Goal: Task Accomplishment & Management: Manage account settings

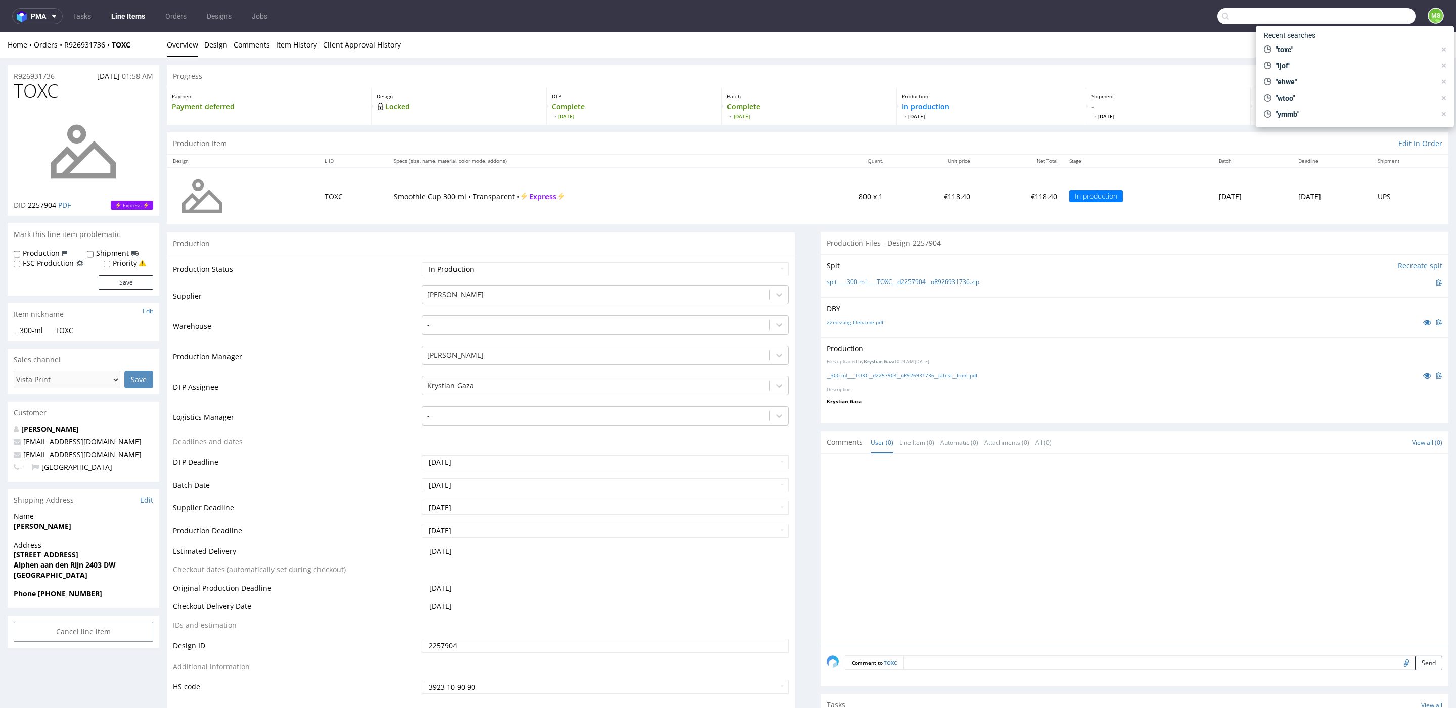
click at [1352, 17] on input "text" at bounding box center [1316, 16] width 198 height 16
paste input "MLWL"
type input "MLWL"
click at [1312, 45] on div "plpk__t95__gfa_holding_ag__ MLWL" at bounding box center [1357, 41] width 94 height 9
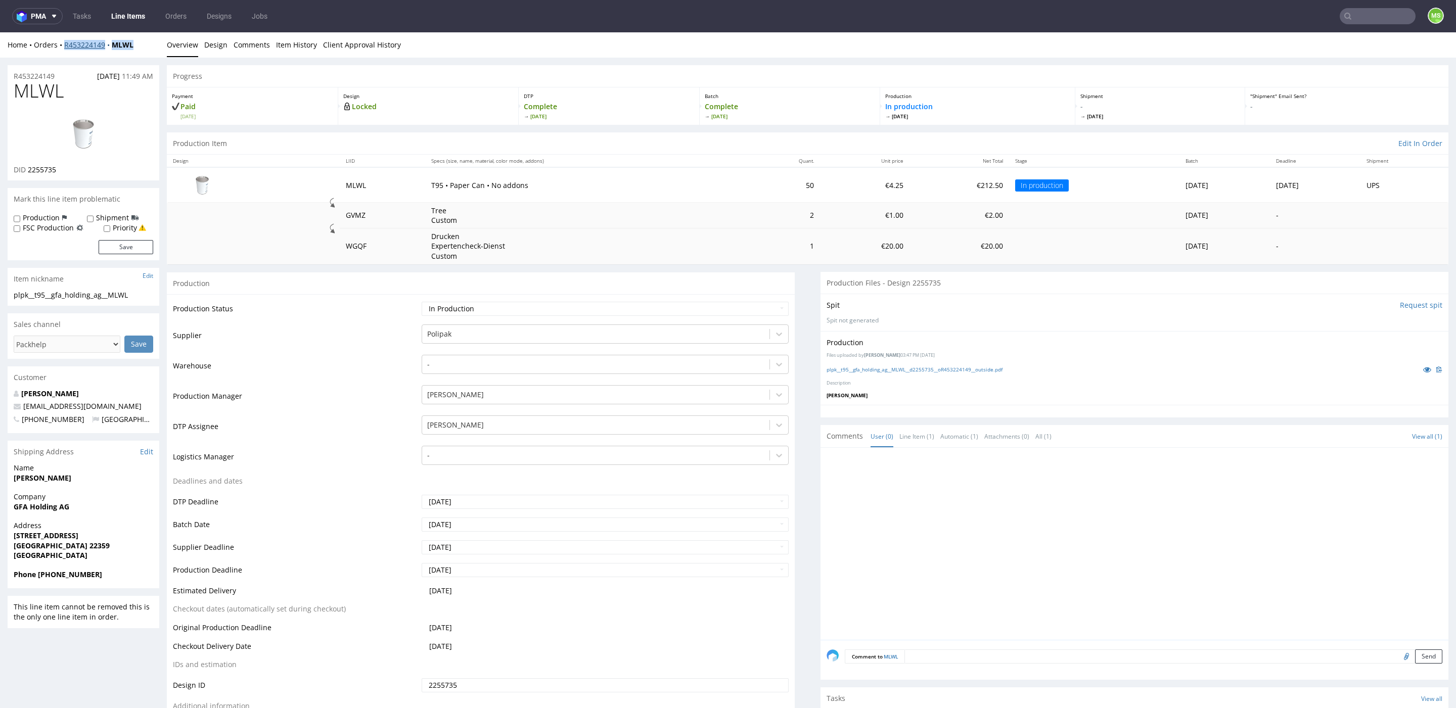
drag, startPoint x: 127, startPoint y: 47, endPoint x: 65, endPoint y: 49, distance: 61.7
click at [65, 49] on div "Home Orders R453224149 MLWL" at bounding box center [84, 45] width 152 height 10
copy div "R453224149 MLWL"
click at [129, 19] on link "Line Items" at bounding box center [128, 16] width 46 height 16
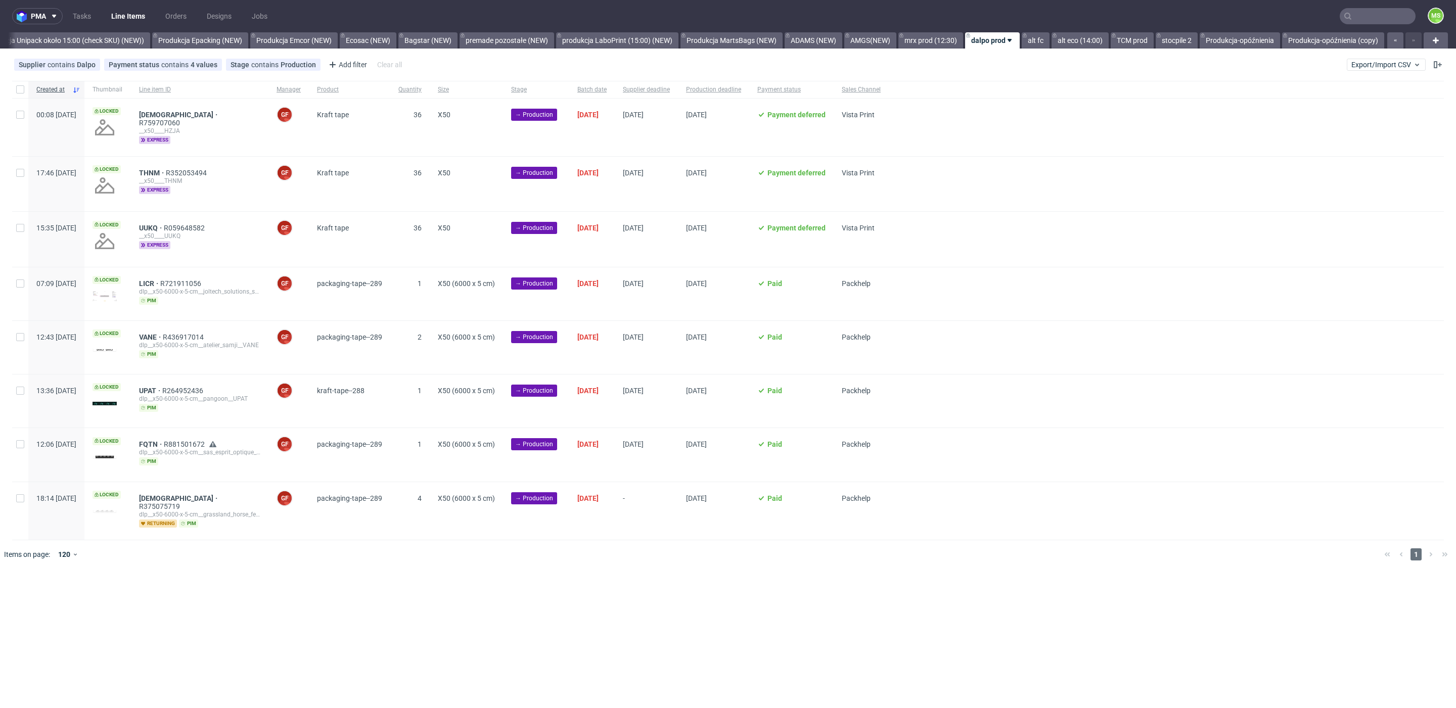
scroll to position [0, 2062]
click at [1399, 62] on span "Export/Import CSV" at bounding box center [1386, 65] width 70 height 8
click at [1359, 100] on link "Import shipments CSV" at bounding box center [1362, 106] width 118 height 16
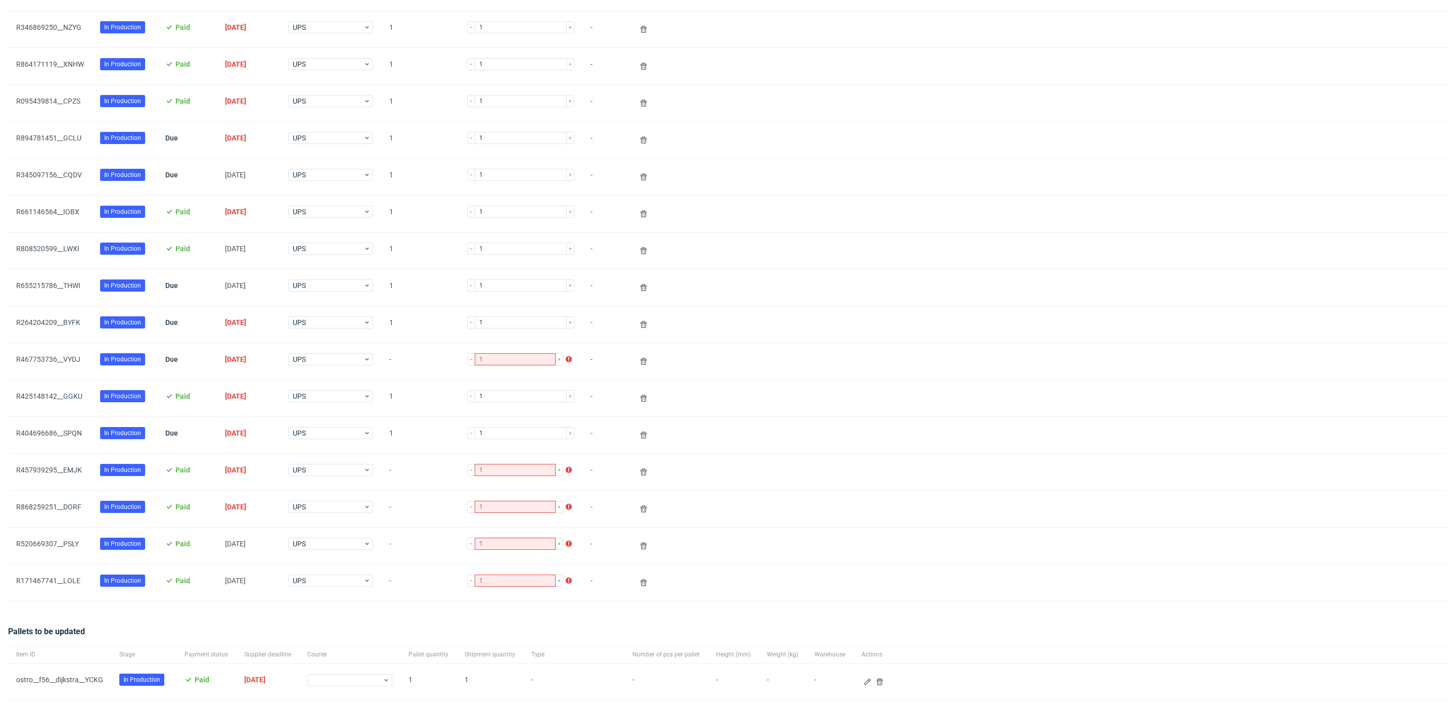
scroll to position [967, 0]
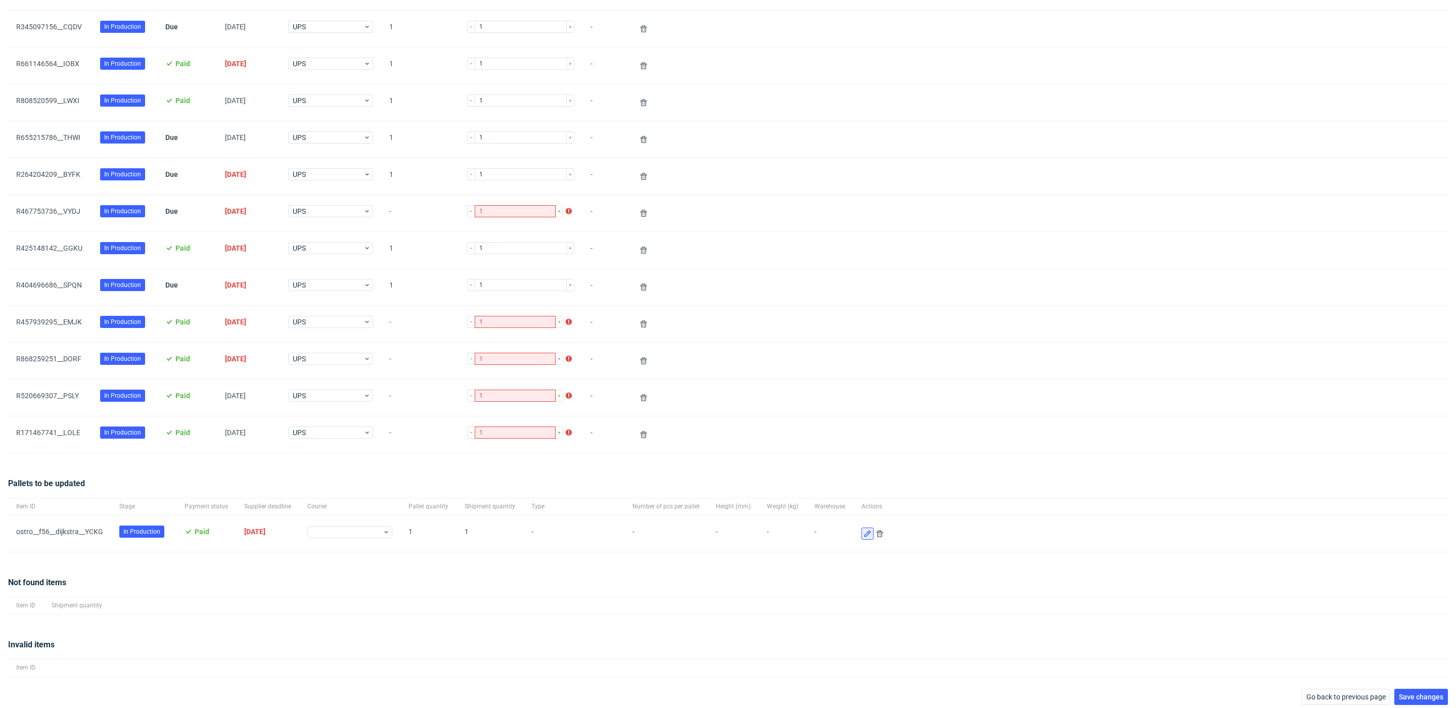
click at [863, 530] on icon at bounding box center [867, 534] width 8 height 8
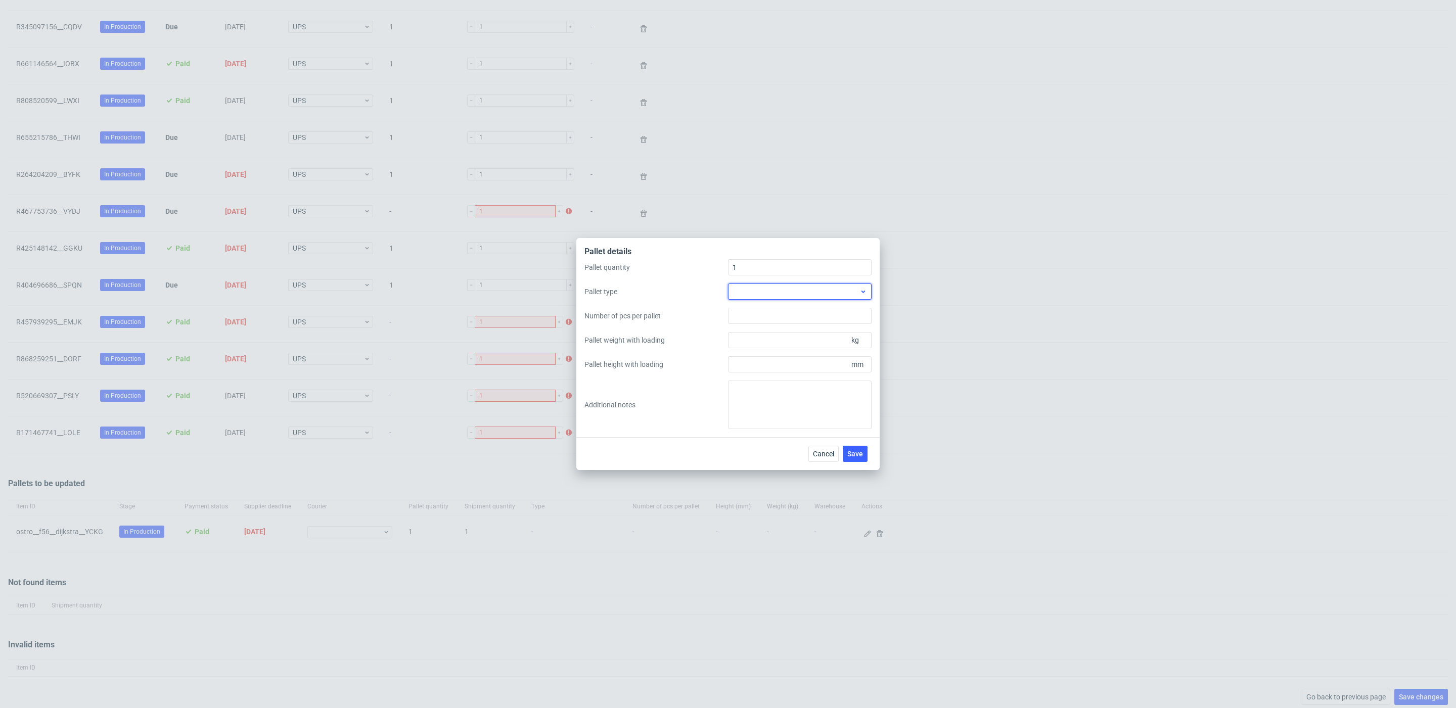
click at [758, 292] on div at bounding box center [800, 292] width 144 height 16
click at [773, 316] on div "EPAL1, 1200 x 800mm" at bounding box center [799, 315] width 135 height 18
click at [777, 340] on input "Pallet weight with loading" at bounding box center [800, 340] width 144 height 16
type input "190"
click at [778, 356] on input "Pallet height with loading" at bounding box center [800, 364] width 144 height 16
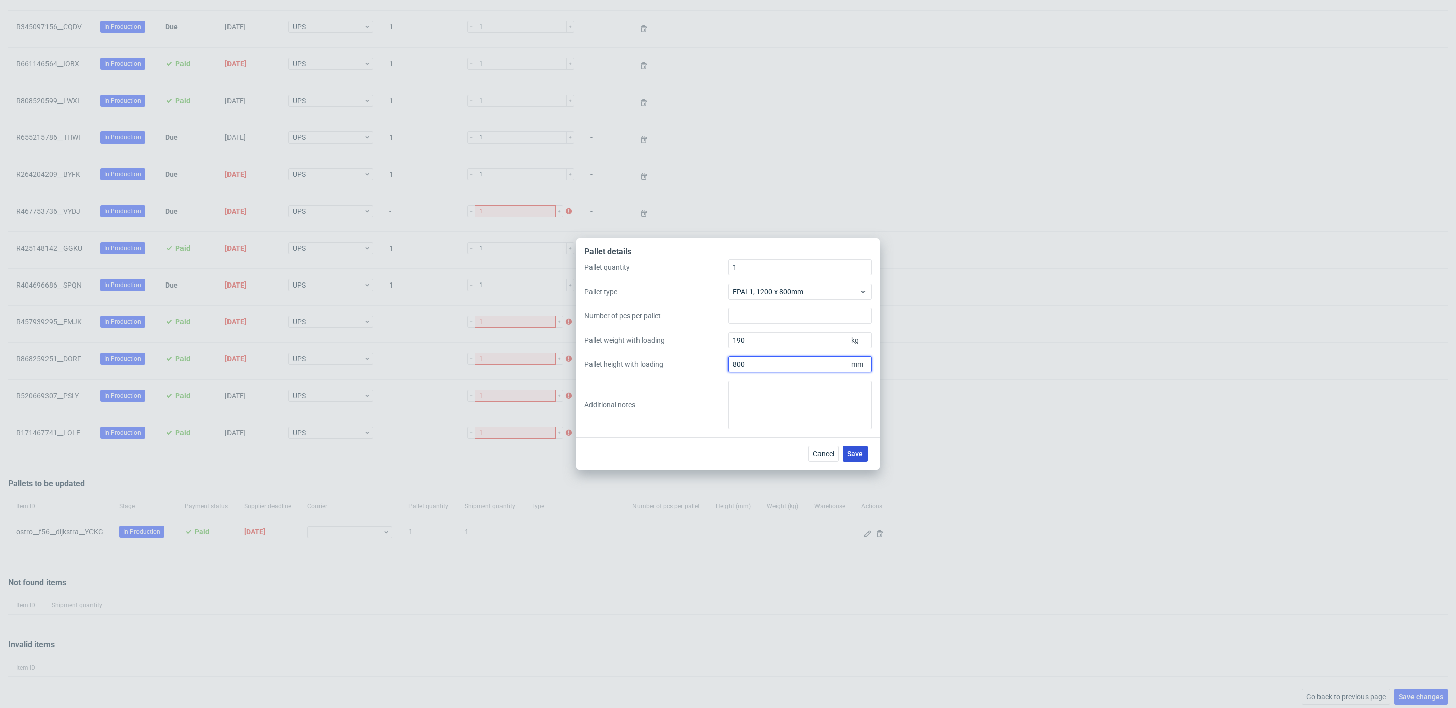
type input "800"
click at [859, 447] on button "Save" at bounding box center [855, 454] width 25 height 16
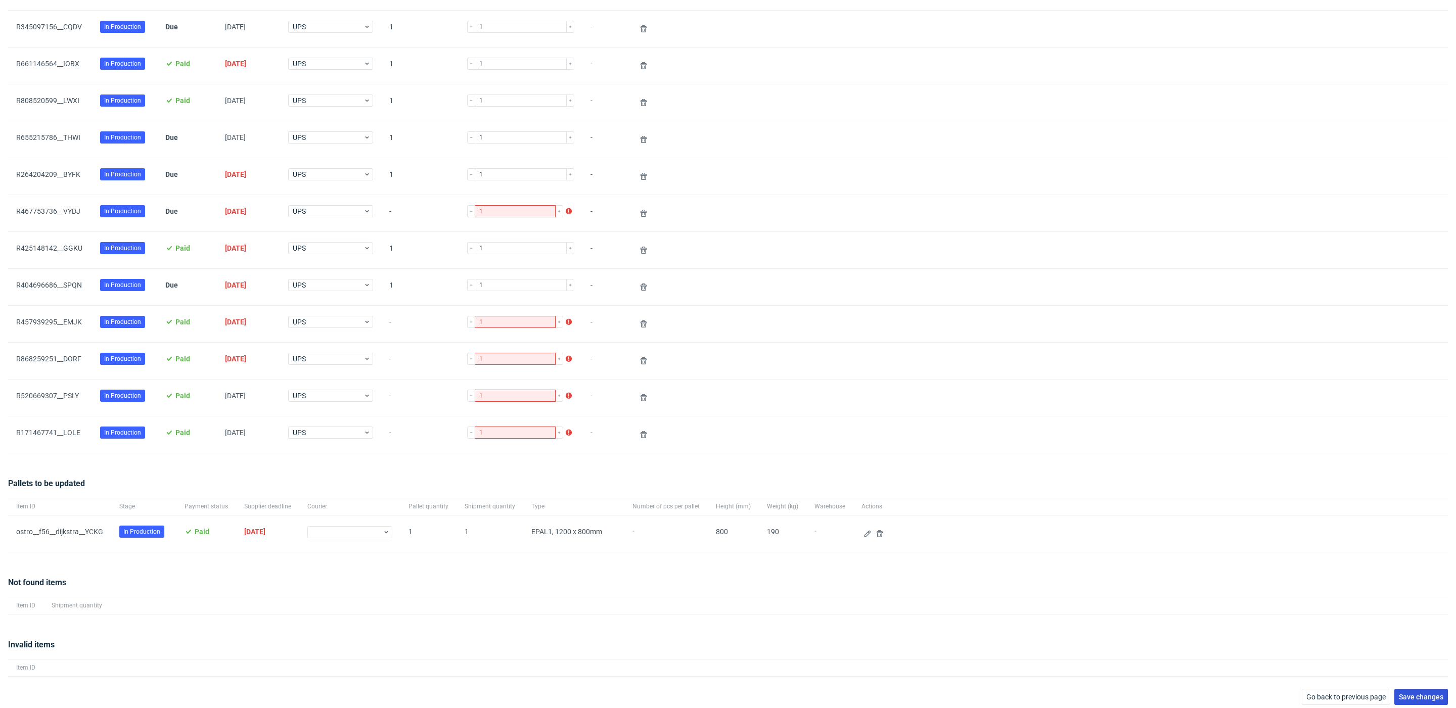
click at [1421, 693] on span "Save changes" at bounding box center [1421, 696] width 44 height 7
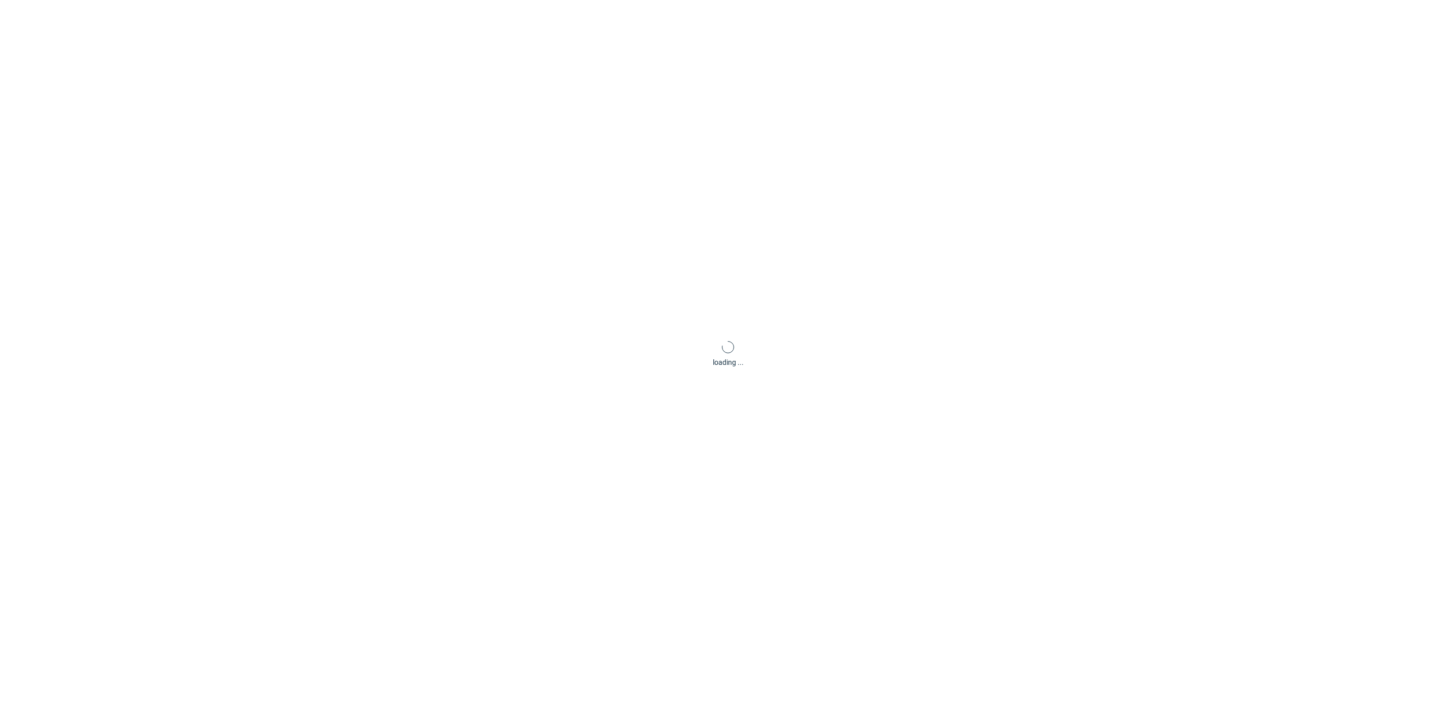
scroll to position [49, 0]
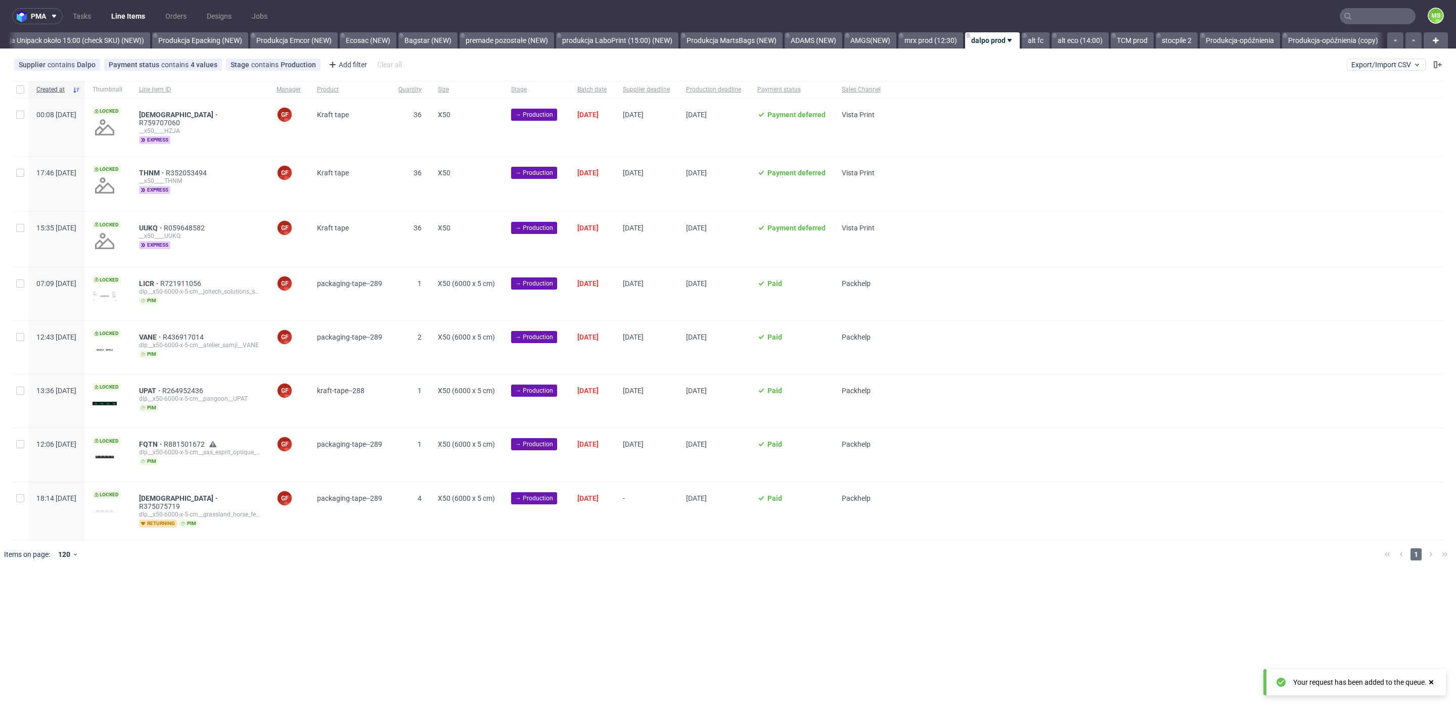
scroll to position [0, 2062]
click at [114, 40] on link "Produkcja Unipack około 15:00 (check SKU) (NEW))" at bounding box center [63, 40] width 173 height 16
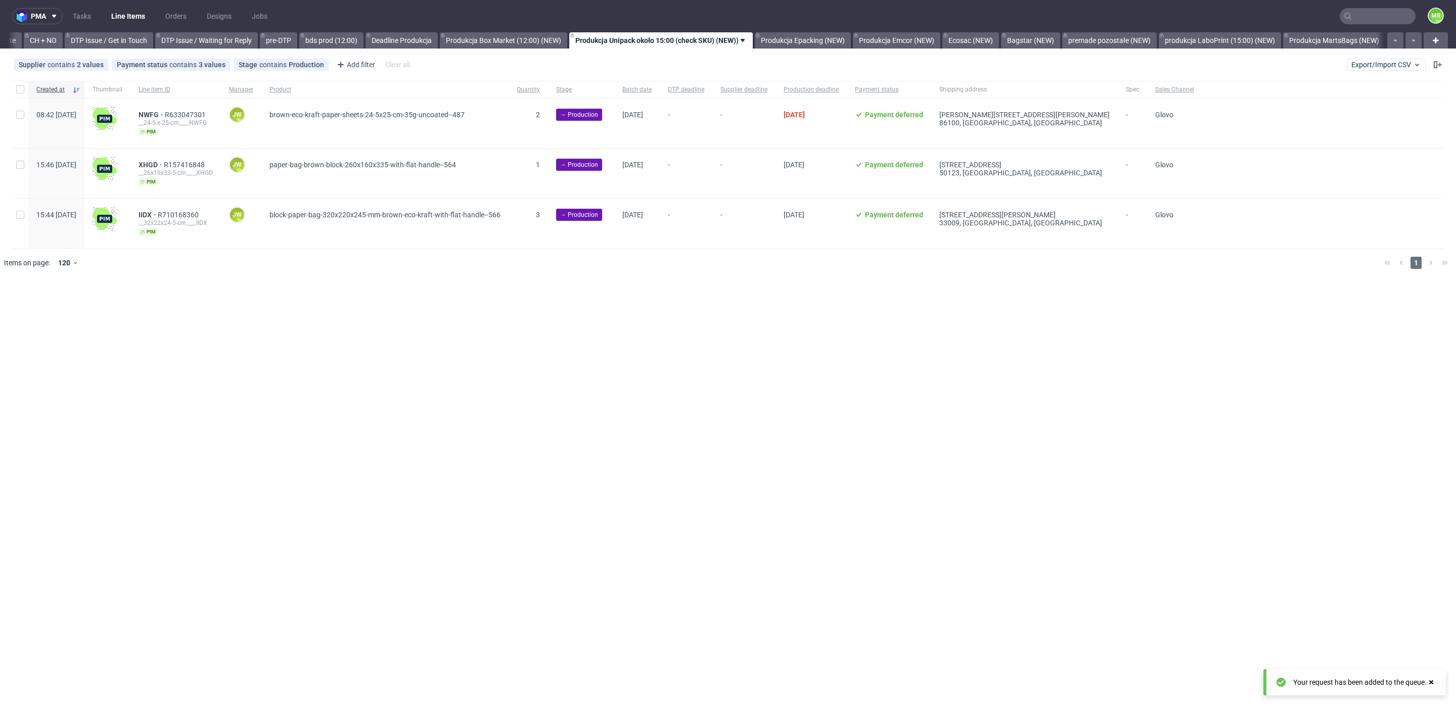
scroll to position [0, 1433]
click at [17, 87] on input "checkbox" at bounding box center [20, 89] width 8 height 8
checkbox input "true"
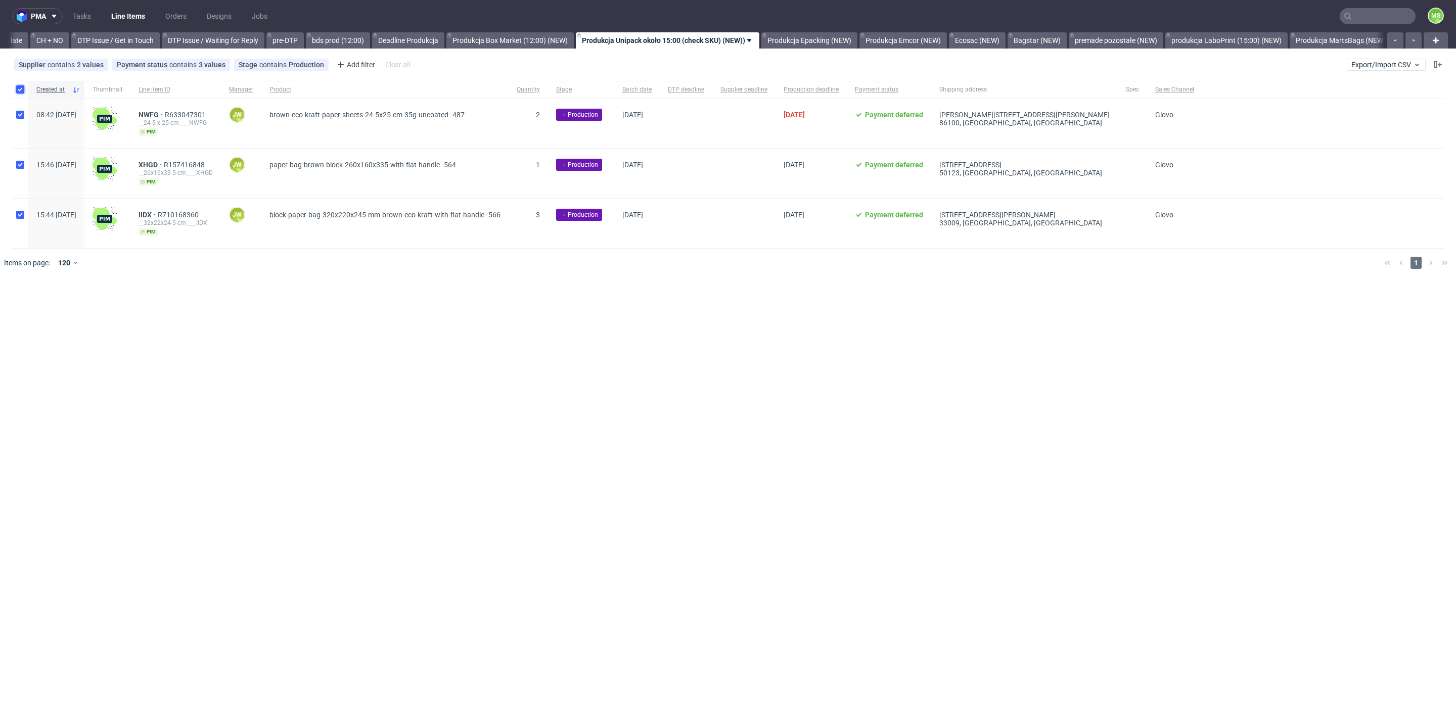
checkbox input "true"
click at [190, 307] on span "Change batch date" at bounding box center [178, 308] width 61 height 10
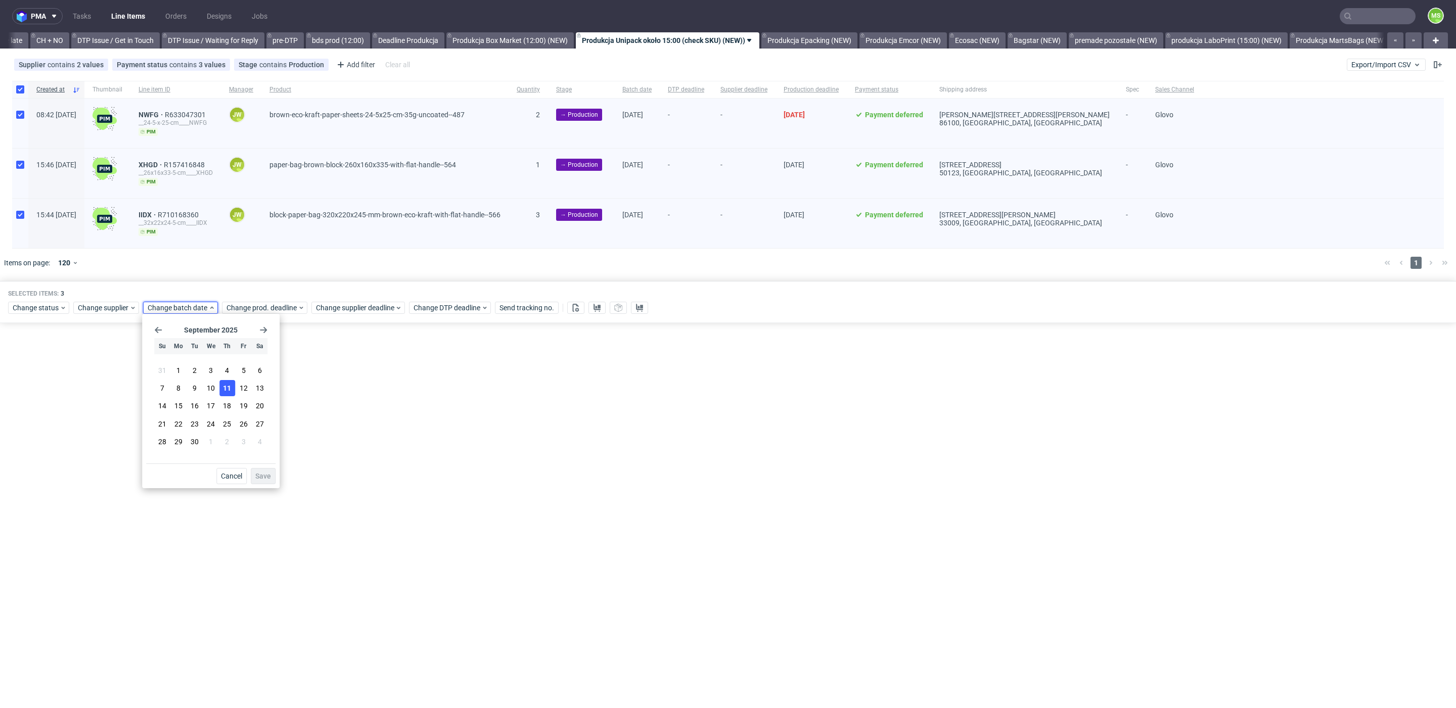
click at [226, 388] on span "11" at bounding box center [227, 388] width 8 height 10
drag, startPoint x: 270, startPoint y: 476, endPoint x: 284, endPoint y: 348, distance: 128.5
click at [270, 475] on span "Save" at bounding box center [263, 476] width 16 height 7
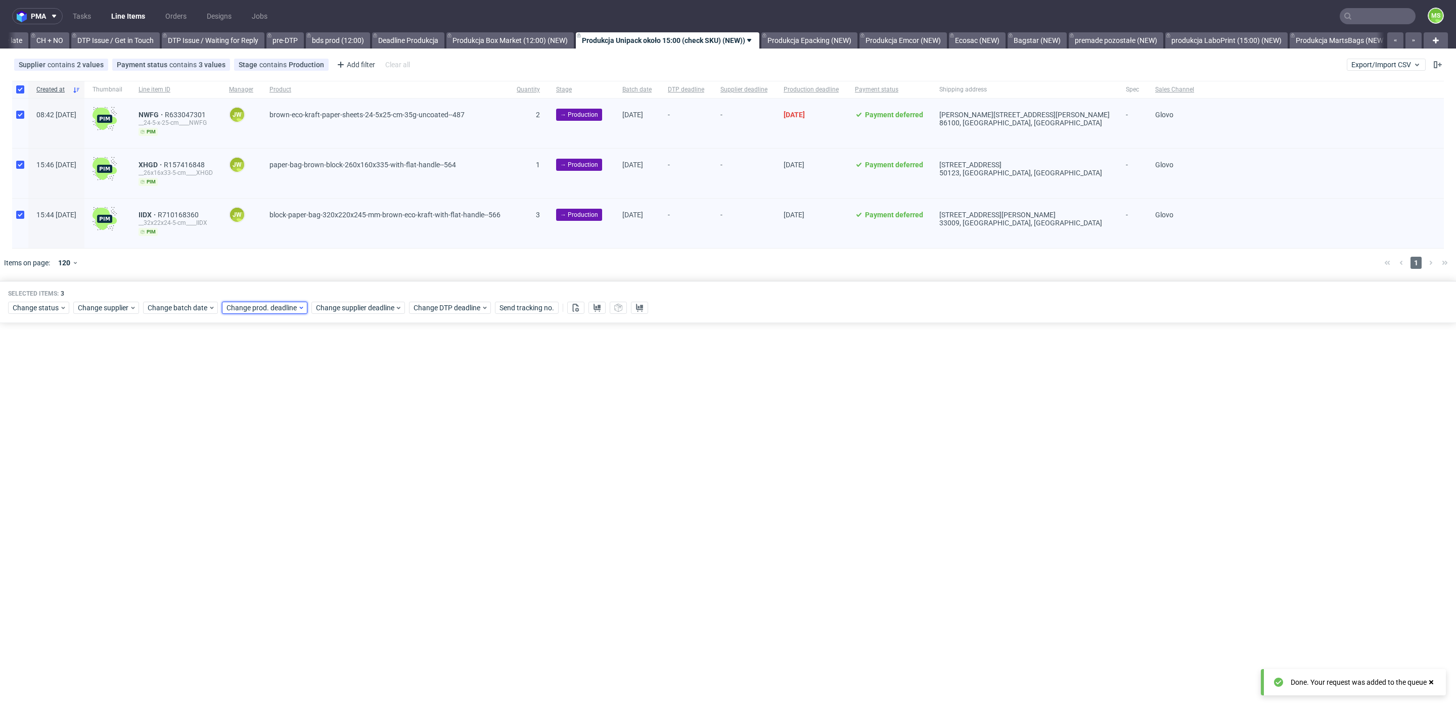
click at [280, 303] on span "Change prod. deadline" at bounding box center [261, 308] width 71 height 10
drag, startPoint x: 320, startPoint y: 390, endPoint x: 339, endPoint y: 440, distance: 52.9
click at [320, 391] on span "12" at bounding box center [321, 388] width 8 height 10
drag, startPoint x: 343, startPoint y: 470, endPoint x: 350, endPoint y: 441, distance: 29.1
click at [344, 470] on button "Save" at bounding box center [341, 476] width 25 height 16
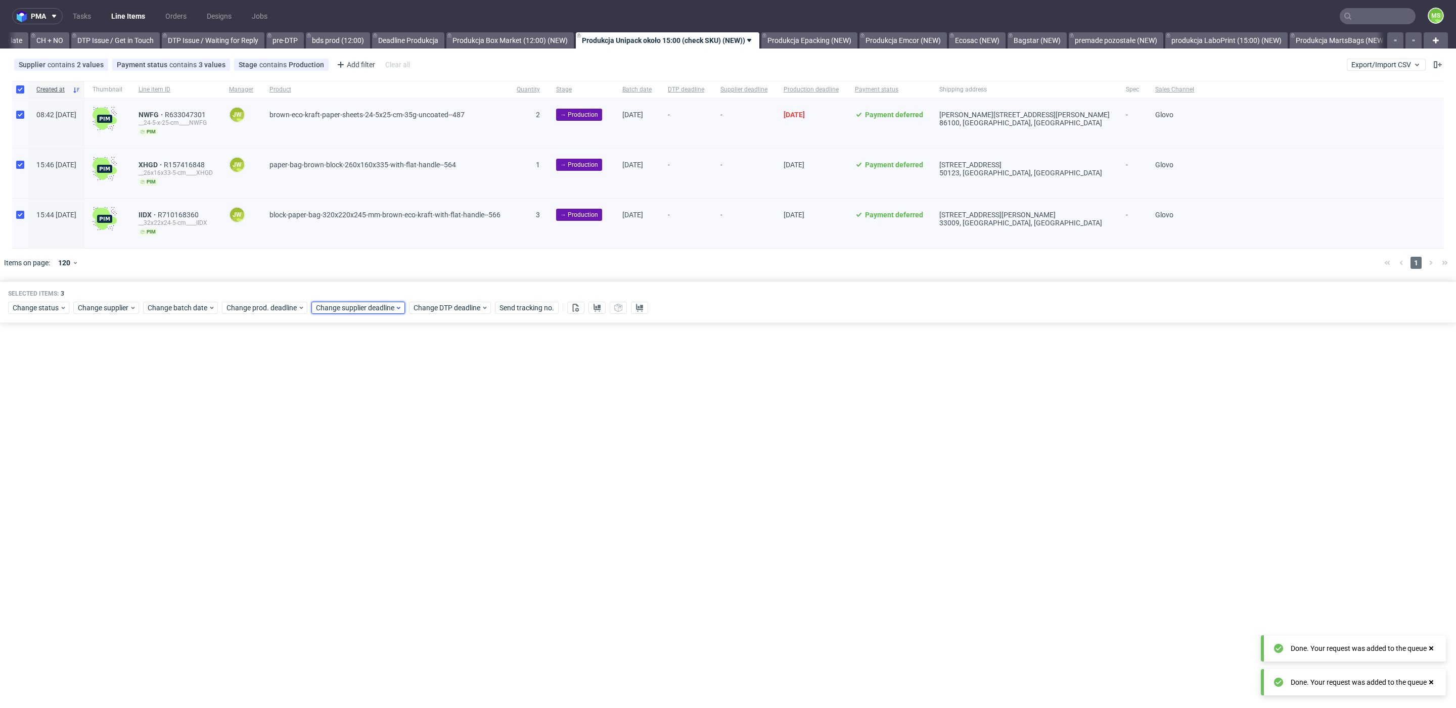
drag, startPoint x: 358, startPoint y: 305, endPoint x: 367, endPoint y: 311, distance: 11.2
click at [359, 306] on span "Change supplier deadline" at bounding box center [355, 308] width 79 height 10
drag, startPoint x: 415, startPoint y: 387, endPoint x: 425, endPoint y: 440, distance: 53.4
click at [415, 388] on button "12" at bounding box center [411, 388] width 16 height 16
drag, startPoint x: 440, startPoint y: 475, endPoint x: 365, endPoint y: 410, distance: 98.9
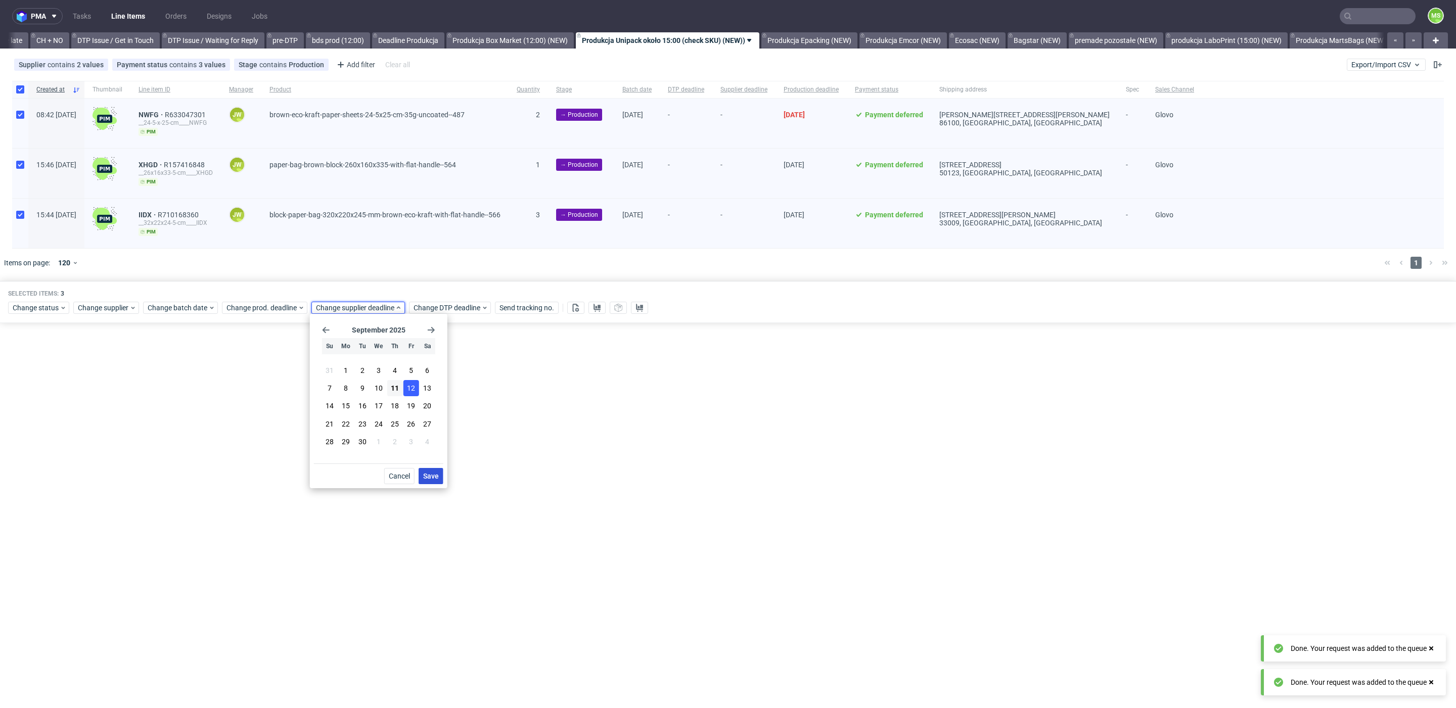
click at [440, 474] on button "Save" at bounding box center [430, 476] width 25 height 16
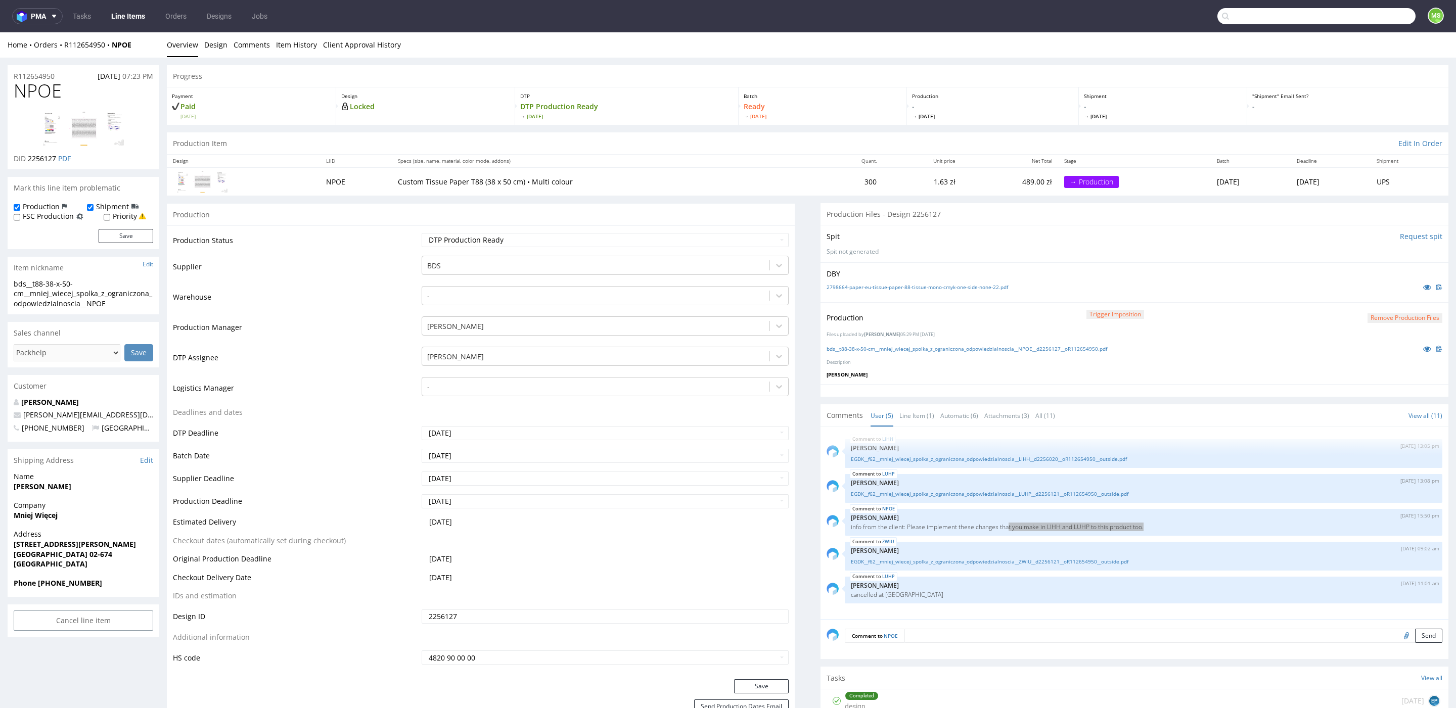
click at [1364, 19] on input "text" at bounding box center [1316, 16] width 198 height 16
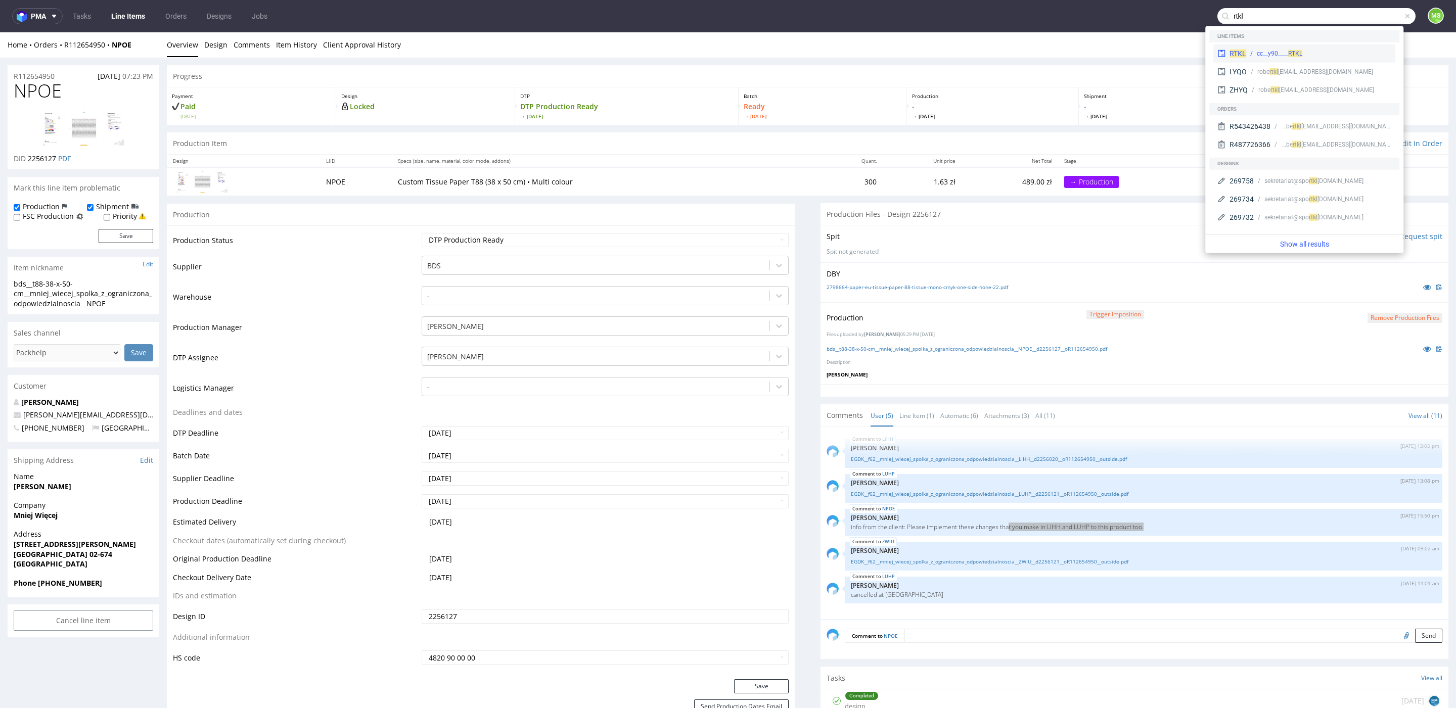
type input "rtkl"
click at [1307, 55] on div "cc__y90____ RTKL" at bounding box center [1318, 53] width 145 height 9
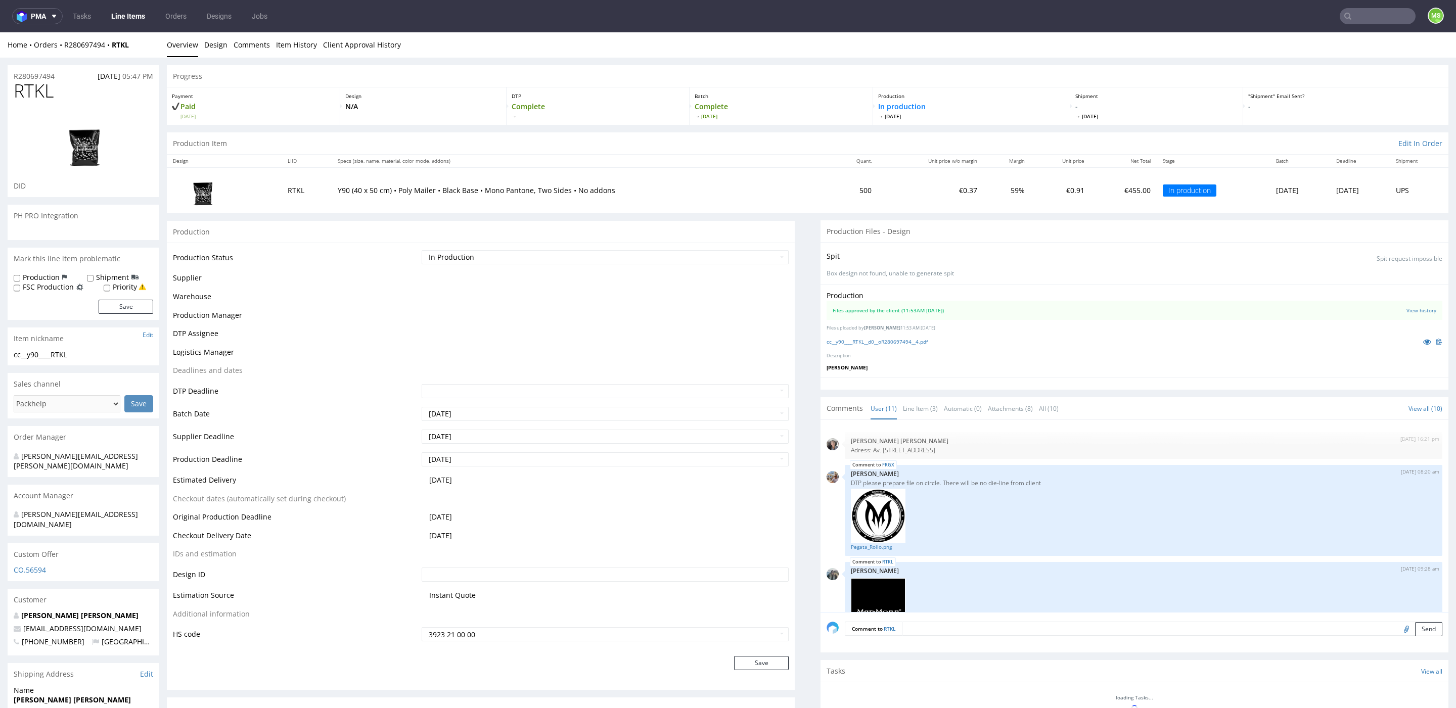
scroll to position [253, 0]
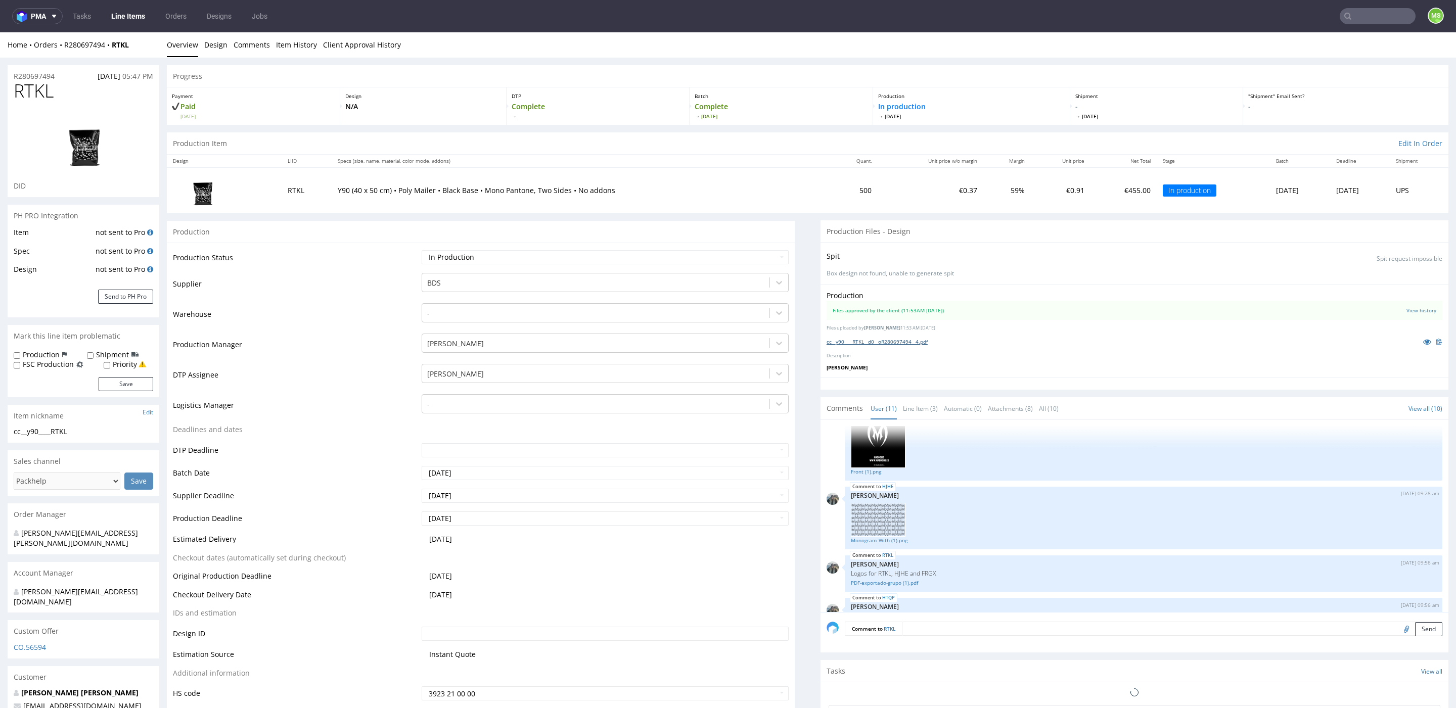
click at [886, 339] on link "cc__y90____RTKL__d0__oR280697494__4.pdf" at bounding box center [876, 341] width 101 height 7
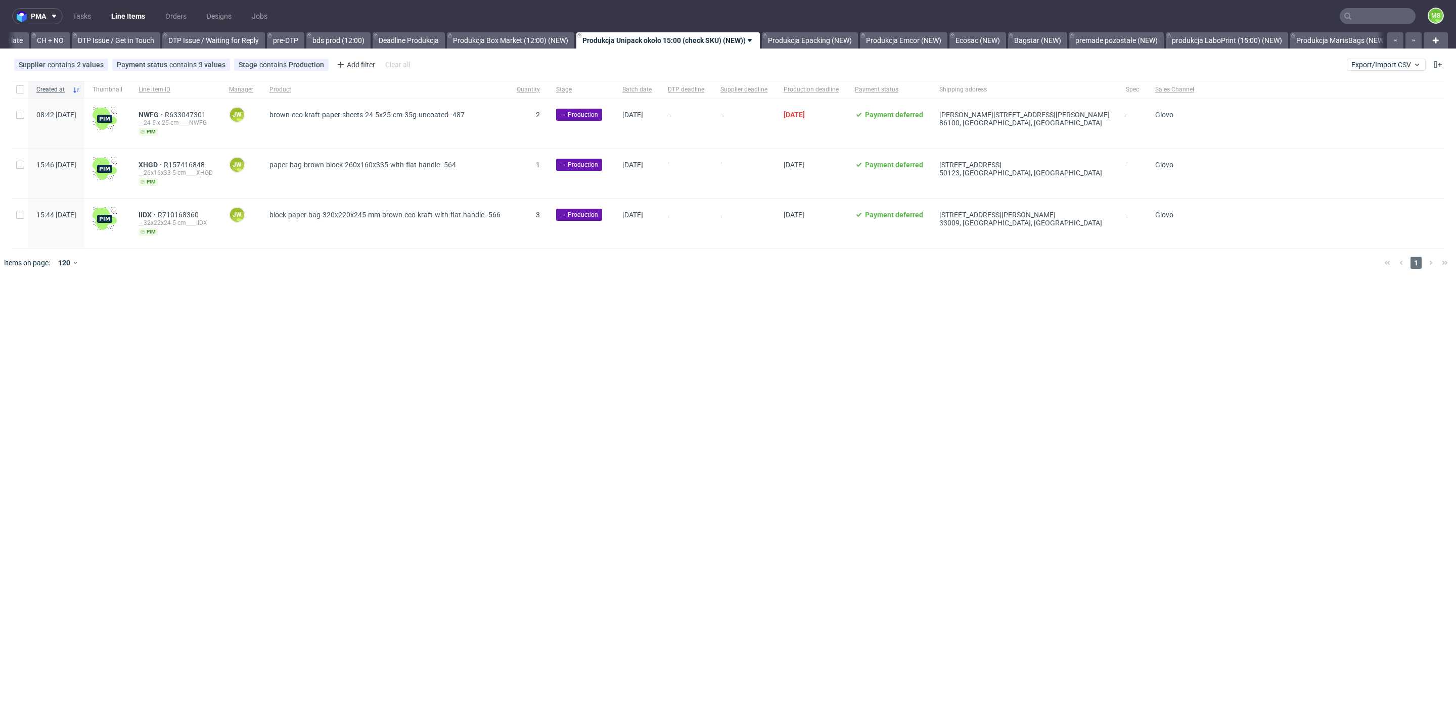
scroll to position [0, 1433]
click at [25, 90] on div at bounding box center [20, 89] width 16 height 17
checkbox input "true"
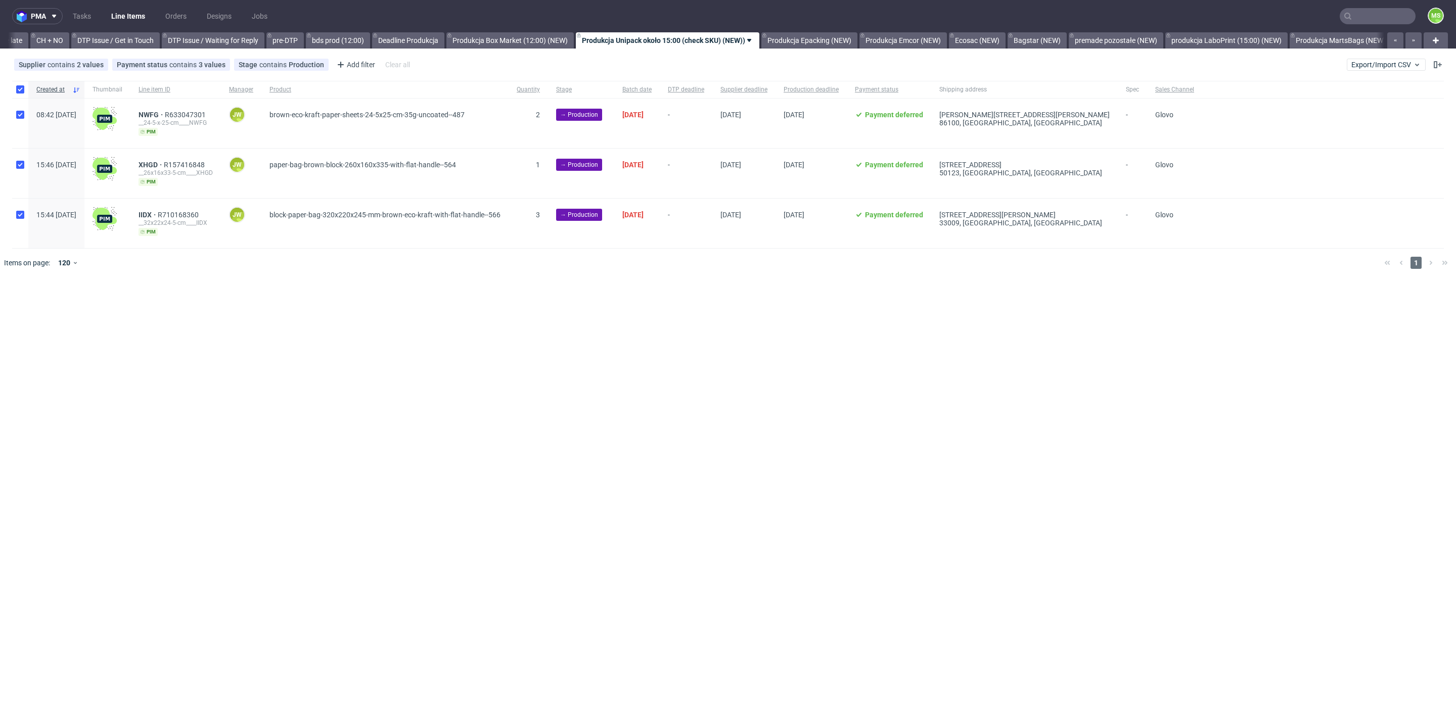
checkbox input "true"
click at [593, 309] on icon at bounding box center [597, 308] width 8 height 8
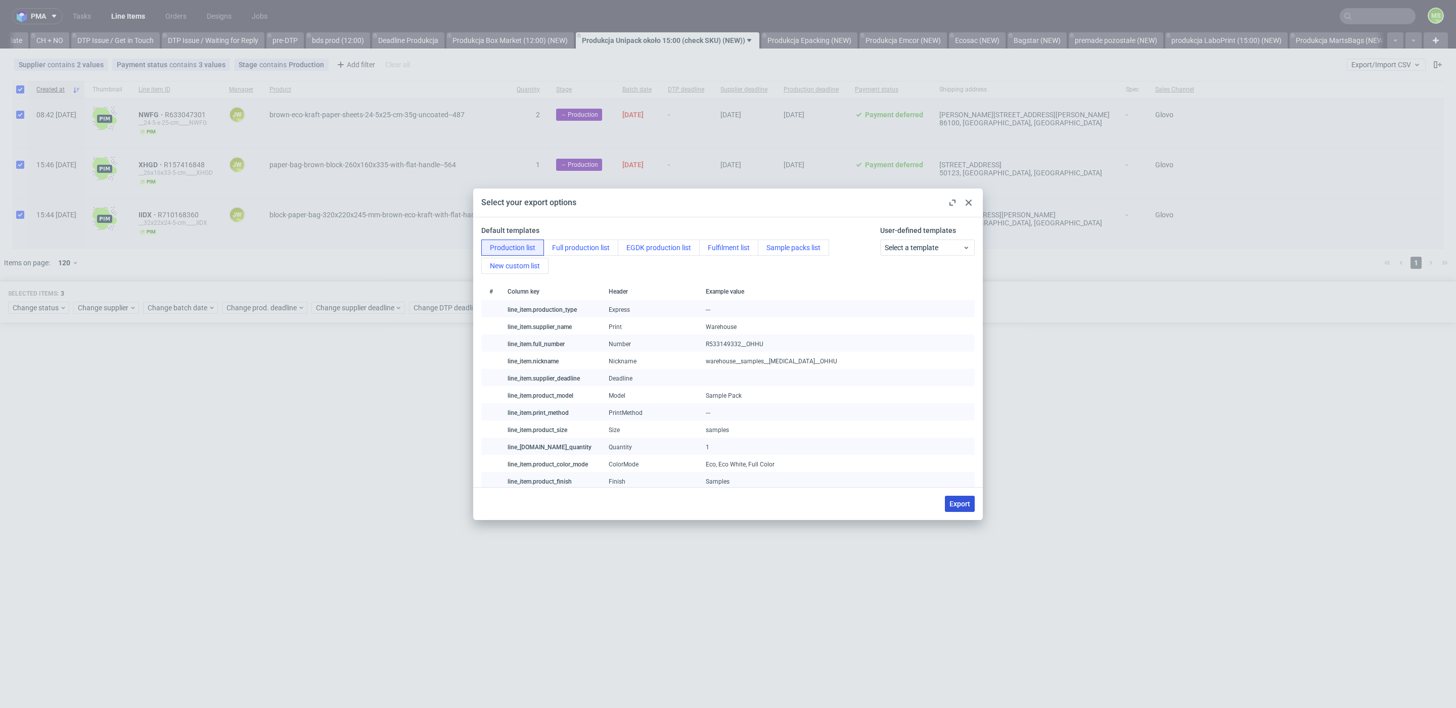
click at [951, 504] on span "Export" at bounding box center [959, 503] width 21 height 7
checkbox input "false"
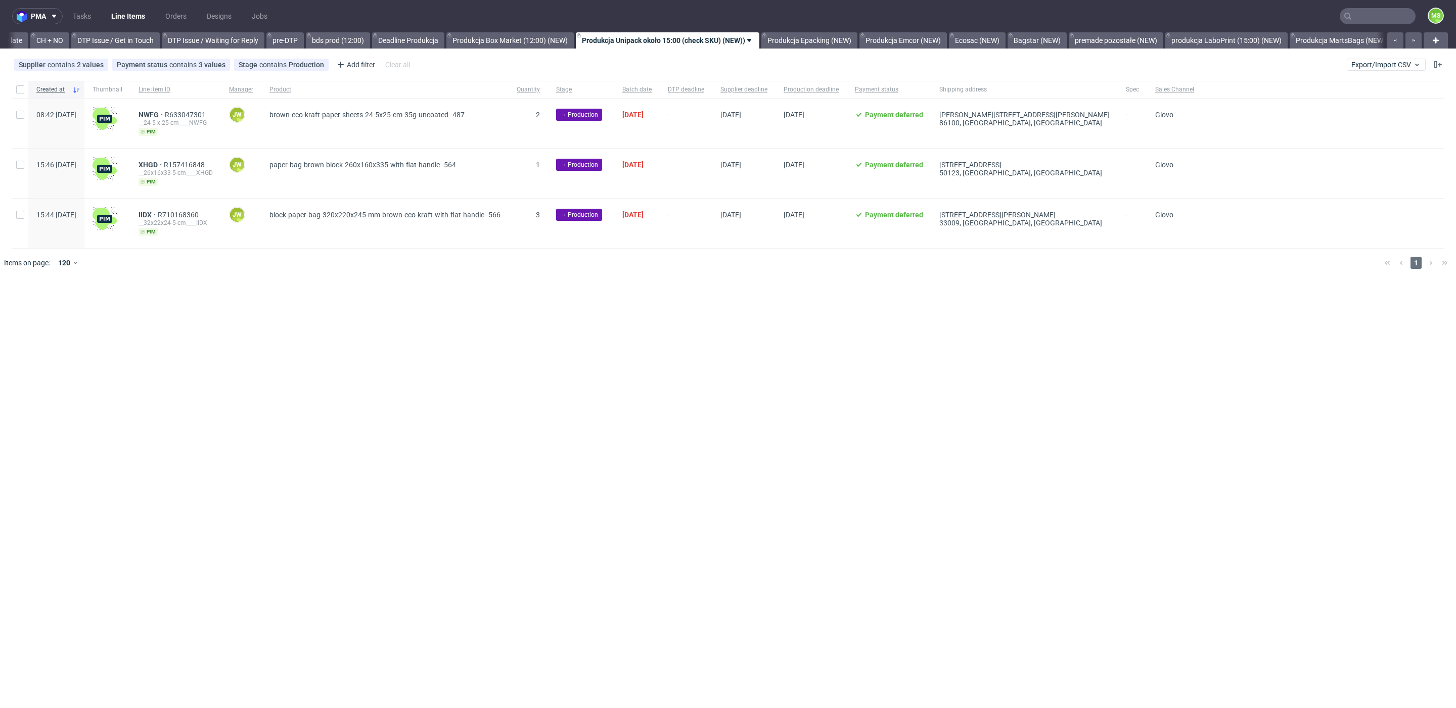
click at [1164, 3] on nav "pma Tasks Line Items Orders Designs Jobs MS" at bounding box center [728, 16] width 1456 height 32
click at [19, 87] on input "checkbox" at bounding box center [20, 89] width 8 height 8
checkbox input "true"
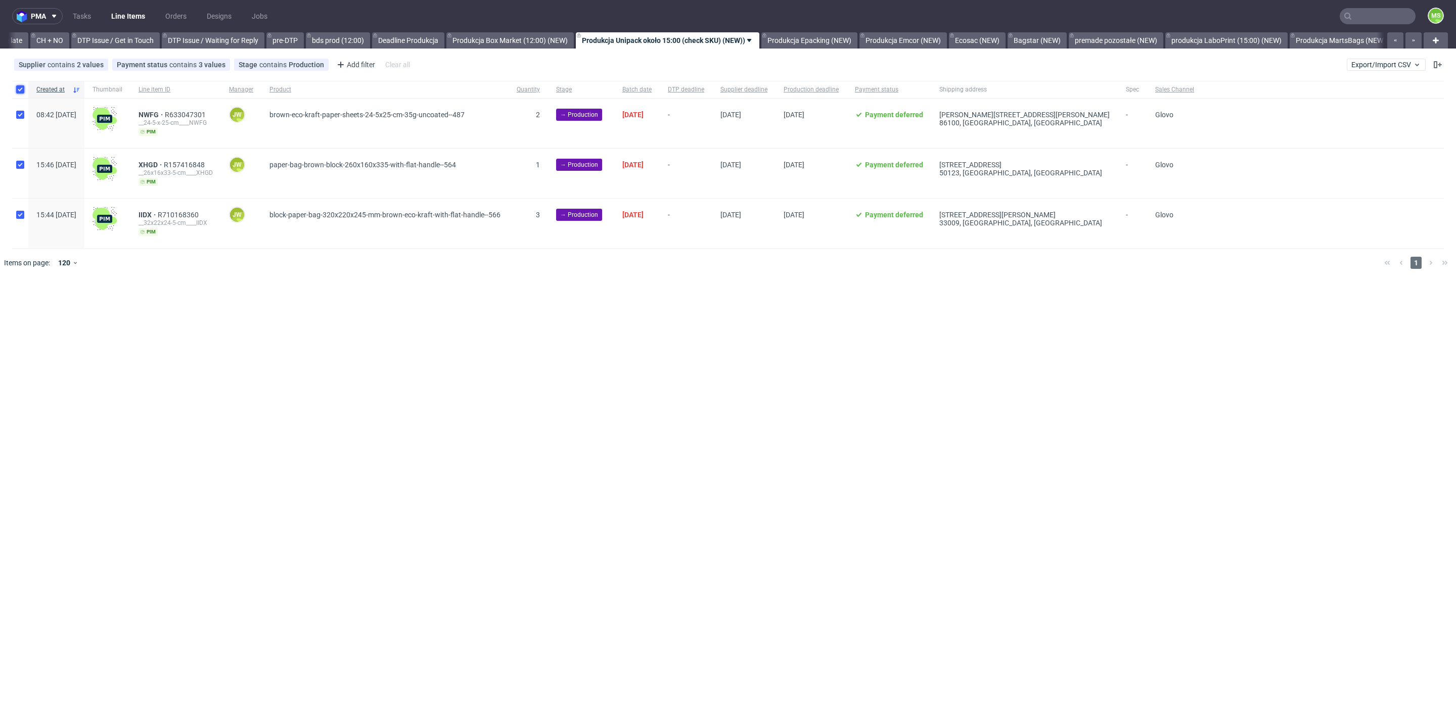
checkbox input "true"
click at [50, 306] on span "Change status" at bounding box center [36, 308] width 47 height 10
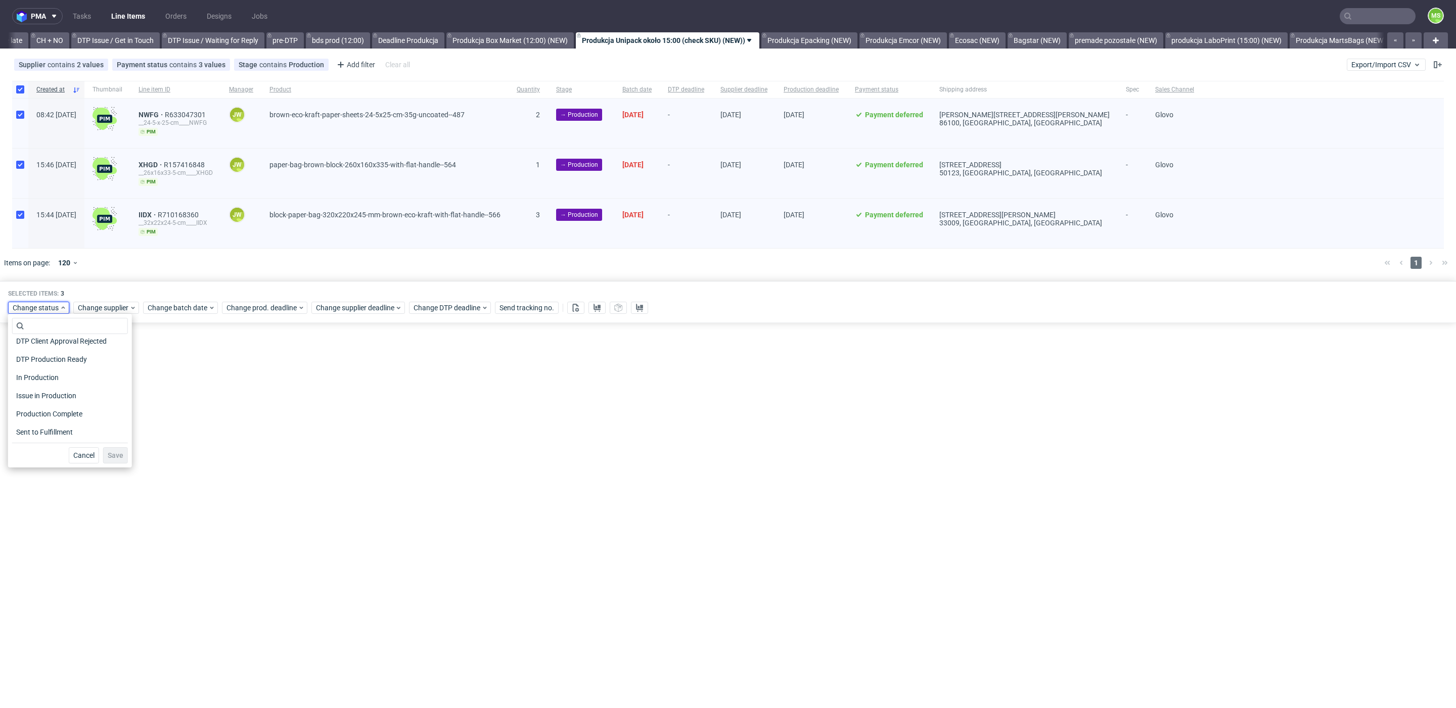
scroll to position [132, 0]
click at [55, 363] on span "In Production" at bounding box center [37, 361] width 51 height 14
click at [108, 454] on span "Save" at bounding box center [116, 455] width 16 height 7
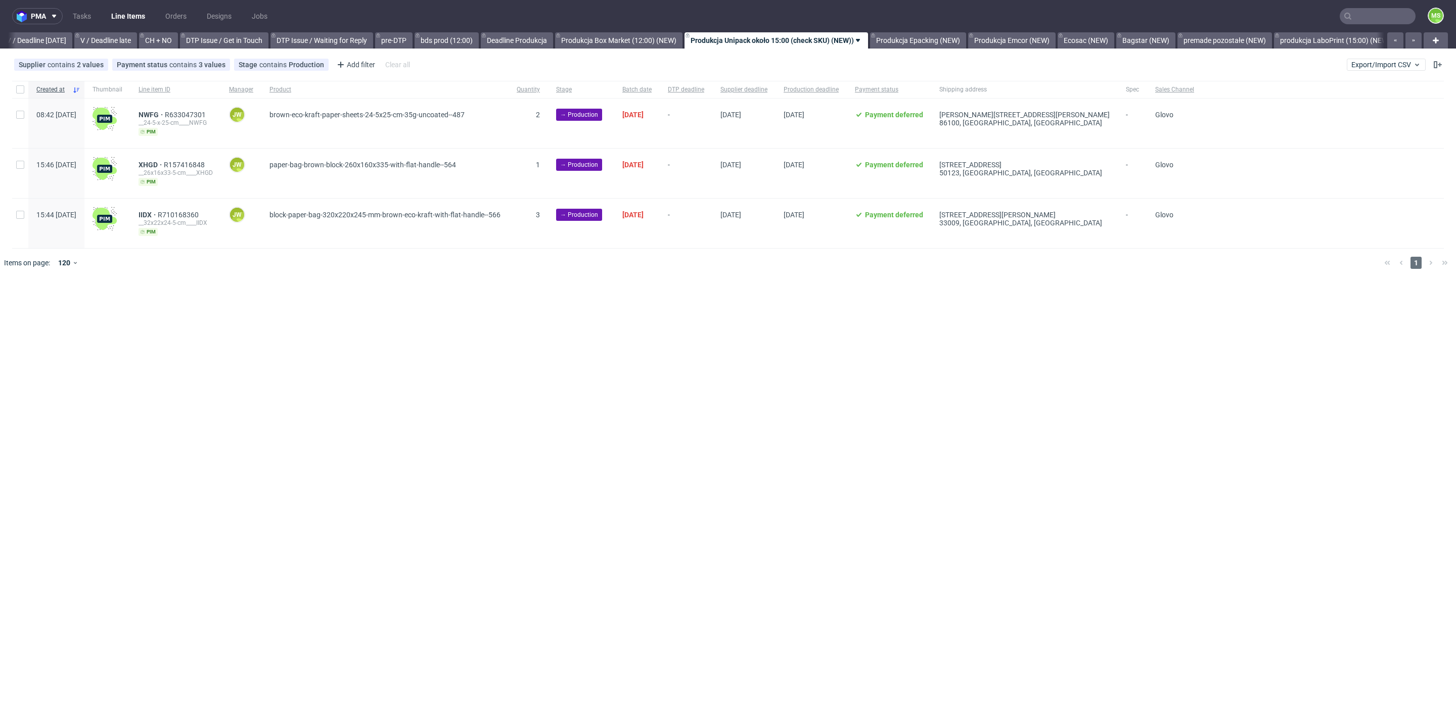
scroll to position [0, 1385]
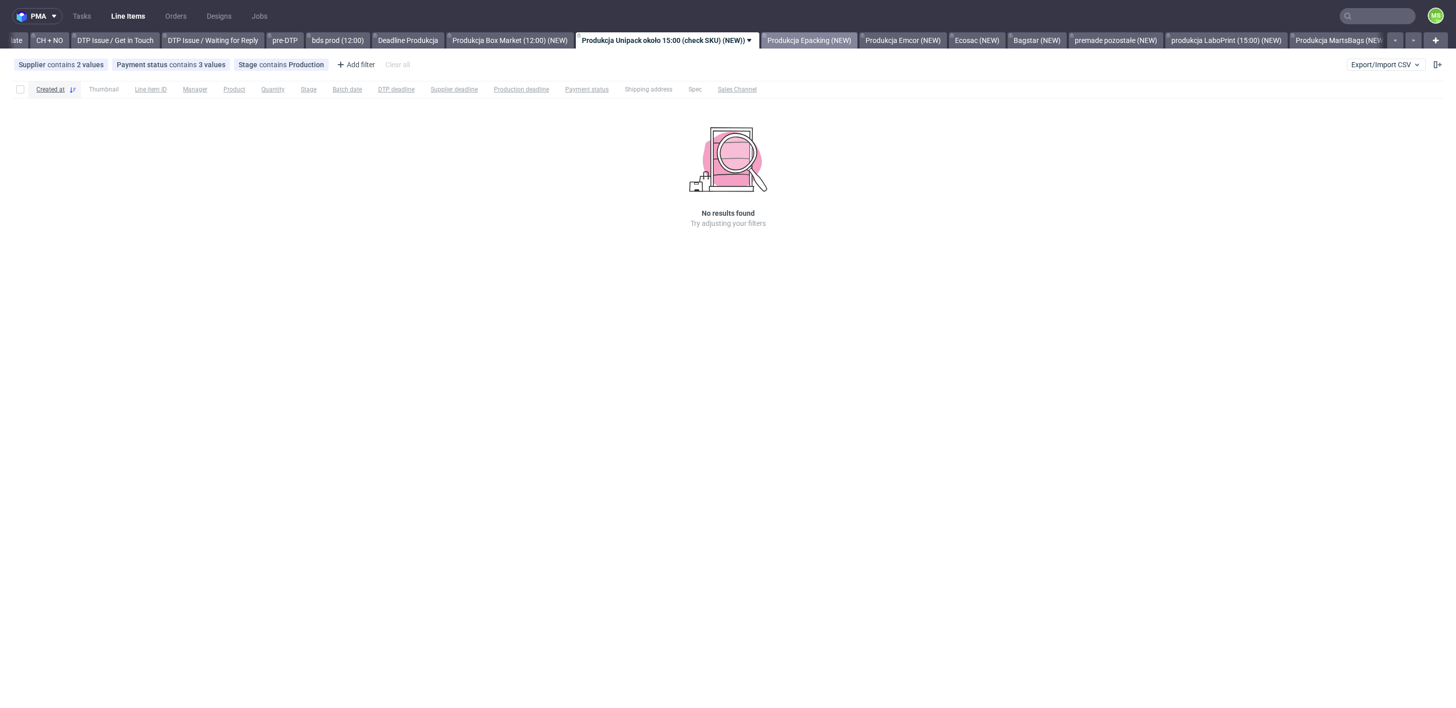
click at [841, 40] on link "Produkcja Epacking (NEW)" at bounding box center [809, 40] width 96 height 16
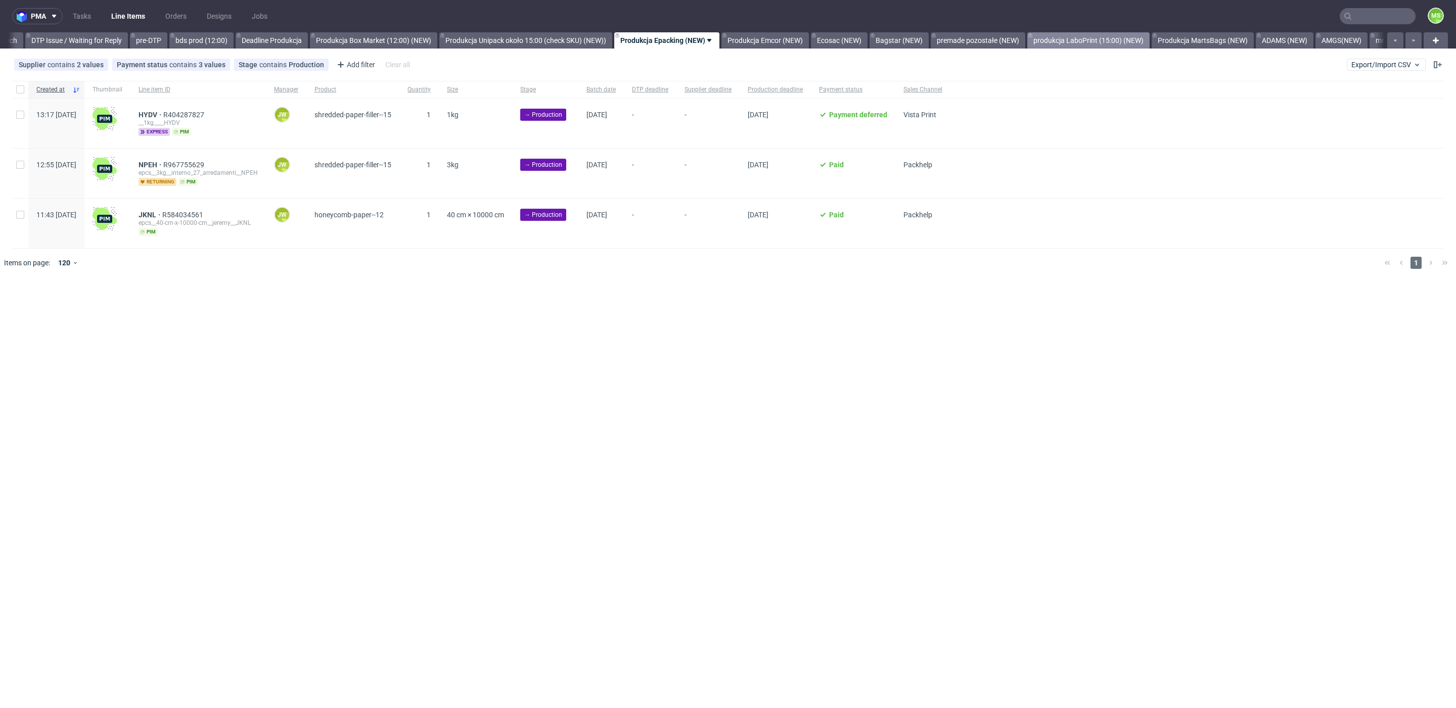
click at [1120, 41] on link "produkcja LaboPrint (15:00) (NEW)" at bounding box center [1088, 40] width 122 height 16
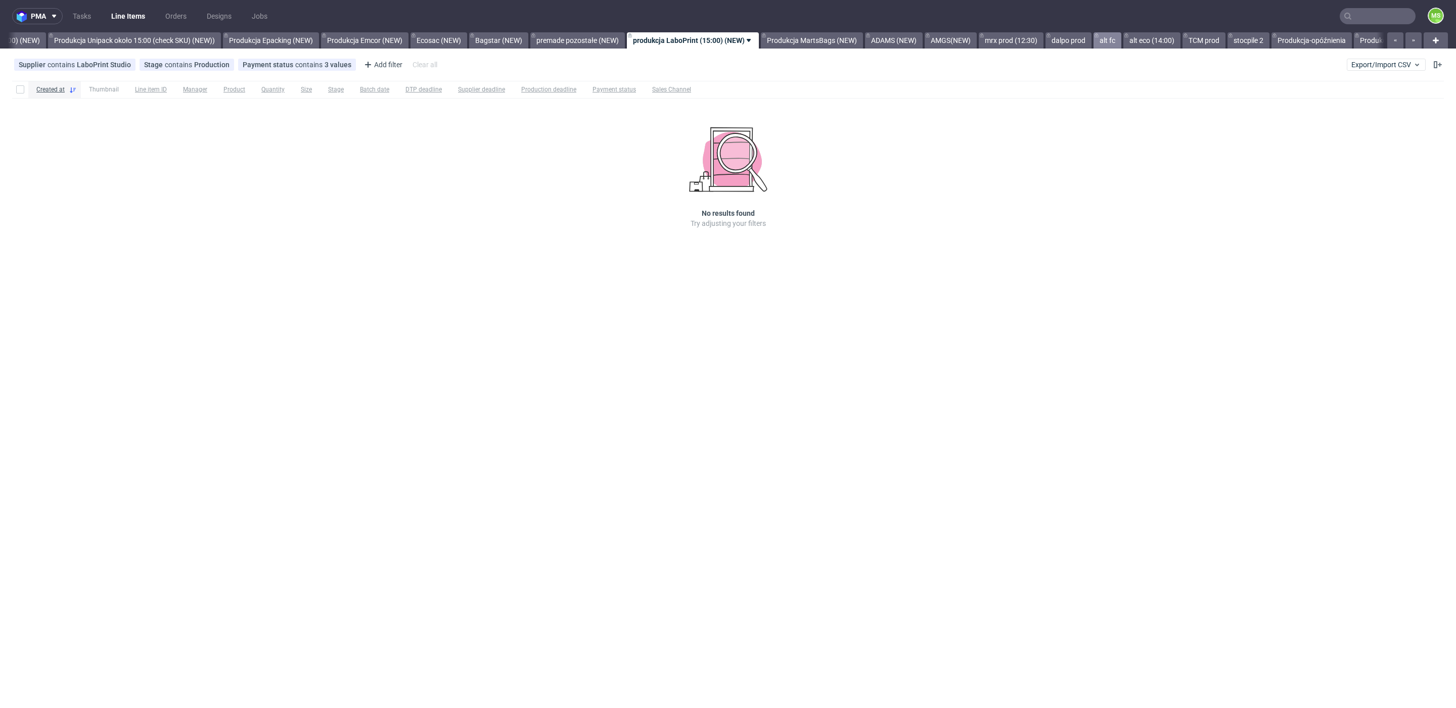
scroll to position [0, 1987]
click at [1095, 39] on link "alt fc" at bounding box center [1081, 40] width 28 height 16
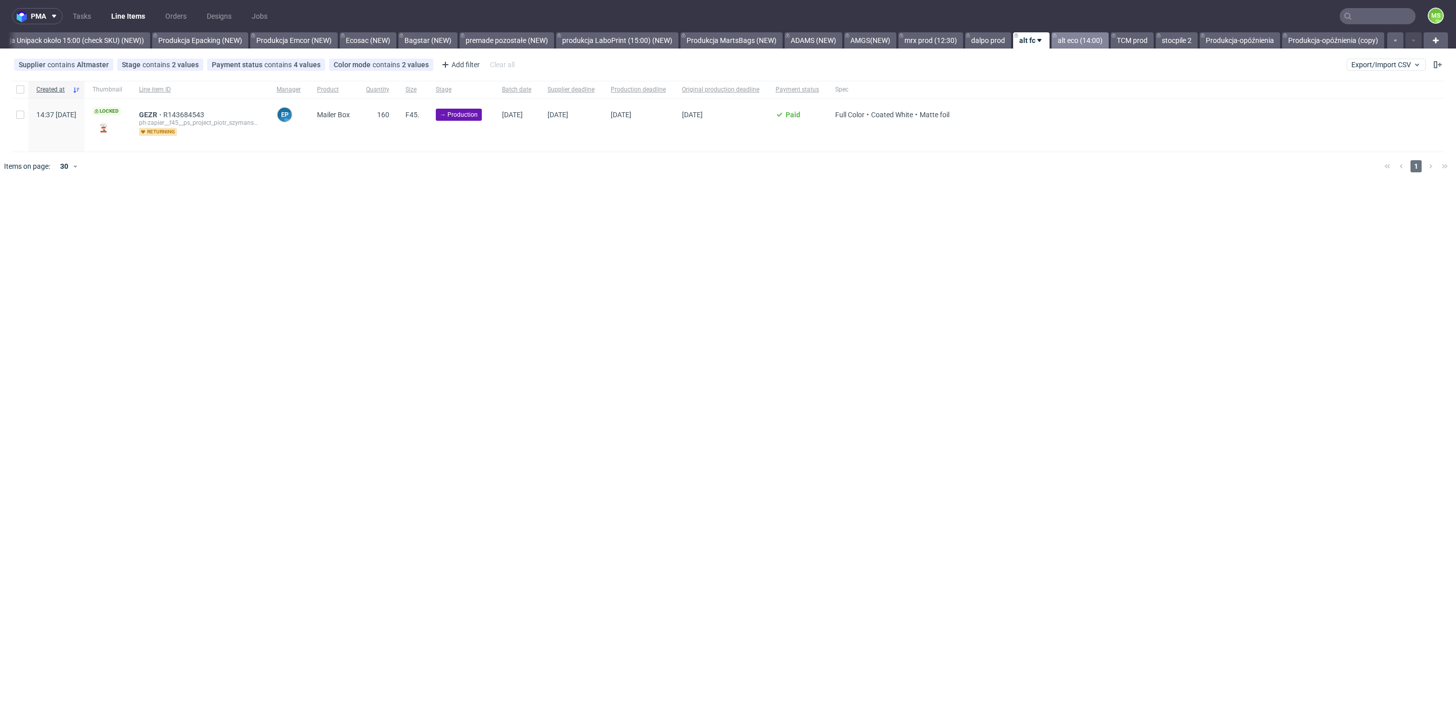
click at [1086, 41] on link "alt eco (14:00)" at bounding box center [1079, 40] width 57 height 16
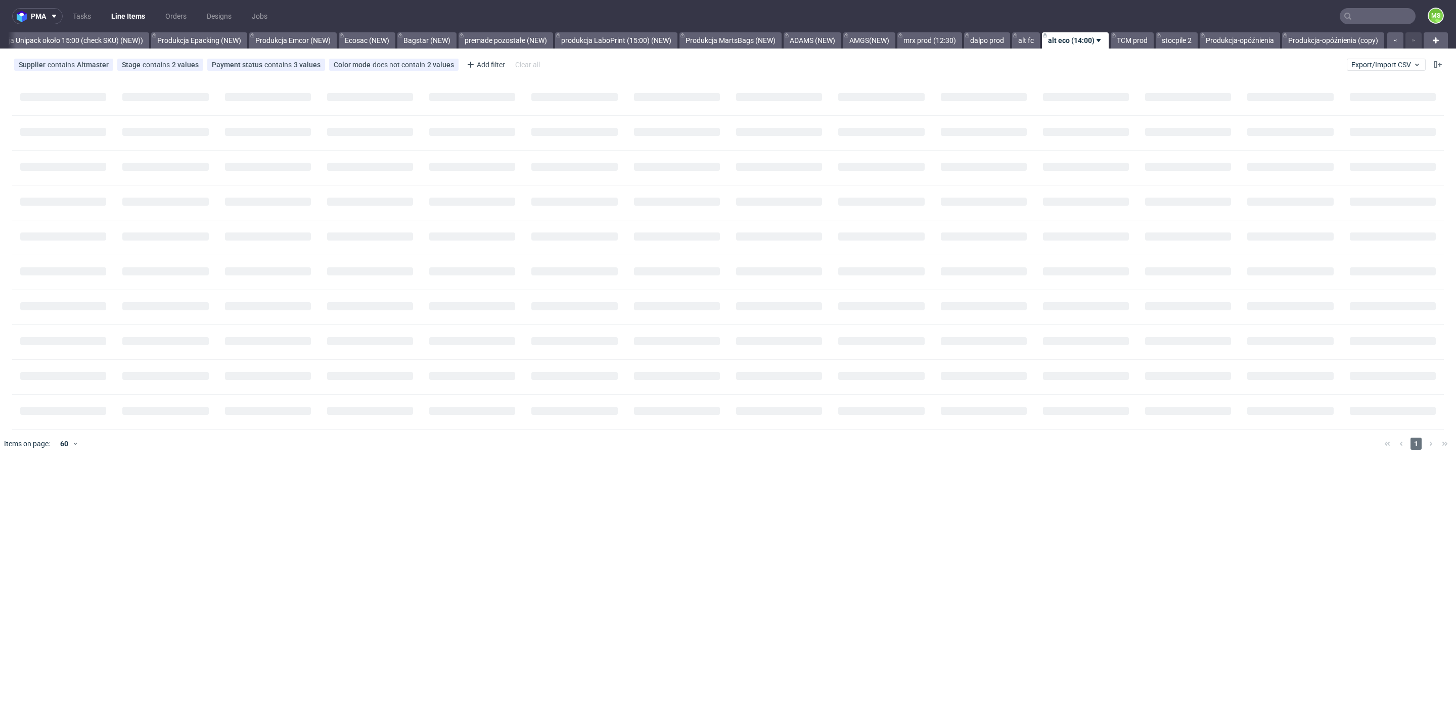
scroll to position [0, 2062]
click at [1024, 41] on link "alt fc" at bounding box center [1026, 40] width 28 height 16
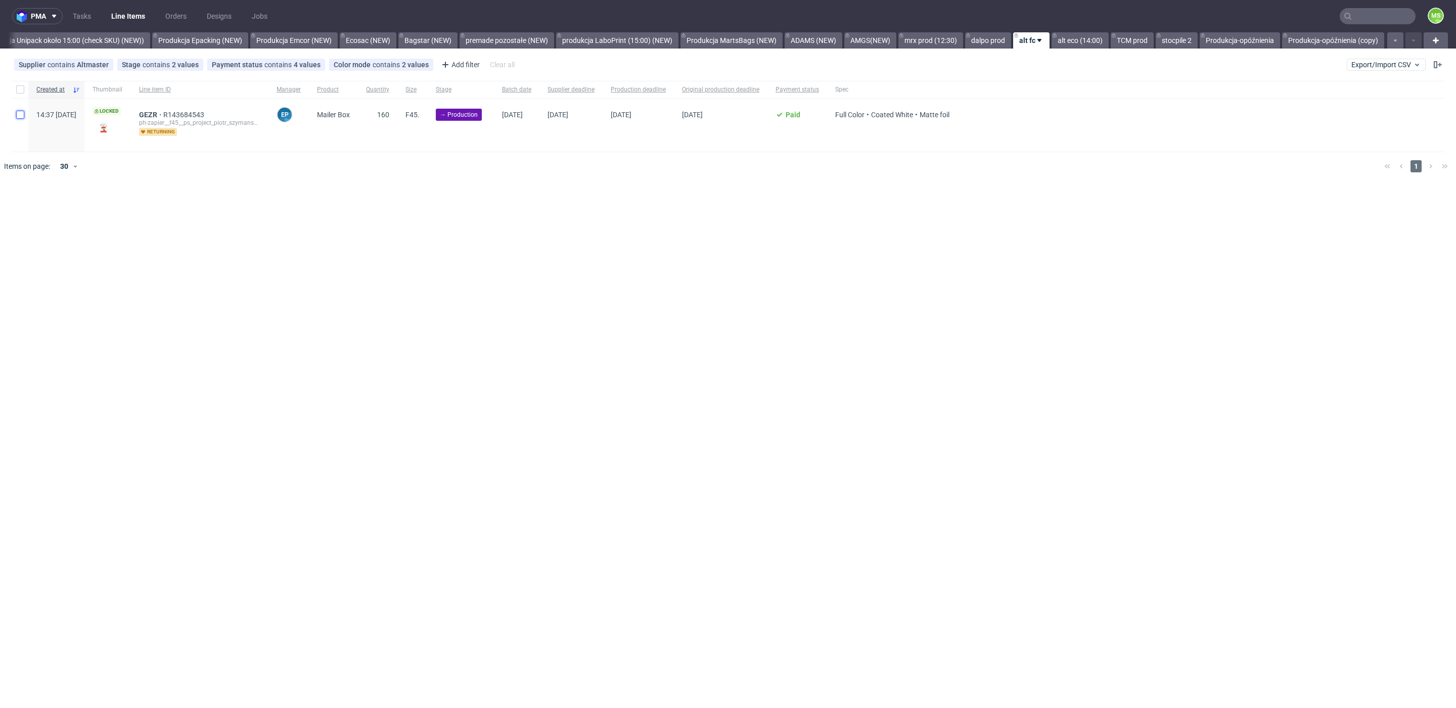
click at [19, 115] on input "checkbox" at bounding box center [20, 115] width 8 height 8
checkbox input "true"
click at [198, 201] on div "Selected items: 1 Change status Change supplier Change batch date Change prod. …" at bounding box center [728, 205] width 1456 height 42
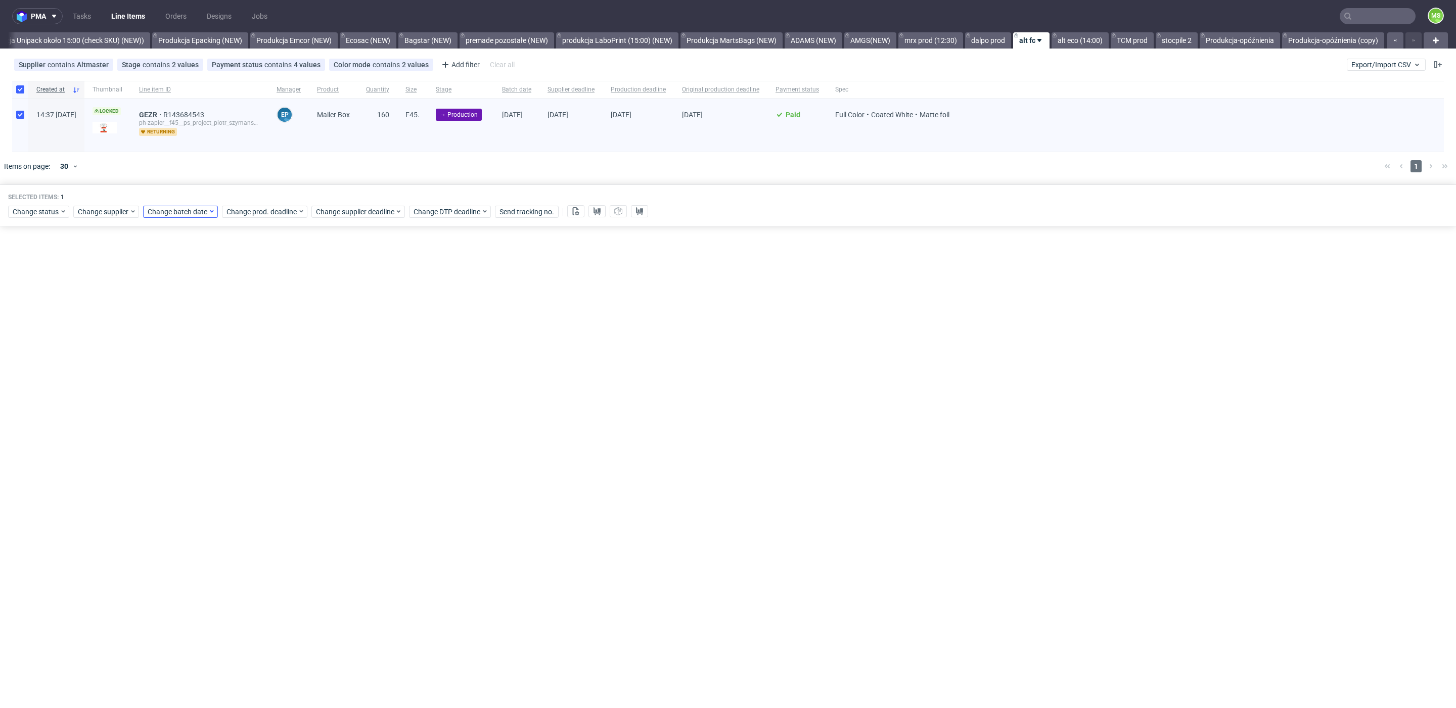
drag, startPoint x: 197, startPoint y: 203, endPoint x: 194, endPoint y: 209, distance: 6.6
click at [196, 204] on div "Change status Change supplier Change batch date Change prod. deadline Change su…" at bounding box center [727, 210] width 1439 height 15
click at [194, 209] on span "Change batch date" at bounding box center [178, 212] width 61 height 10
drag, startPoint x: 228, startPoint y: 289, endPoint x: 265, endPoint y: 369, distance: 88.9
click at [228, 290] on span "11" at bounding box center [227, 293] width 8 height 10
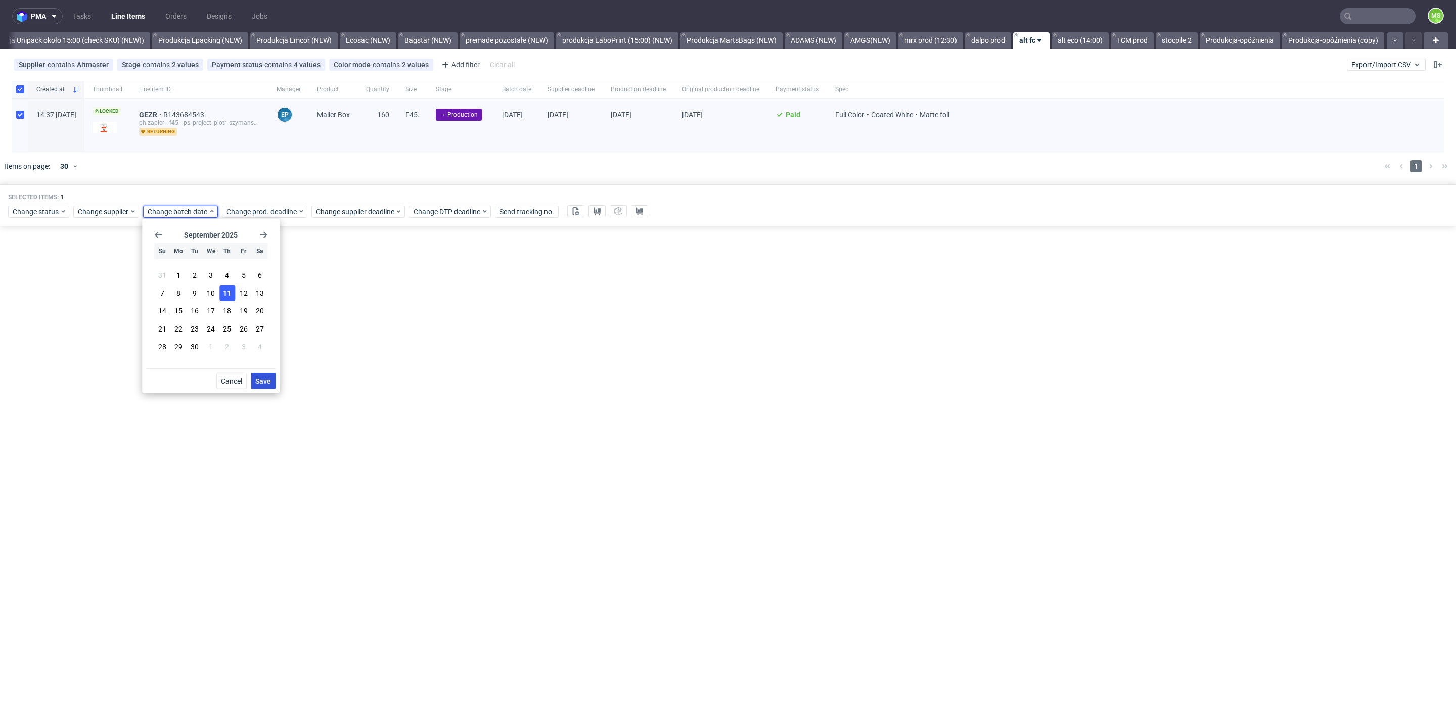
drag, startPoint x: 269, startPoint y: 382, endPoint x: 270, endPoint y: 376, distance: 5.7
click at [270, 379] on span "Save" at bounding box center [263, 381] width 16 height 7
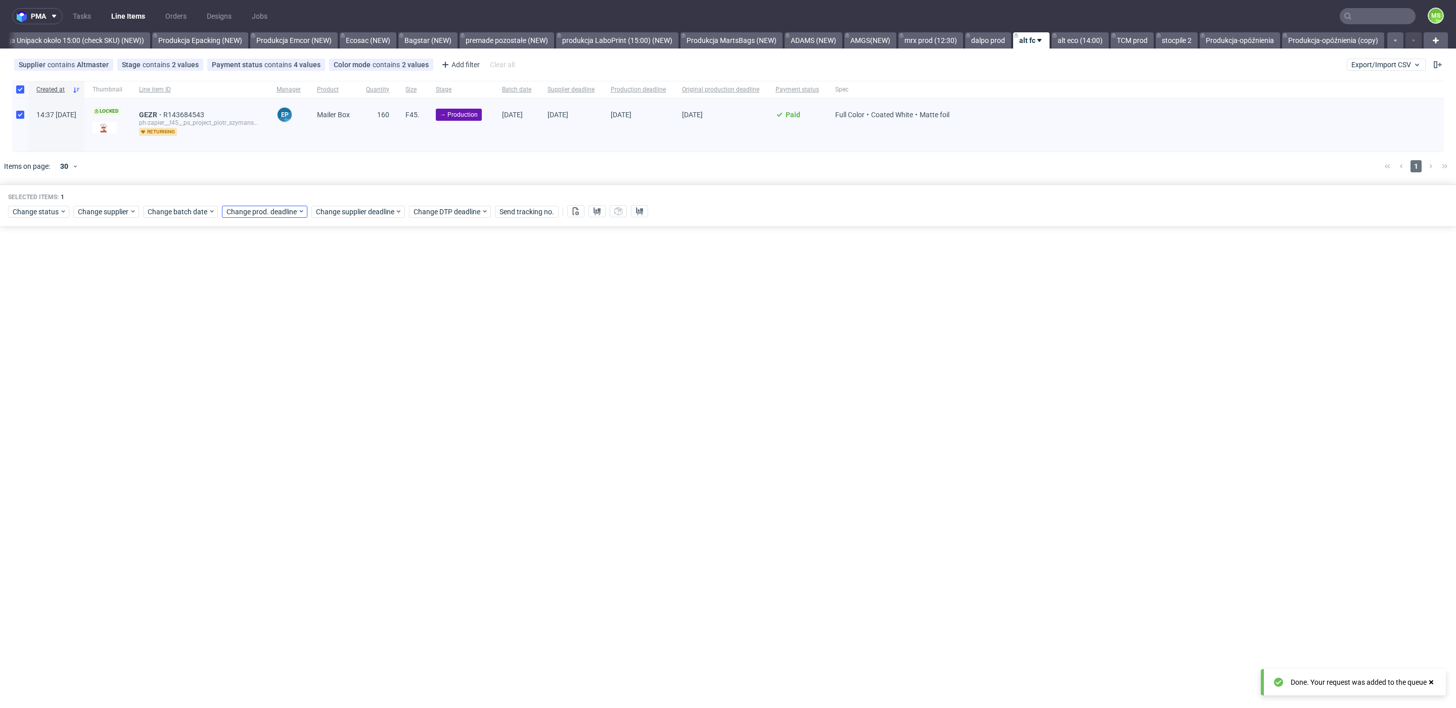
drag, startPoint x: 271, startPoint y: 200, endPoint x: 272, endPoint y: 208, distance: 8.1
click at [271, 201] on div "Selected items: 1 Change status Change supplier Change batch date Change prod. …" at bounding box center [728, 205] width 1456 height 42
click at [272, 208] on span "Change prod. deadline" at bounding box center [261, 212] width 71 height 10
click at [254, 323] on span "22" at bounding box center [256, 328] width 8 height 10
click at [338, 379] on span "Save" at bounding box center [342, 381] width 16 height 7
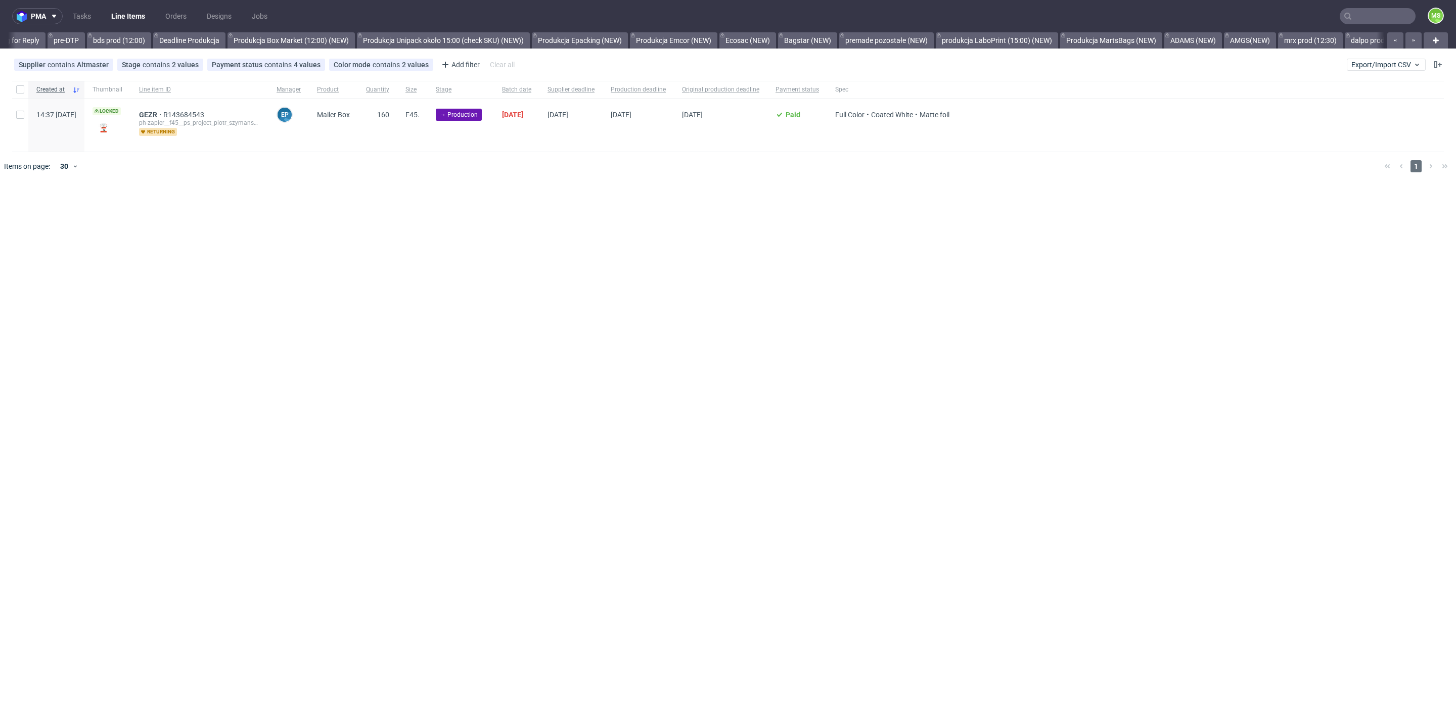
scroll to position [0, 1925]
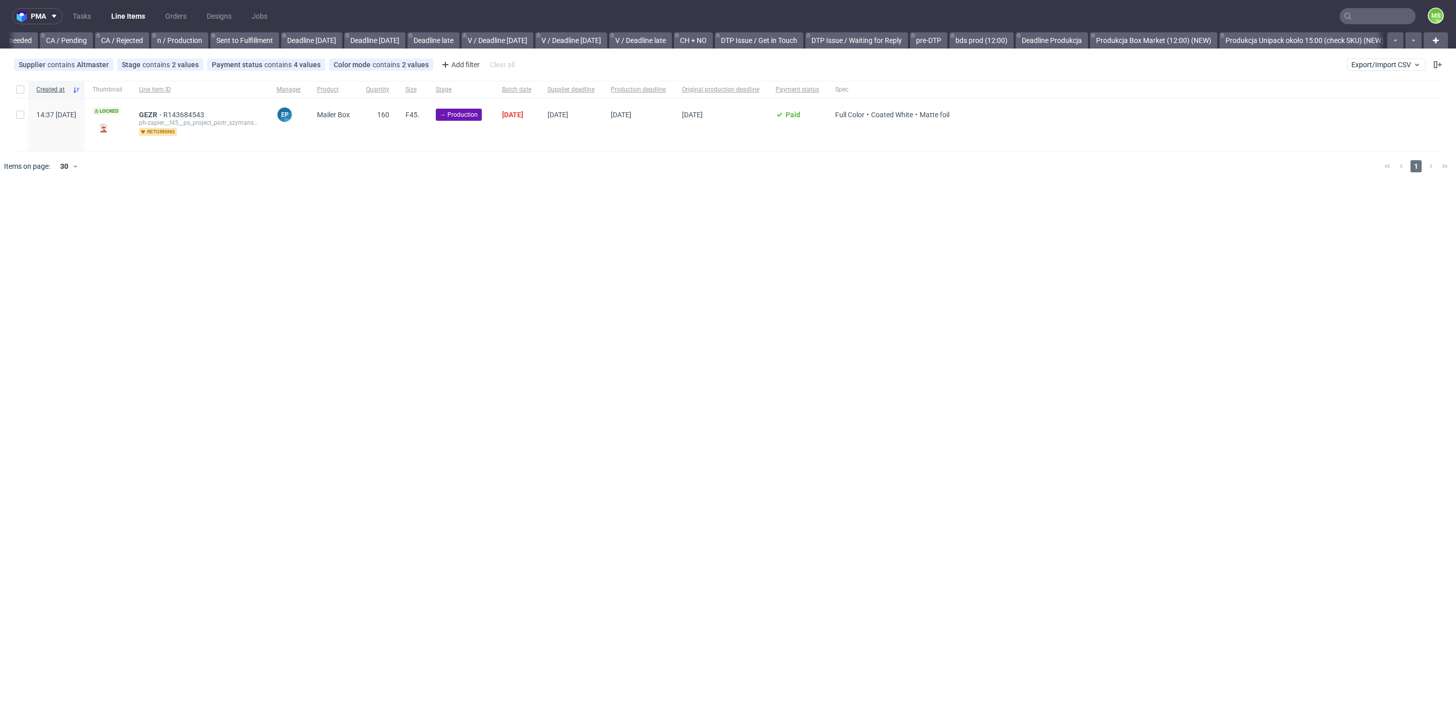
scroll to position [0, 1652]
click at [23, 88] on input "checkbox" at bounding box center [20, 89] width 8 height 8
checkbox input "true"
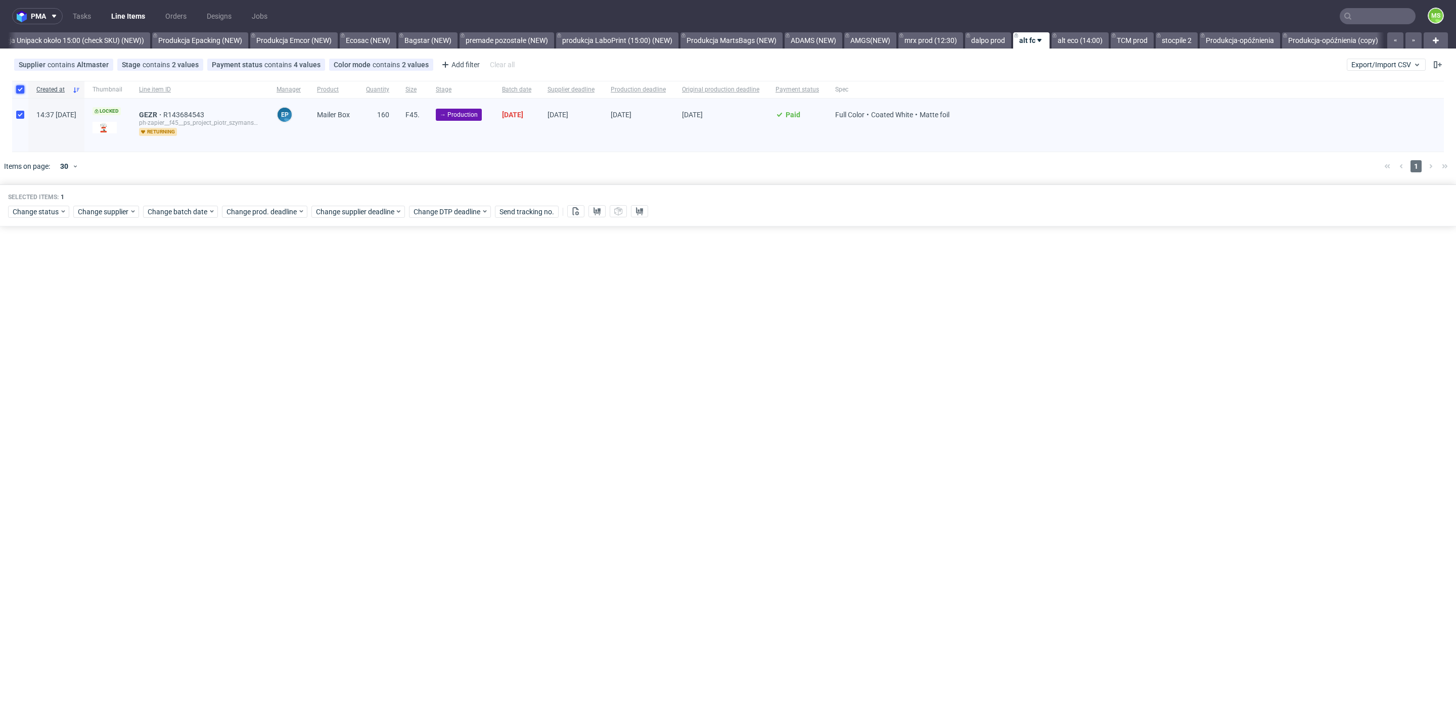
scroll to position [0, 2062]
click at [363, 214] on span "Change supplier deadline" at bounding box center [355, 212] width 79 height 10
click at [339, 326] on button "22" at bounding box center [346, 328] width 16 height 16
click at [435, 382] on span "Save" at bounding box center [431, 381] width 16 height 7
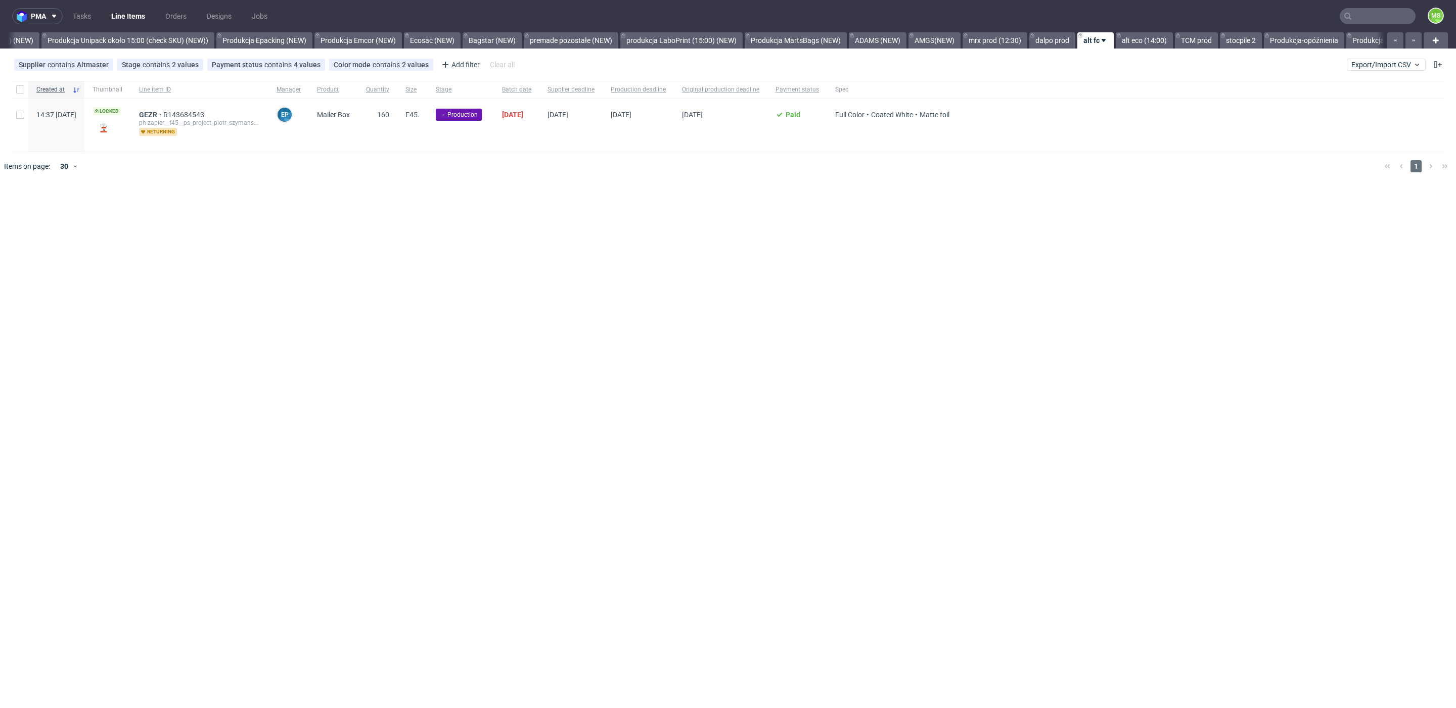
scroll to position [0, 2019]
click at [22, 89] on input "checkbox" at bounding box center [20, 89] width 8 height 8
checkbox input "true"
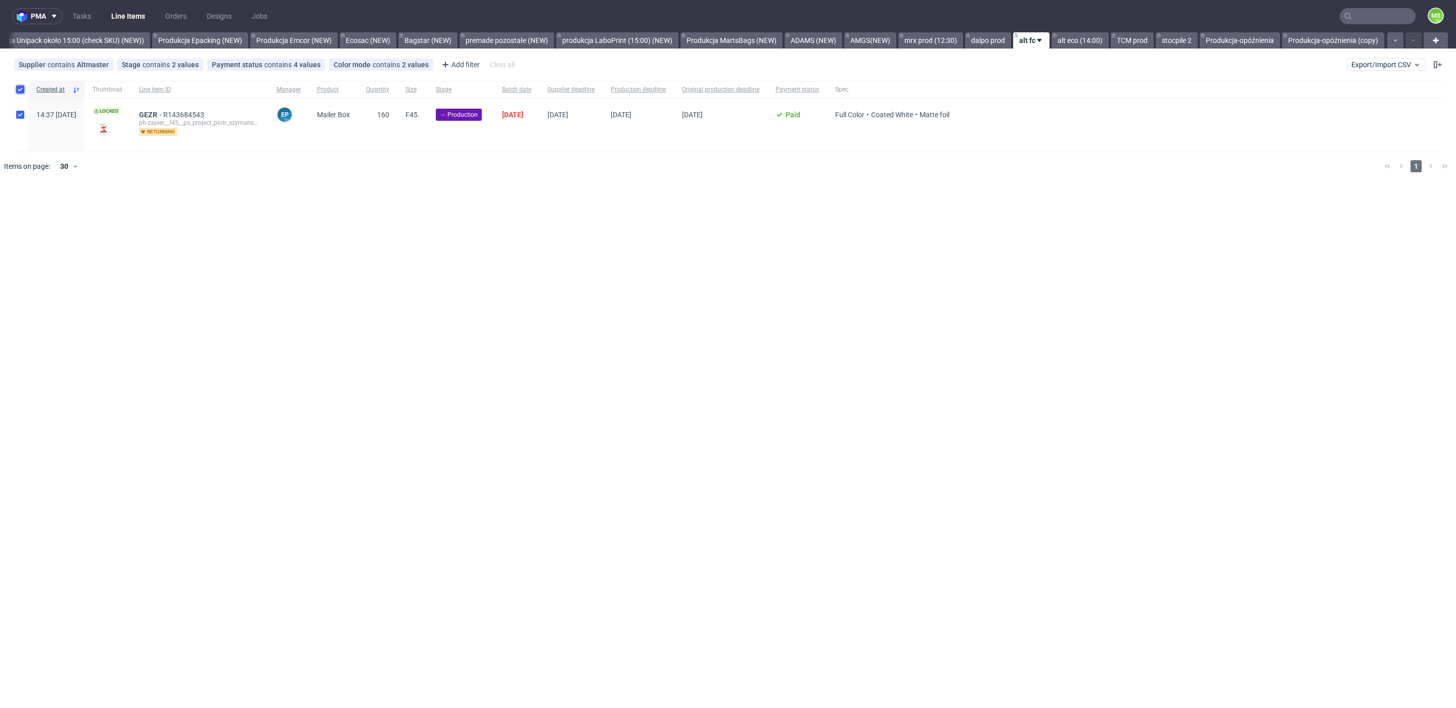
checkbox input "true"
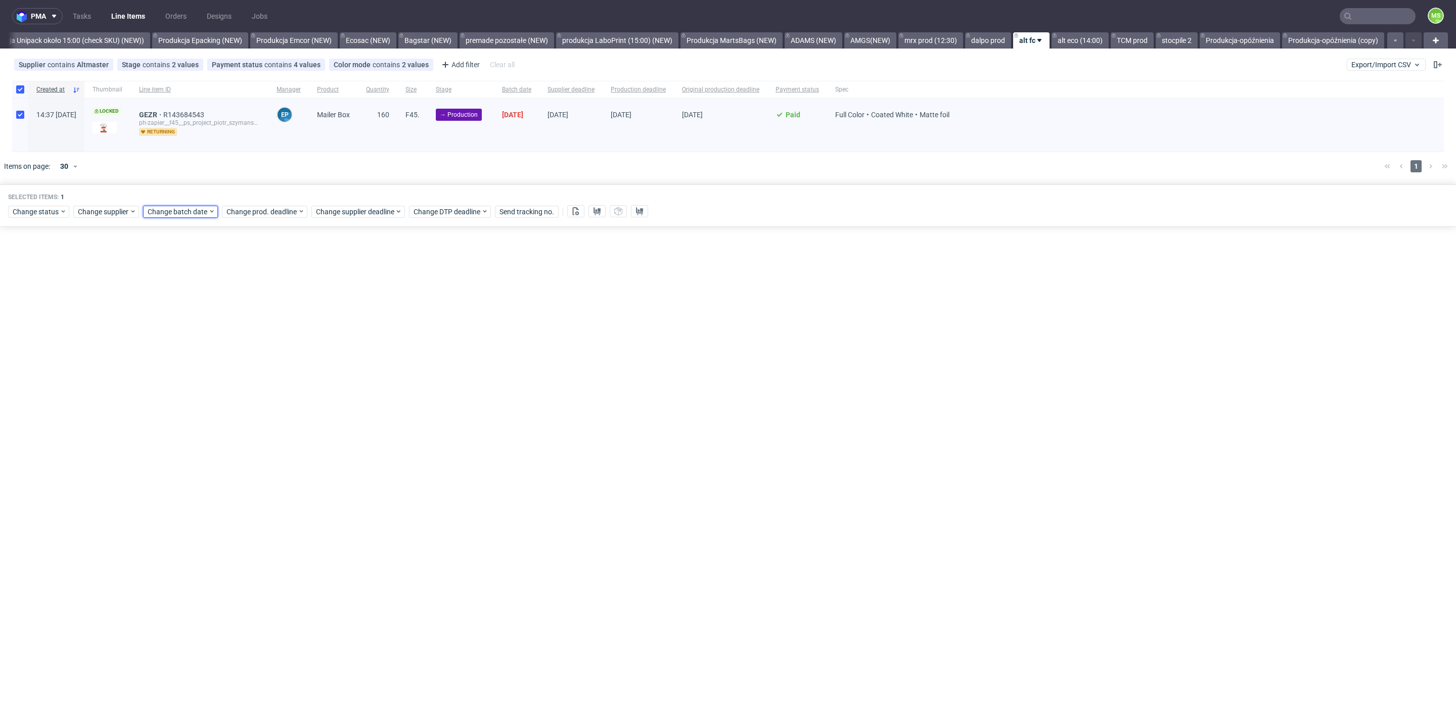
drag, startPoint x: 156, startPoint y: 215, endPoint x: 161, endPoint y: 217, distance: 6.1
click at [156, 215] on span "Change batch date" at bounding box center [178, 212] width 61 height 10
click at [264, 206] on div "Change prod. deadline" at bounding box center [264, 212] width 85 height 12
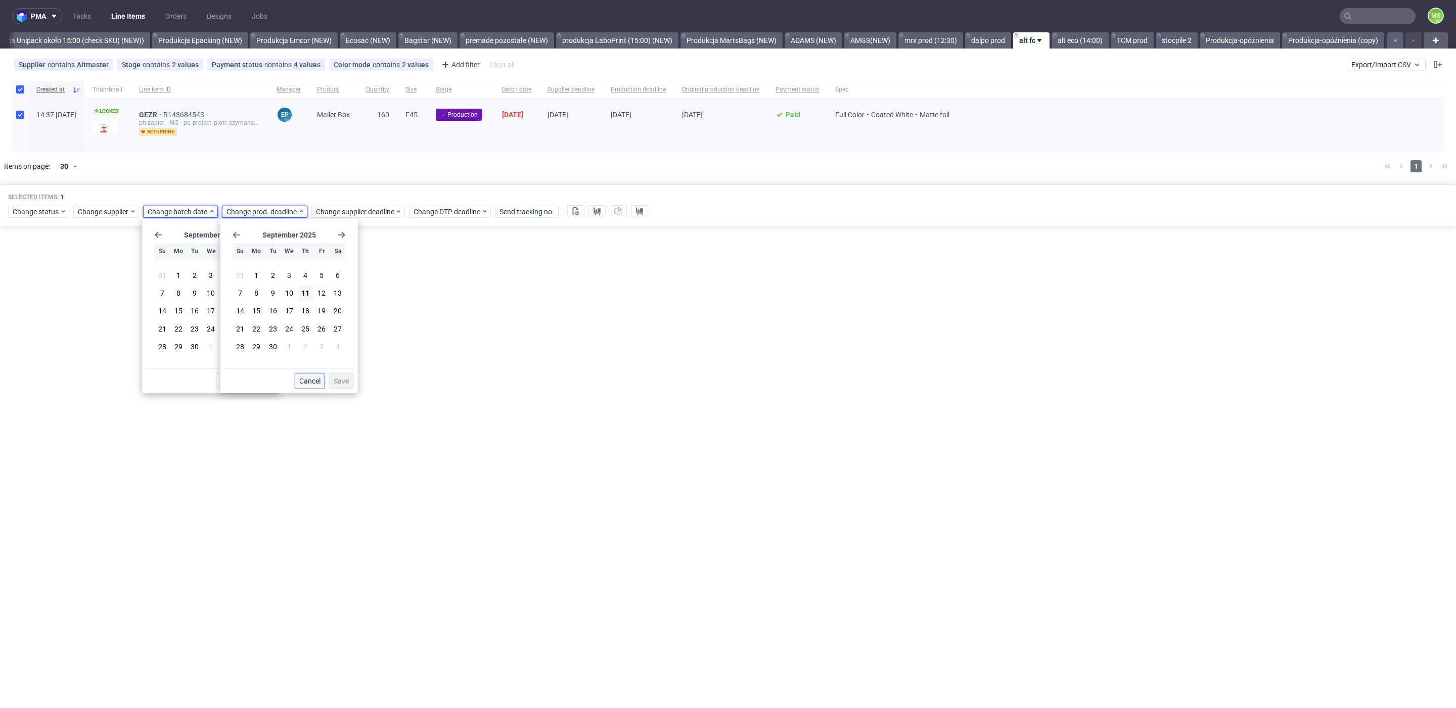
click at [307, 380] on span "Cancel" at bounding box center [309, 381] width 21 height 7
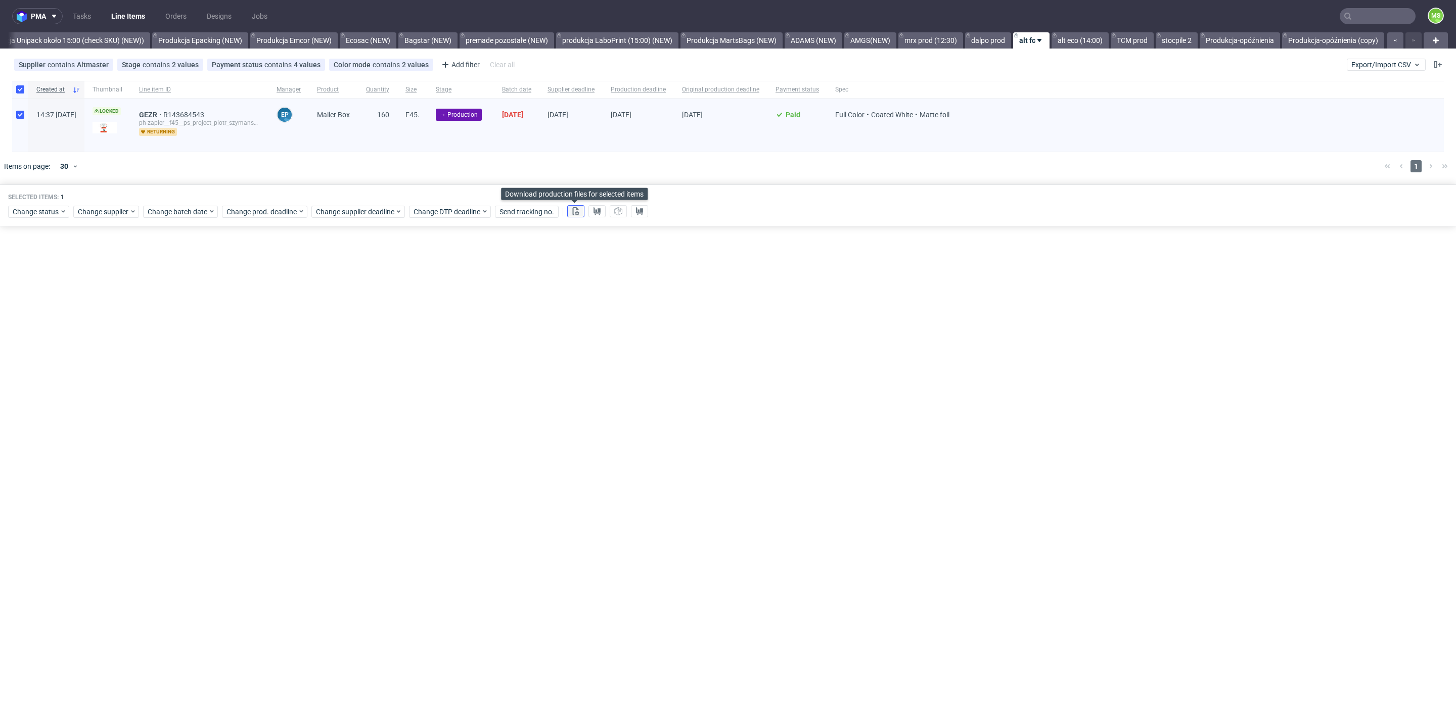
click at [573, 213] on icon at bounding box center [576, 211] width 8 height 8
click at [597, 213] on icon at bounding box center [597, 211] width 8 height 8
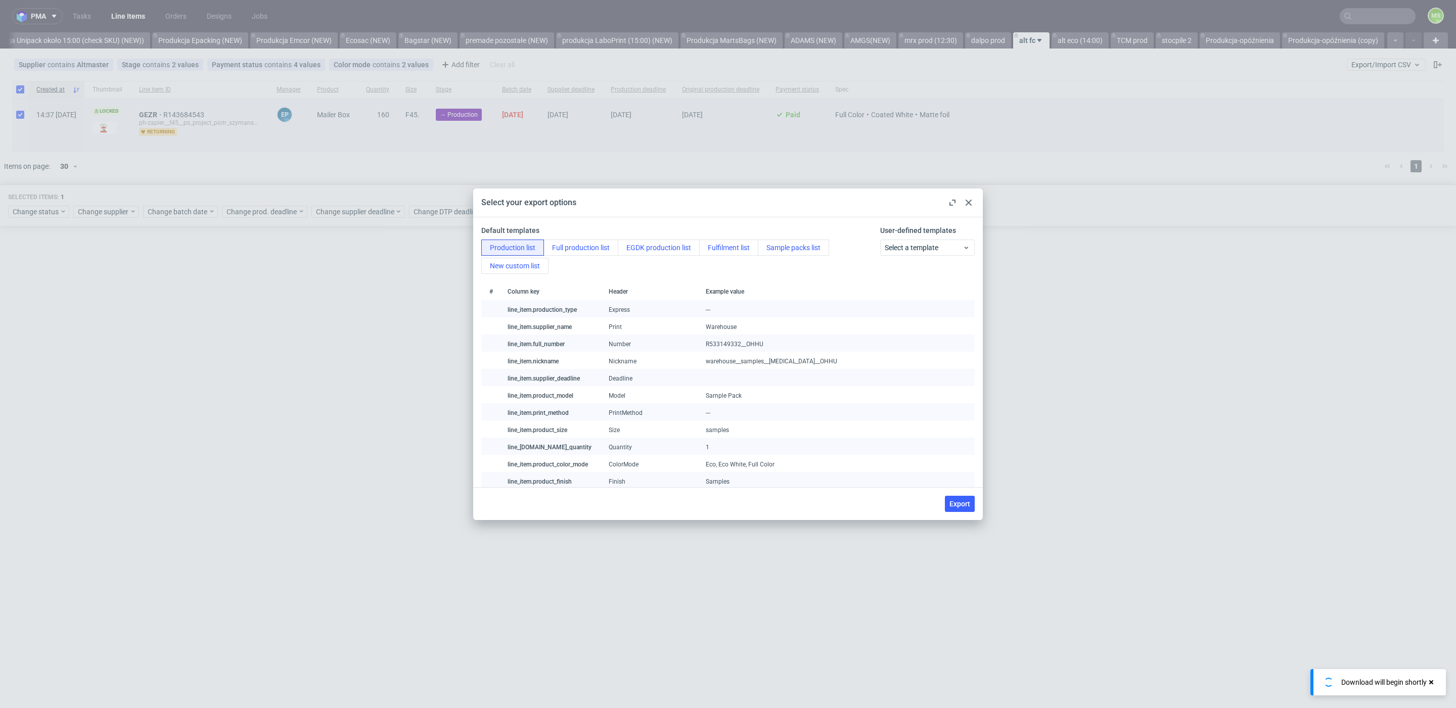
click at [964, 503] on span "Export" at bounding box center [959, 503] width 21 height 7
checkbox input "false"
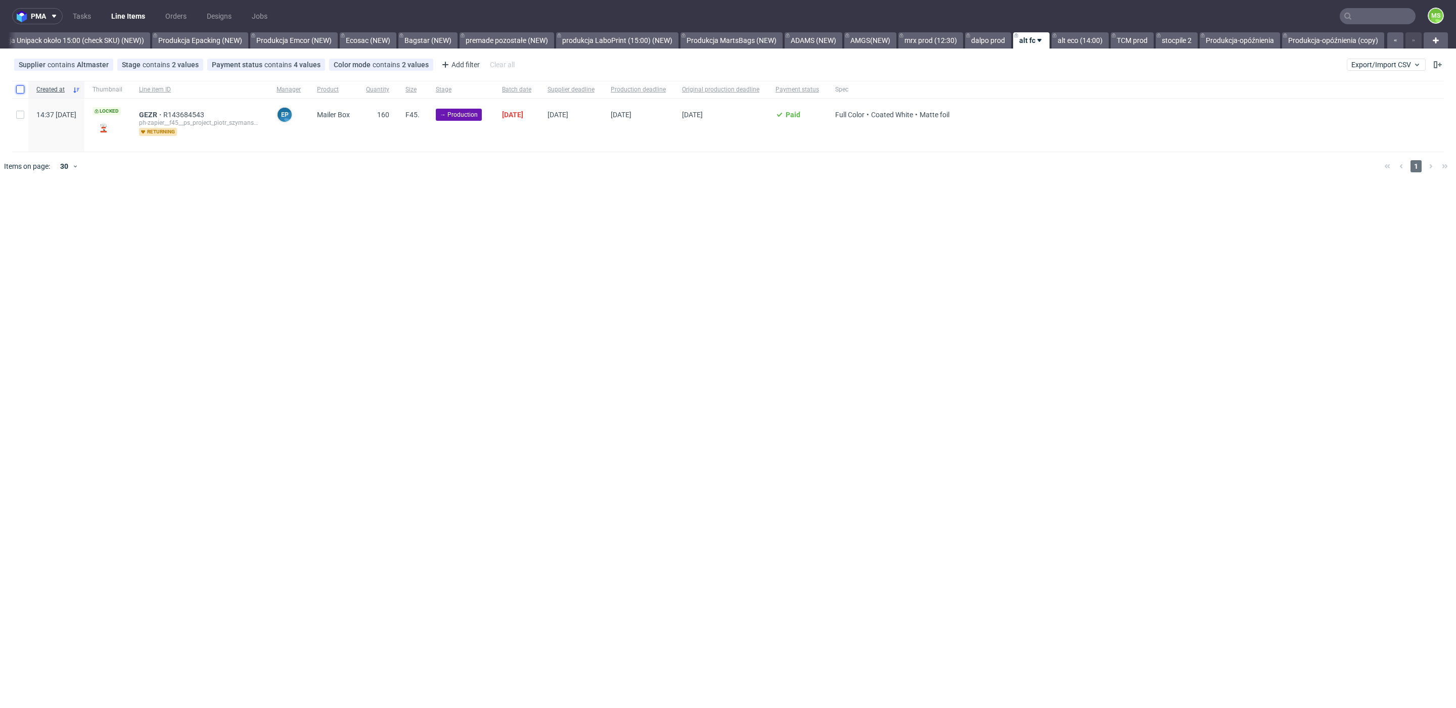
click at [21, 89] on input "checkbox" at bounding box center [20, 89] width 8 height 8
checkbox input "true"
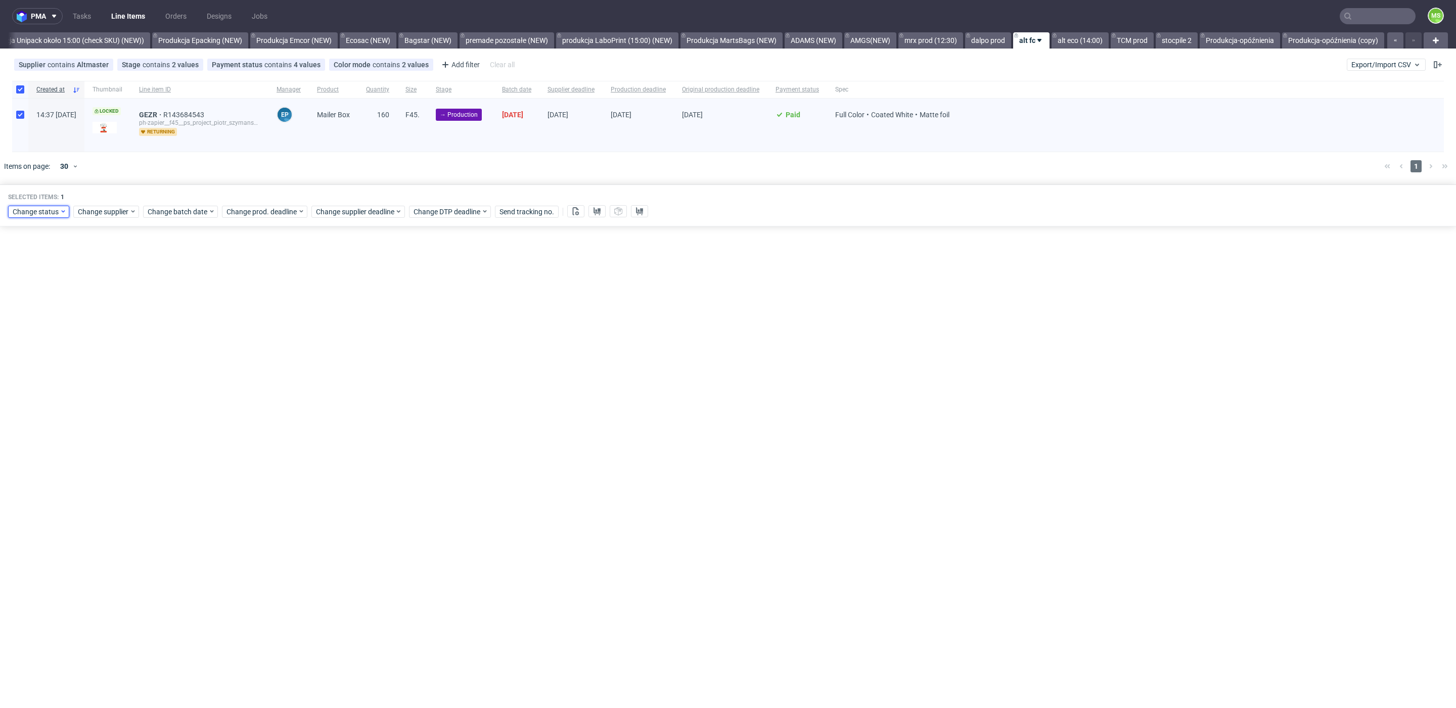
click at [37, 207] on span "Change status" at bounding box center [36, 212] width 47 height 10
click at [55, 270] on span "In Production" at bounding box center [37, 266] width 51 height 14
click at [108, 357] on span "Save" at bounding box center [116, 360] width 16 height 7
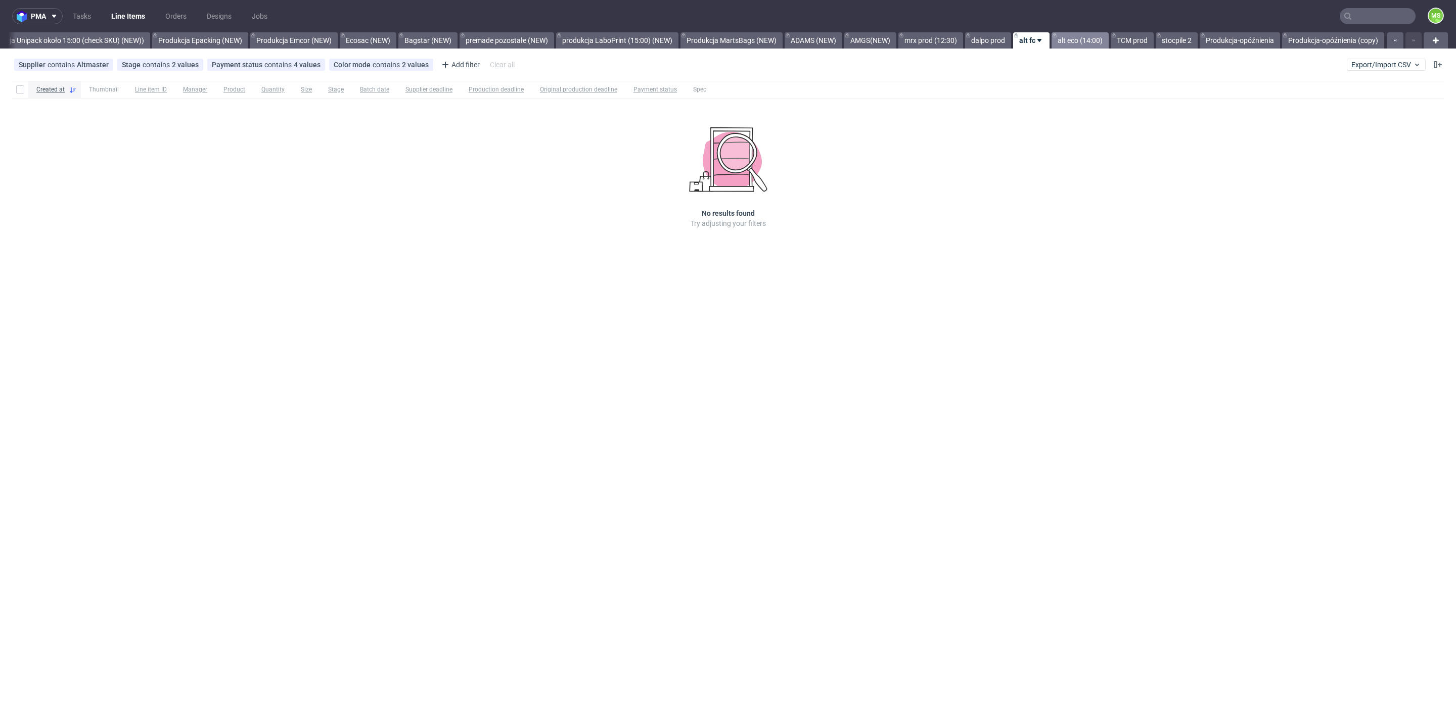
click at [1070, 43] on link "alt eco (14:00)" at bounding box center [1079, 40] width 57 height 16
click at [1128, 42] on link "TCM prod" at bounding box center [1131, 40] width 43 height 16
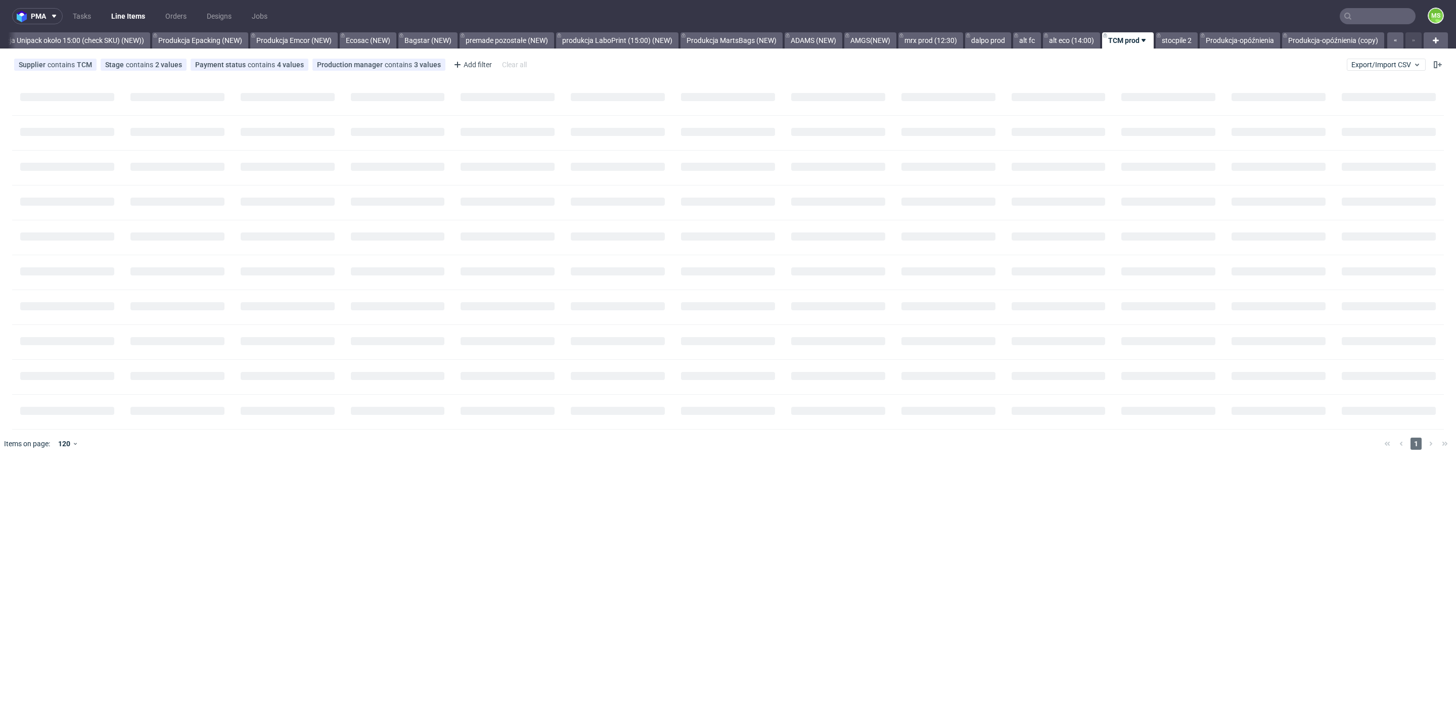
scroll to position [0, 2062]
click at [1384, 15] on input "text" at bounding box center [1377, 16] width 76 height 16
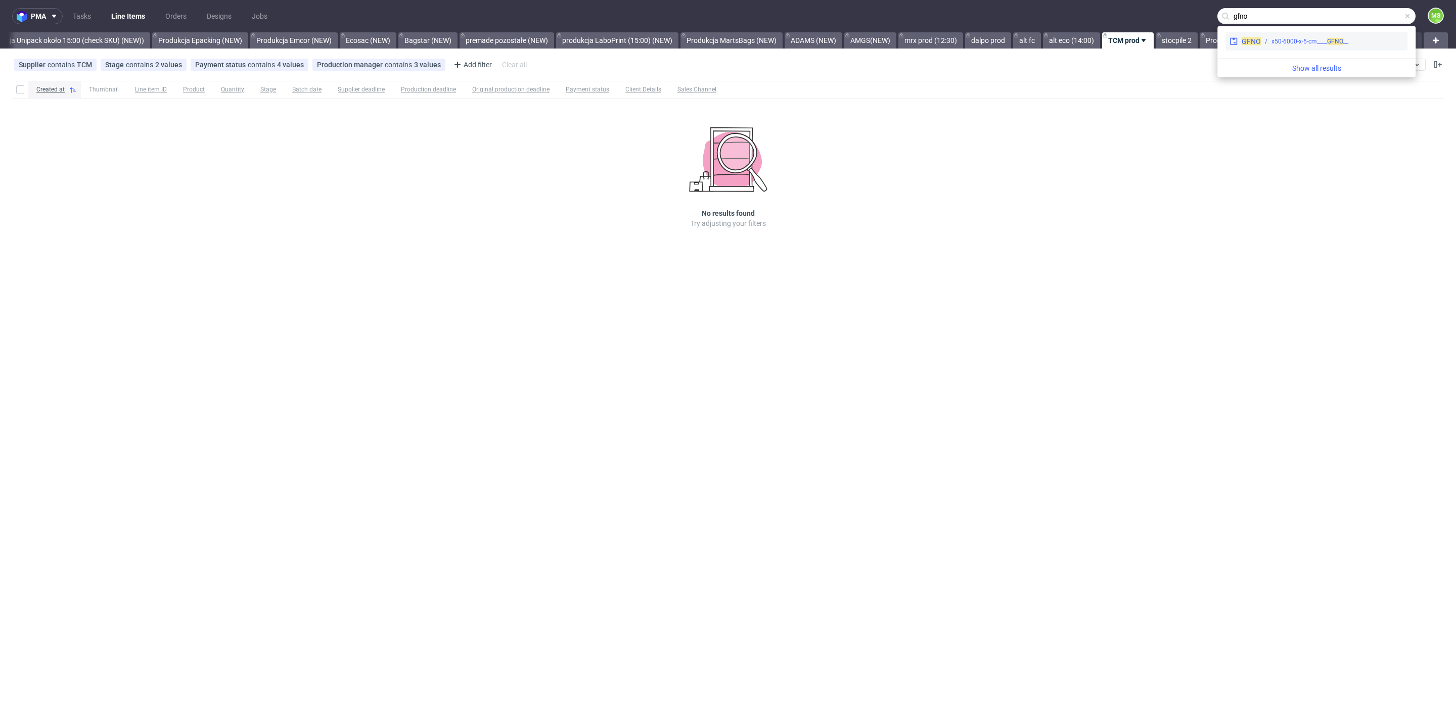
type input "gfno"
click at [1316, 46] on div "GFNO __x50-6000-x-5-cm____ GFNO" at bounding box center [1316, 41] width 182 height 18
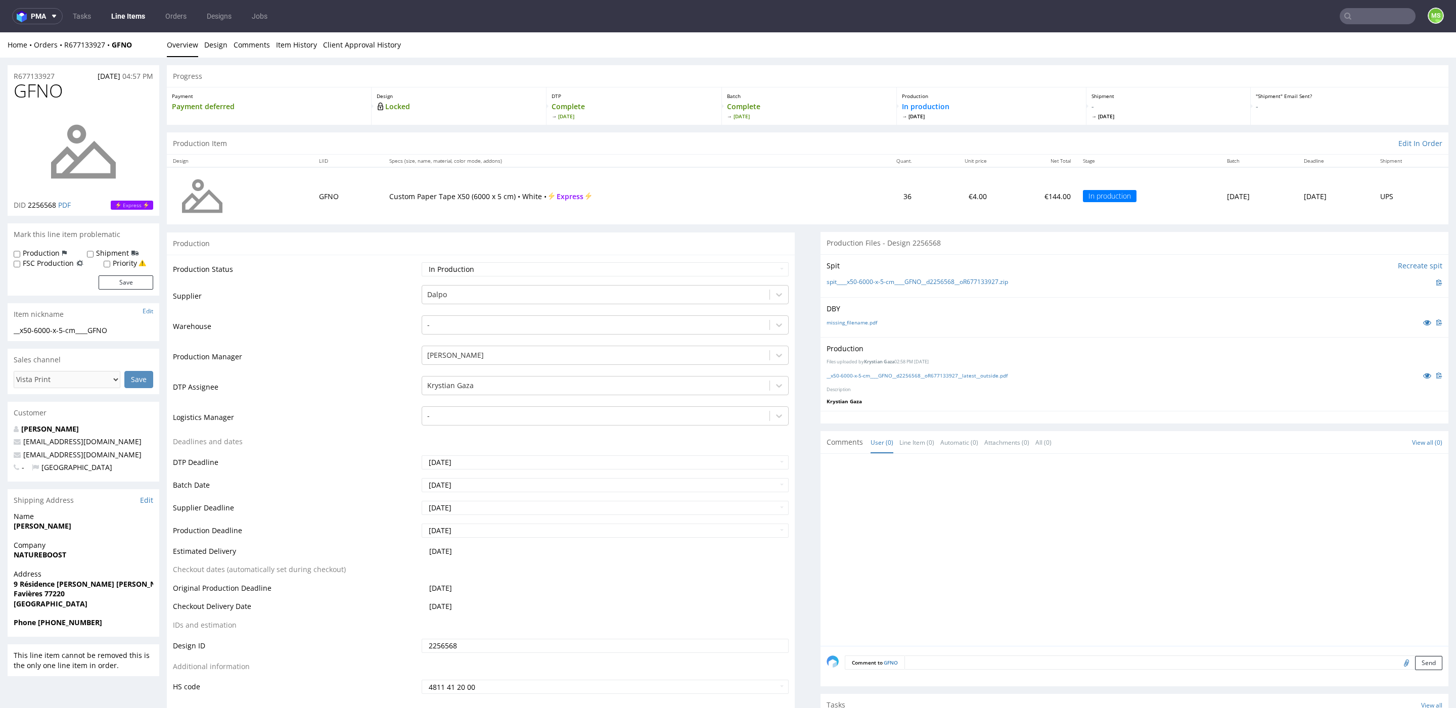
click at [1360, 20] on input "text" at bounding box center [1377, 16] width 76 height 16
type input "qhat"
drag, startPoint x: 1336, startPoint y: 34, endPoint x: 1336, endPoint y: 2, distance: 32.3
click at [1336, 34] on div "QHAT __x50-6000-x-5-cm____ QHAT" at bounding box center [1304, 41] width 182 height 18
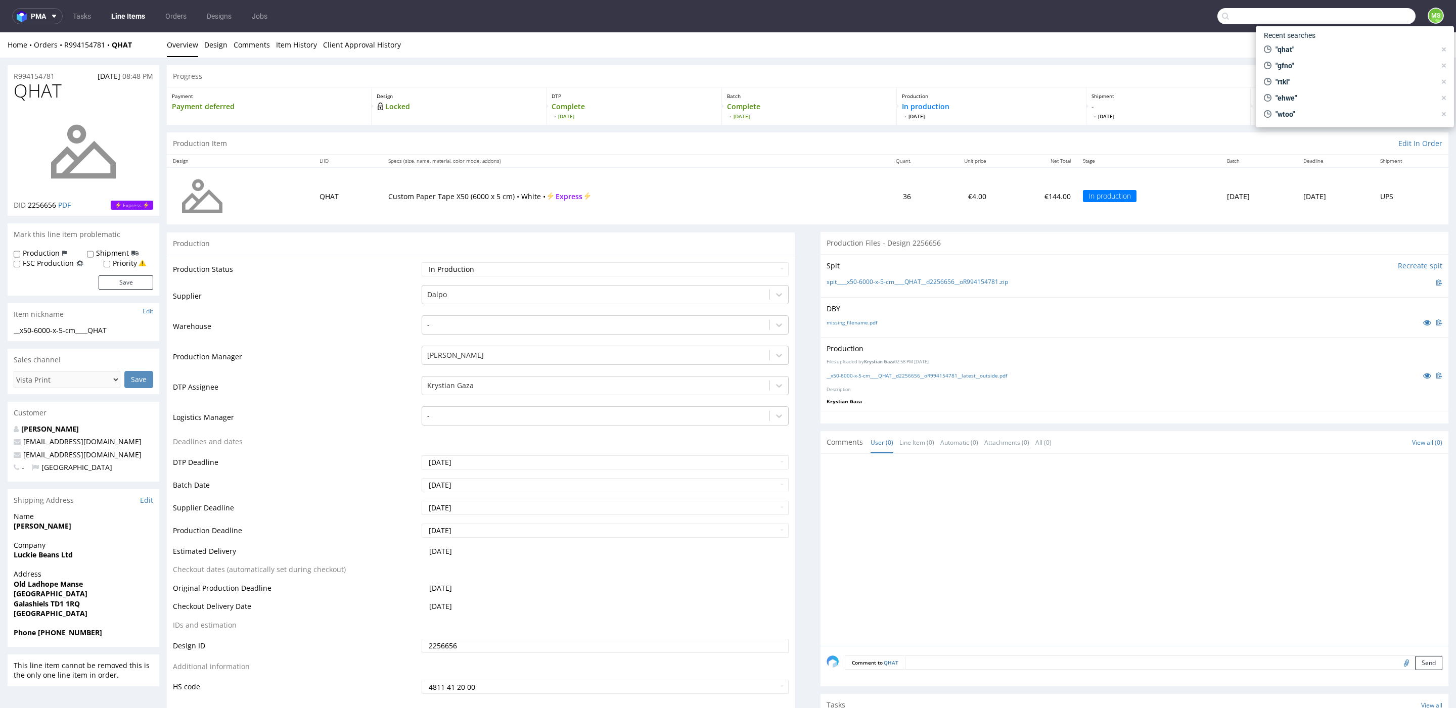
click at [1354, 19] on input "text" at bounding box center [1316, 16] width 198 height 16
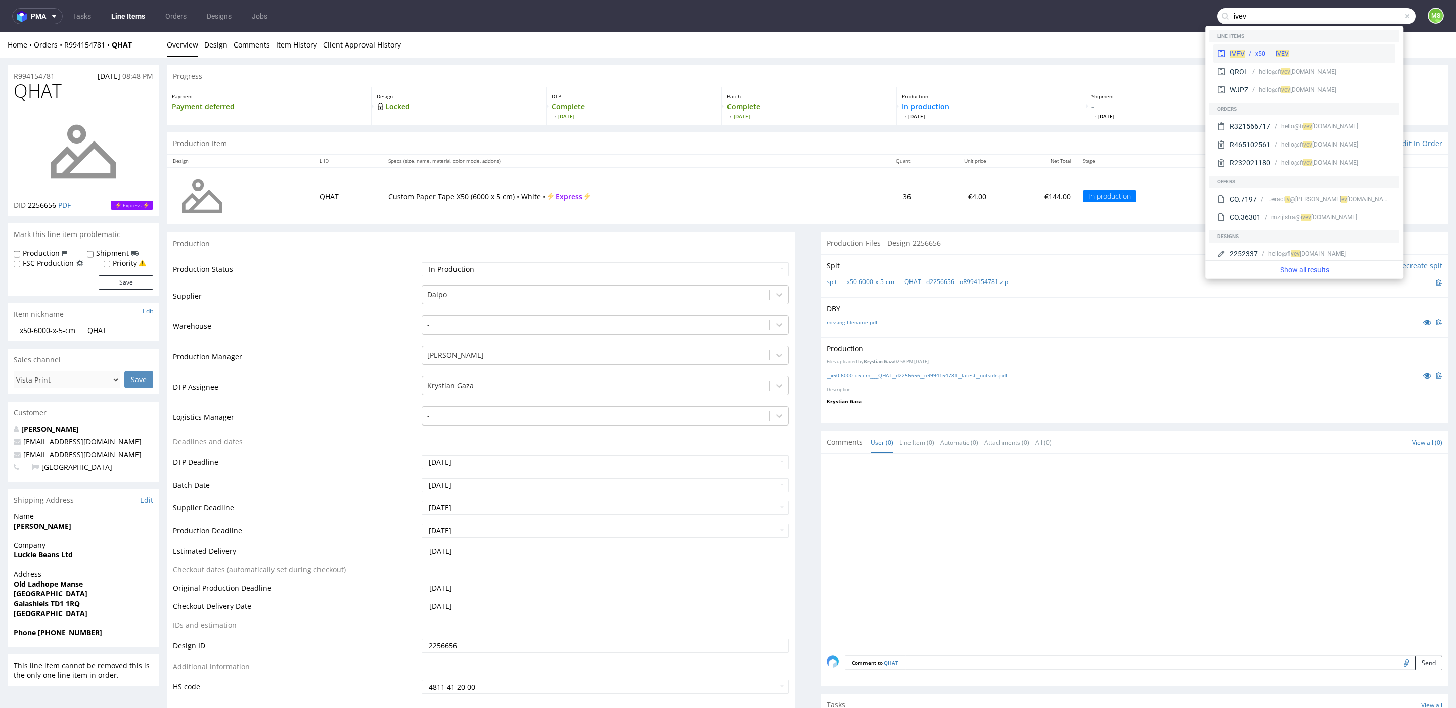
type input "ivev"
click at [1313, 50] on div "__x50____ IVEV" at bounding box center [1317, 53] width 147 height 9
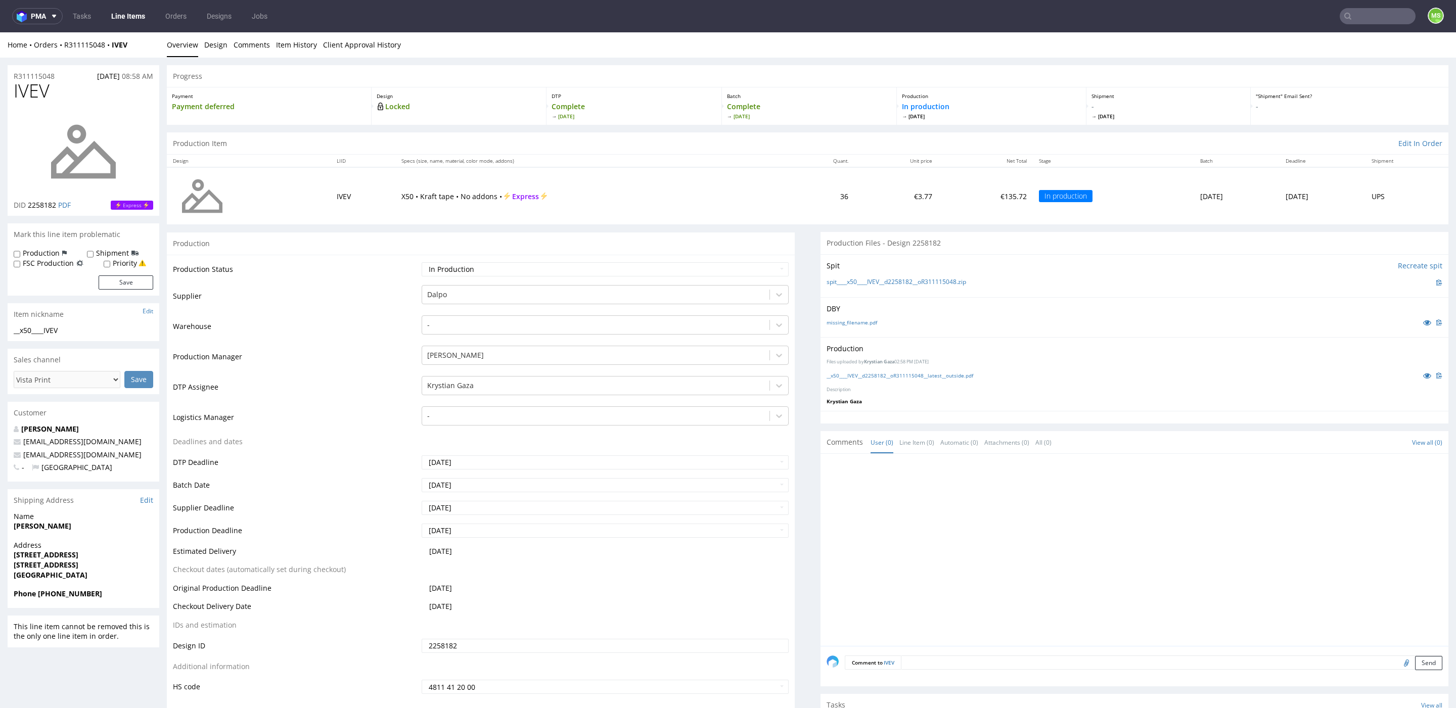
click at [1364, 17] on input "text" at bounding box center [1377, 16] width 76 height 16
type input "hsfn"
click at [1305, 48] on div "HSFN __x50____ HSFN" at bounding box center [1304, 41] width 182 height 18
click at [1370, 19] on input "text" at bounding box center [1377, 16] width 76 height 16
click at [1370, 18] on input "text" at bounding box center [1377, 16] width 76 height 16
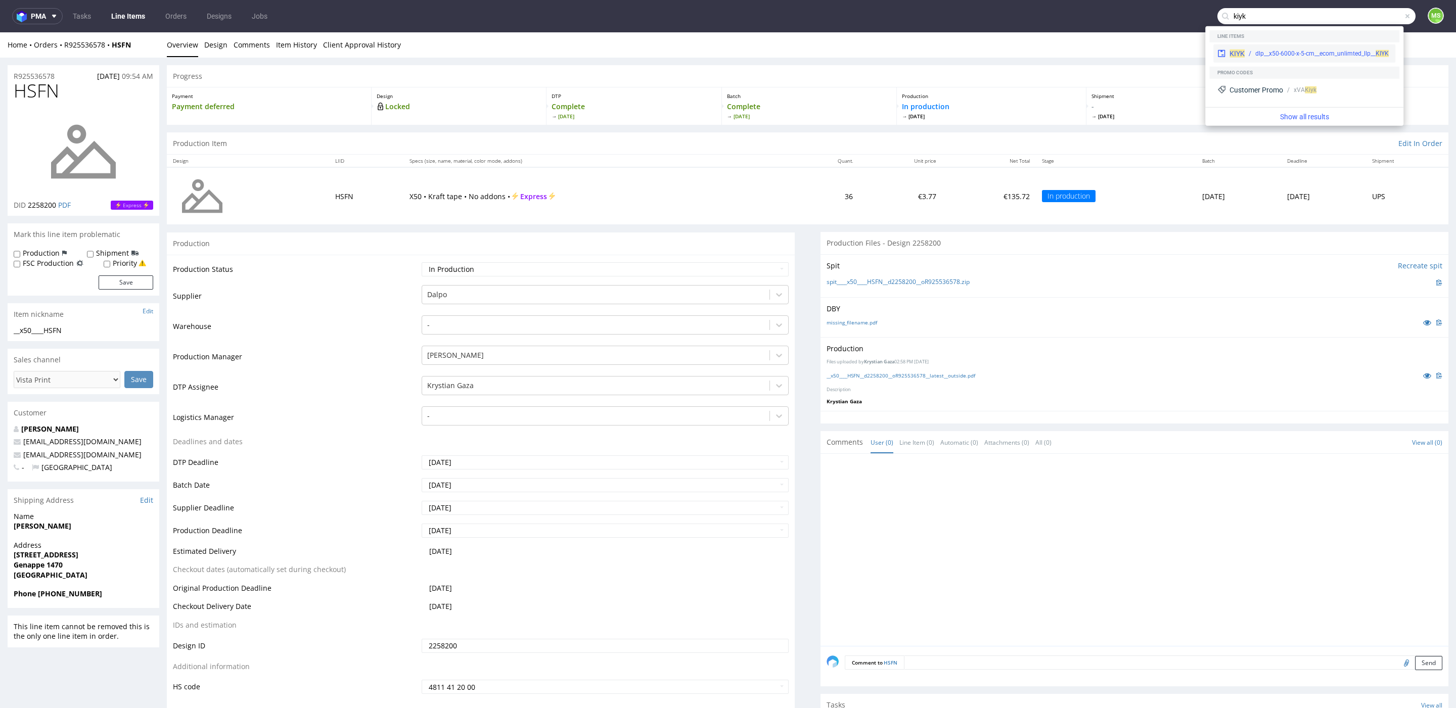
type input "kiyk"
click at [1302, 59] on div "KIYK dlp__x50-6000-x-5-cm__ecom_unlimted_llp__ KIYK" at bounding box center [1304, 53] width 182 height 18
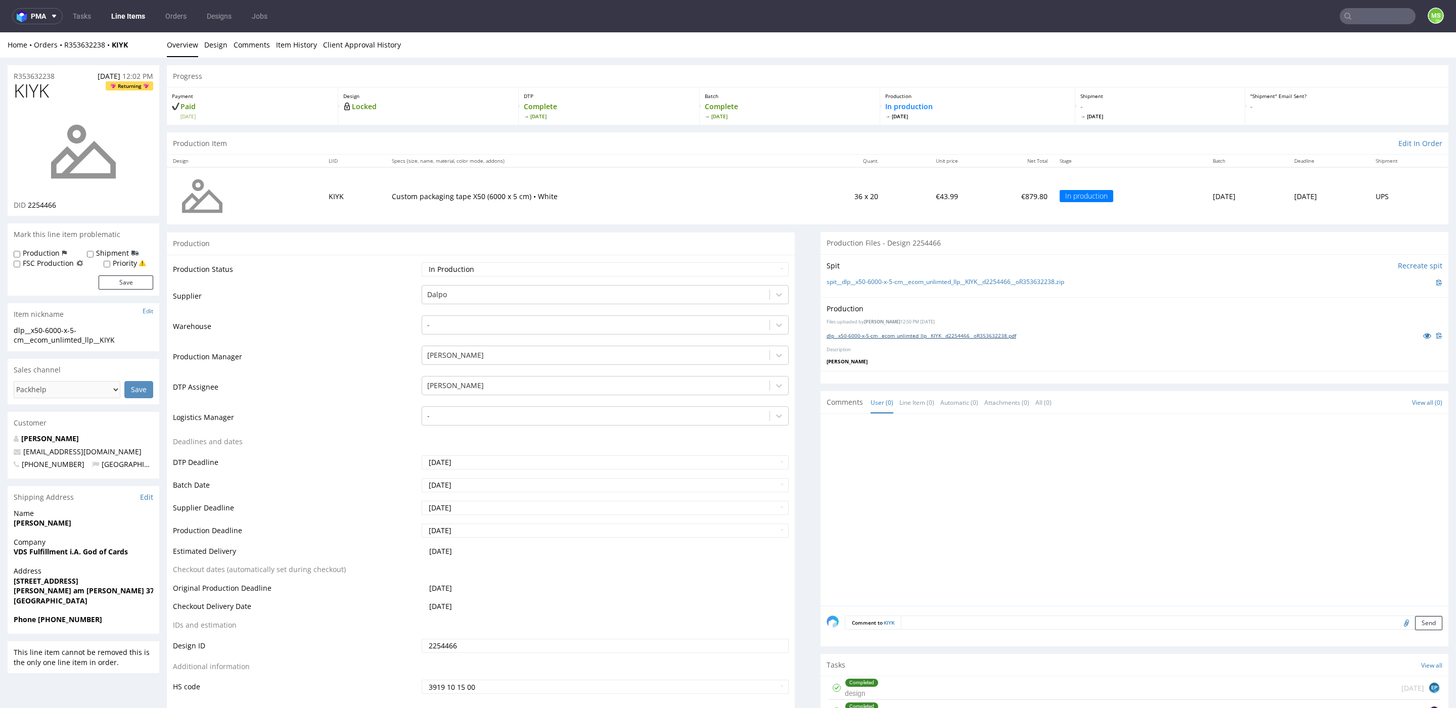
click at [876, 333] on link "dlp__x50-6000-x-5-cm__ecom_unlimted_llp__KIYK__d2254466__oR353632238.pdf" at bounding box center [921, 335] width 190 height 7
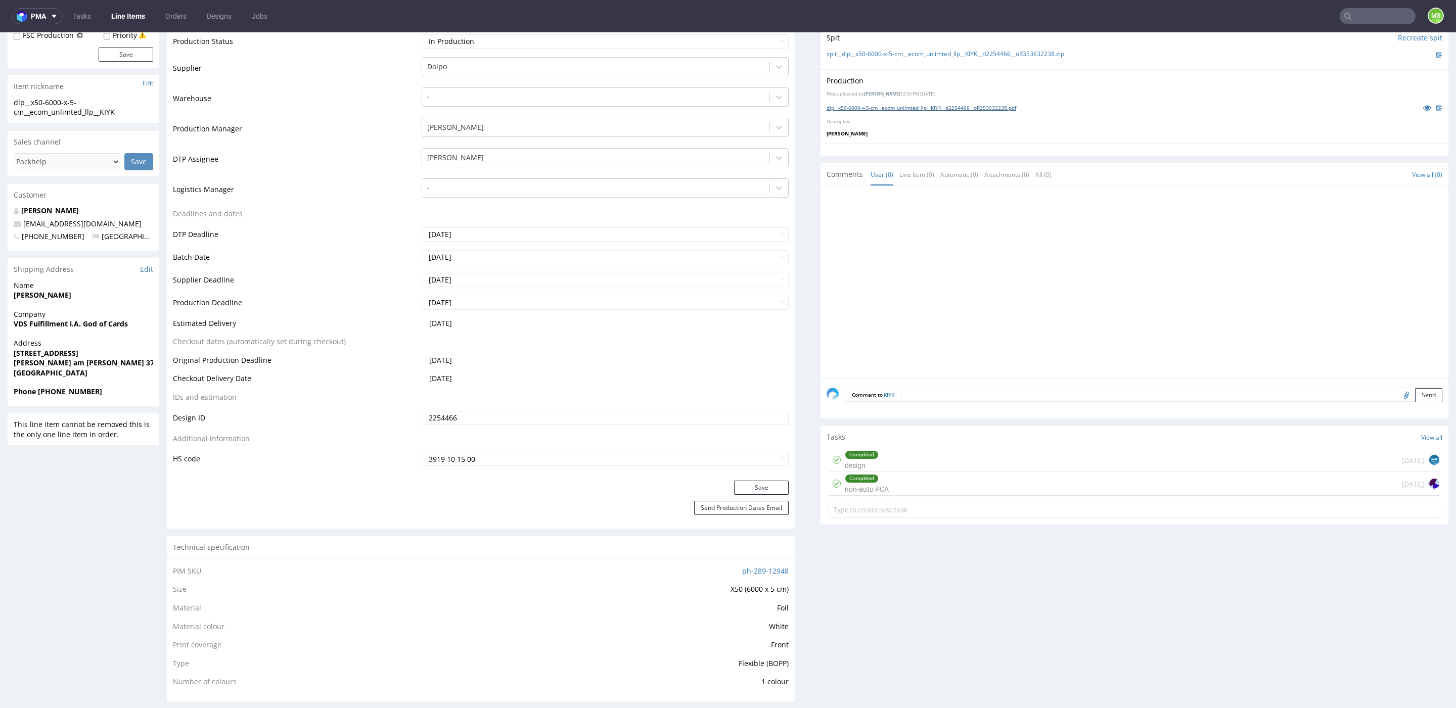
scroll to position [208, 0]
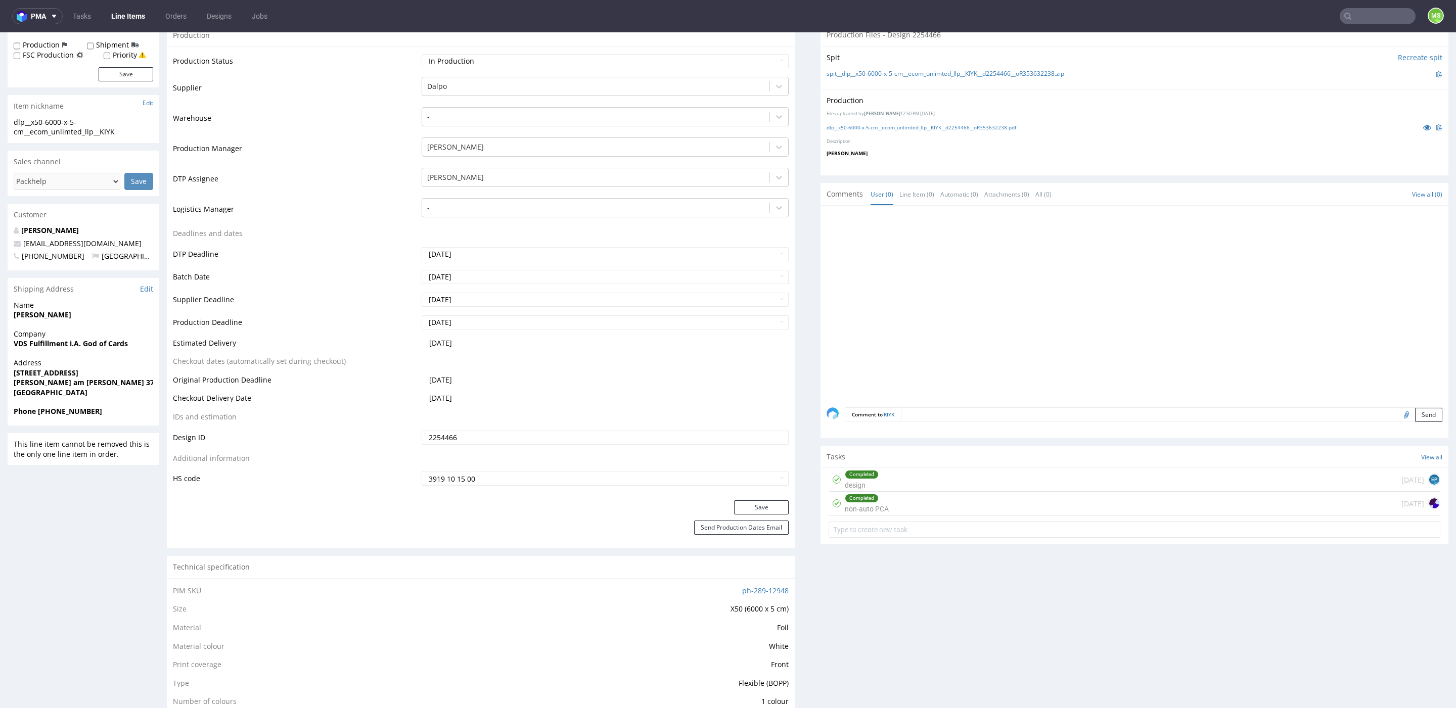
click at [856, 518] on form at bounding box center [1134, 530] width 612 height 24
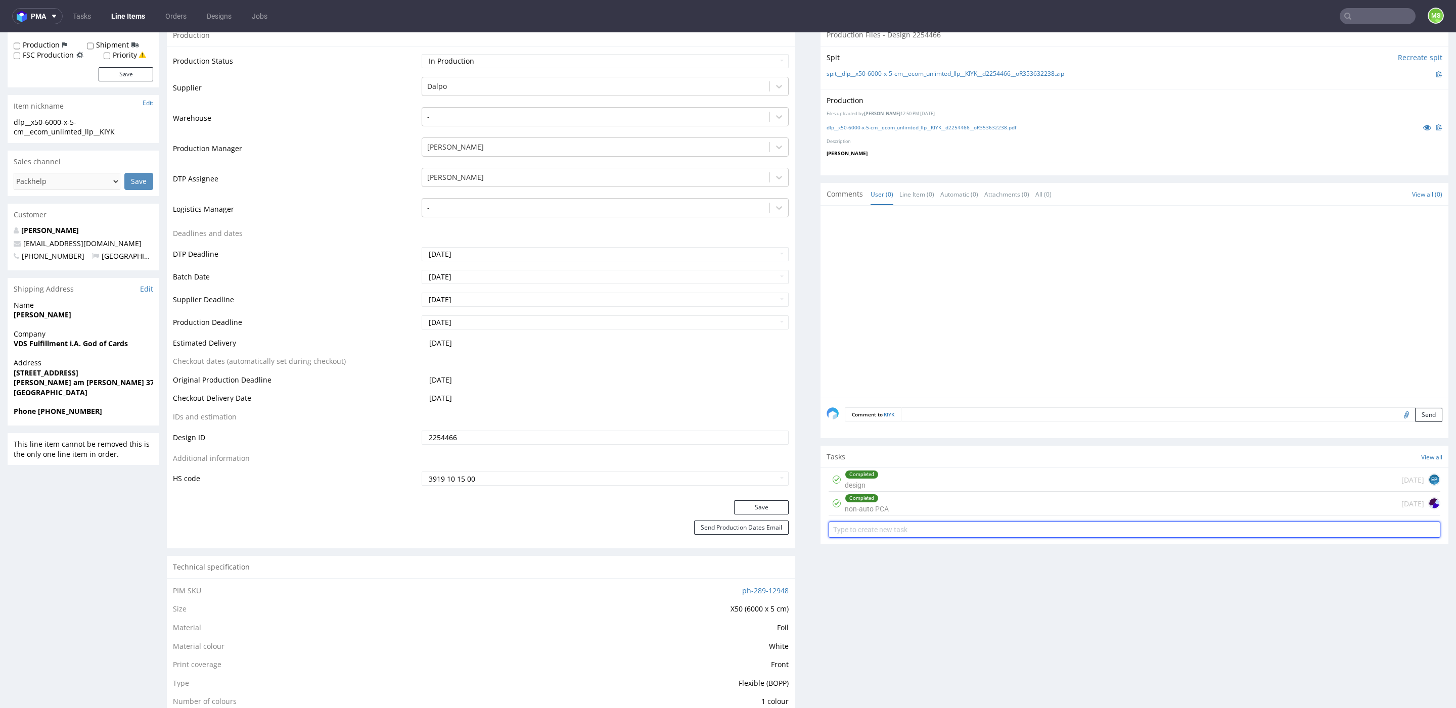
click at [864, 527] on input "text" at bounding box center [1134, 530] width 612 height 16
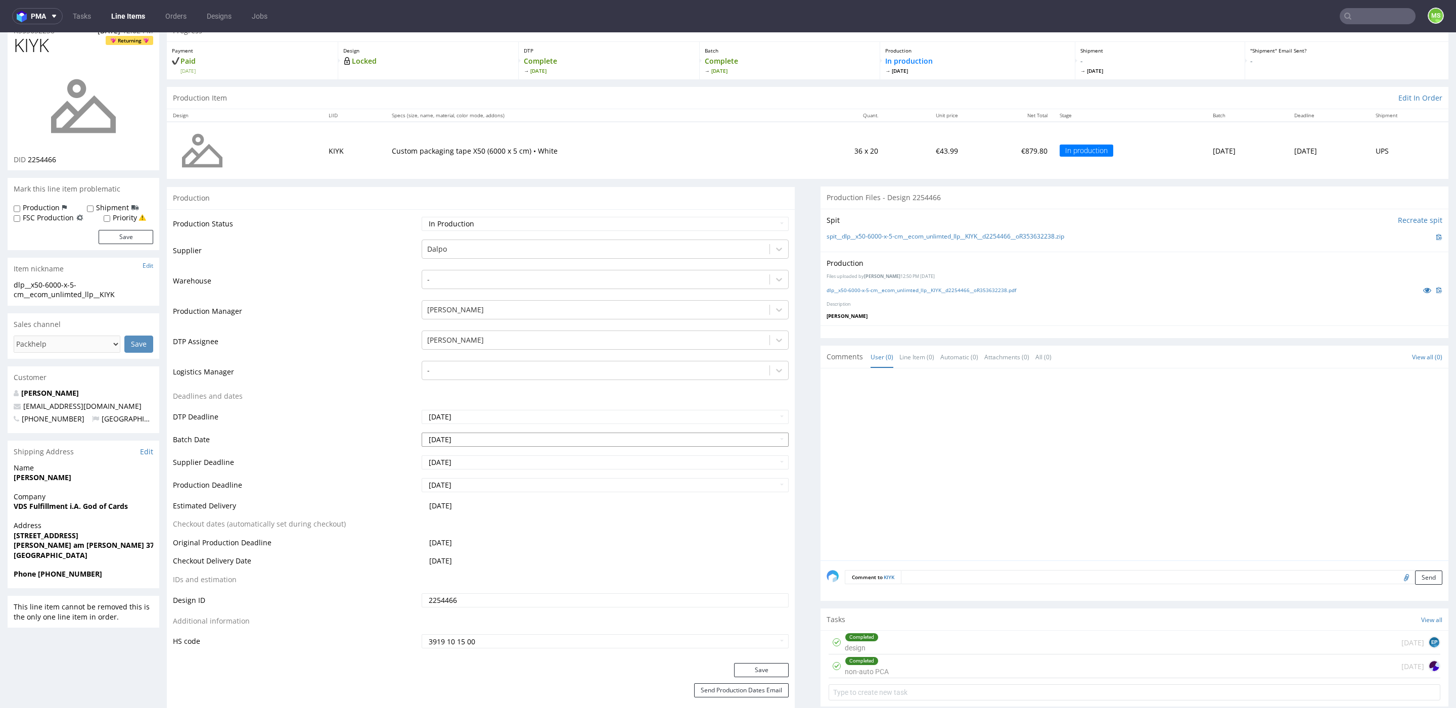
scroll to position [0, 0]
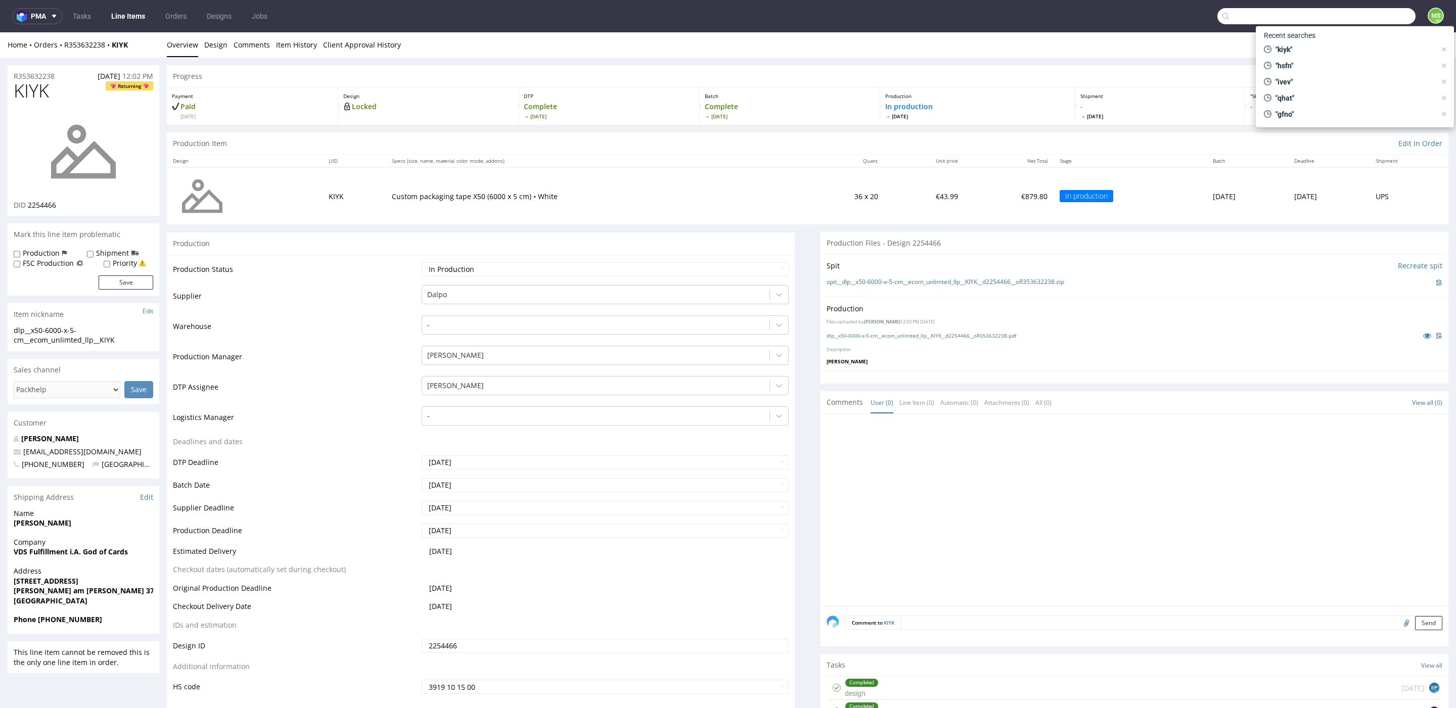
click at [1370, 22] on input "text" at bounding box center [1316, 16] width 198 height 16
type input "wawc"
click at [1290, 40] on div "unpkph__41-cm-x-41-cm-x-4-5-cm__fabio_nascia_intotexture__ WAWC" at bounding box center [1326, 41] width 130 height 9
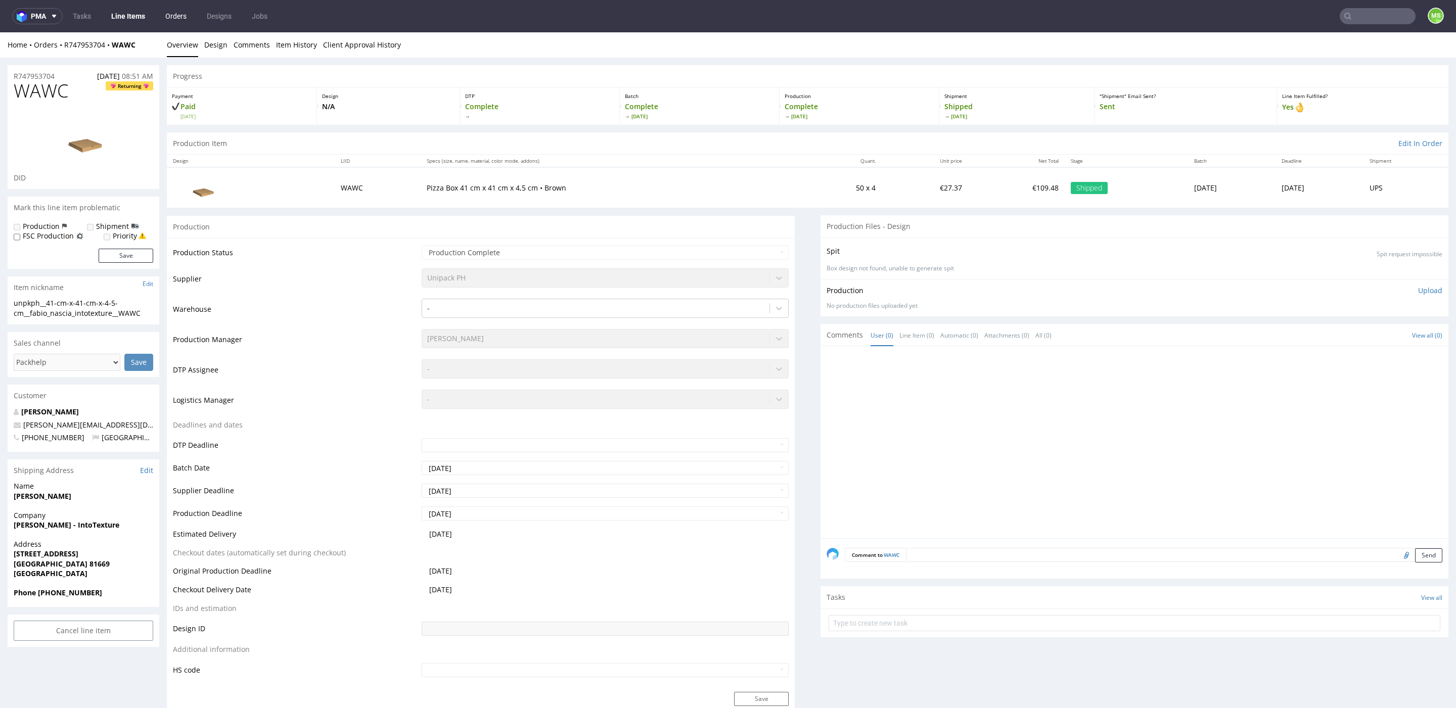
drag, startPoint x: 148, startPoint y: 18, endPoint x: 165, endPoint y: 15, distance: 17.5
click at [148, 17] on link "Line Items" at bounding box center [128, 16] width 46 height 16
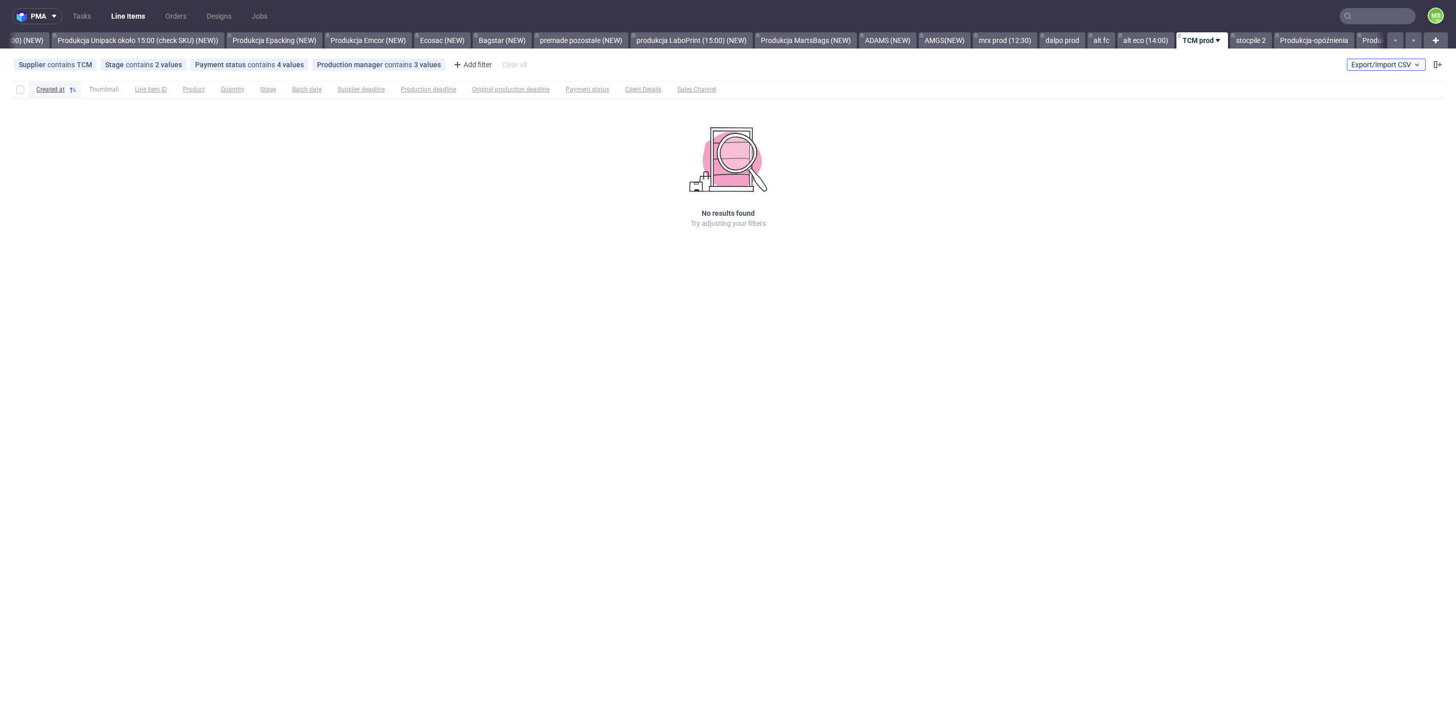
click at [1366, 65] on span "Export/Import CSV" at bounding box center [1386, 65] width 70 height 8
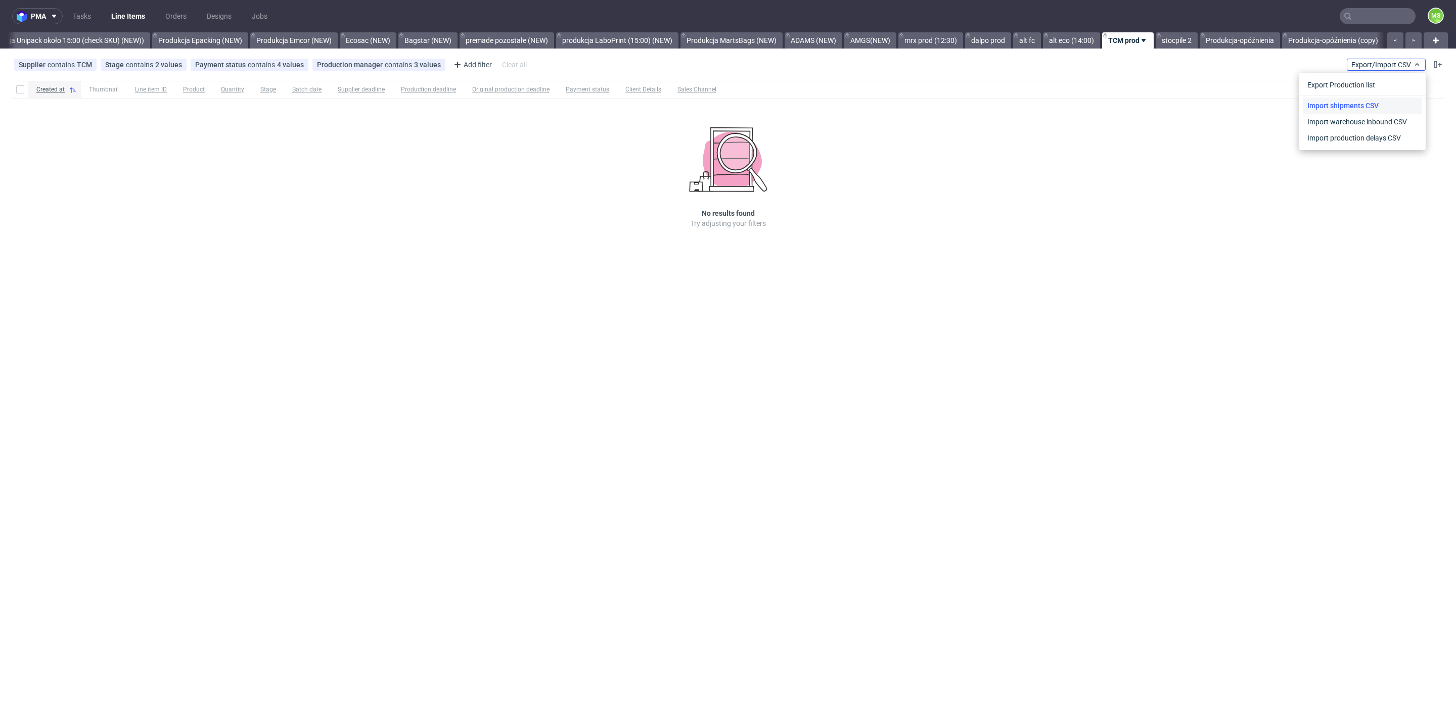
scroll to position [0, 2062]
click at [1354, 103] on link "Import shipments CSV" at bounding box center [1362, 106] width 118 height 16
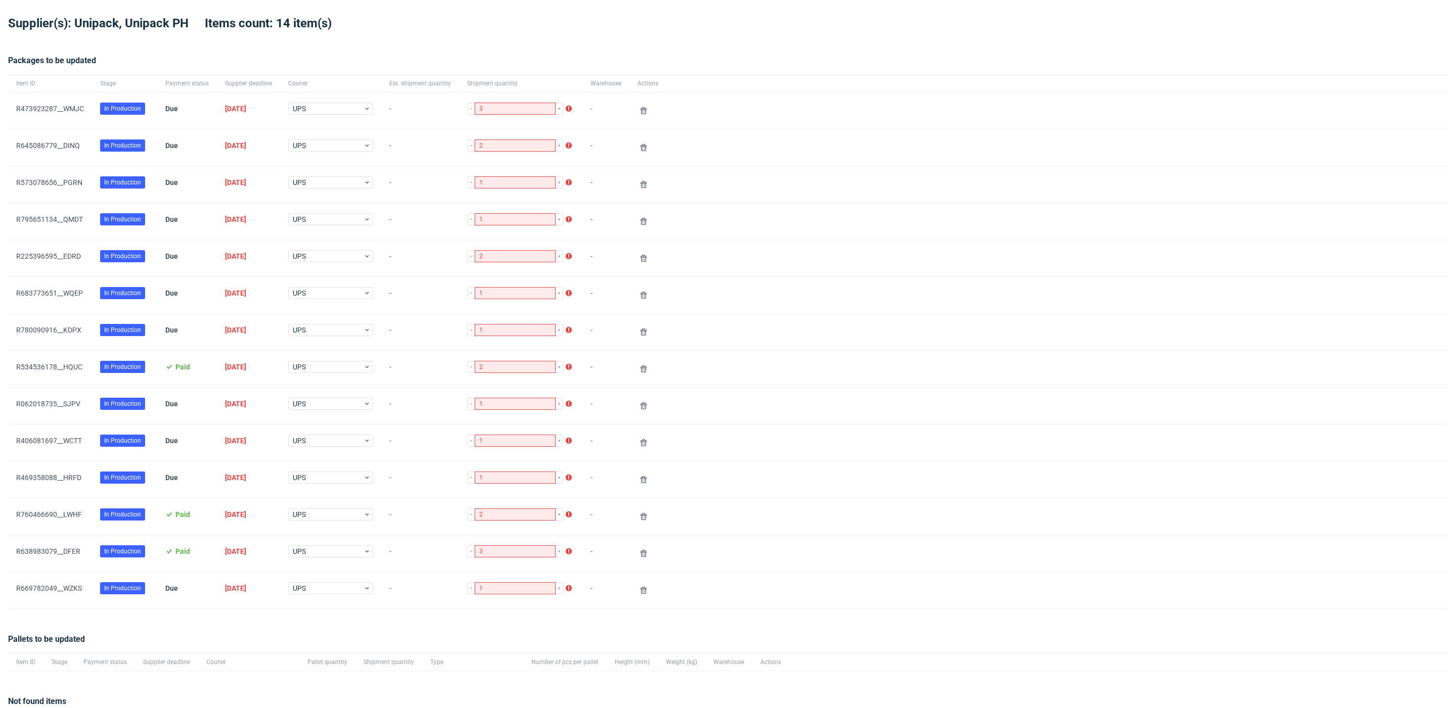
scroll to position [37, 0]
click at [69, 141] on link "R645086779__DINQ" at bounding box center [48, 145] width 64 height 8
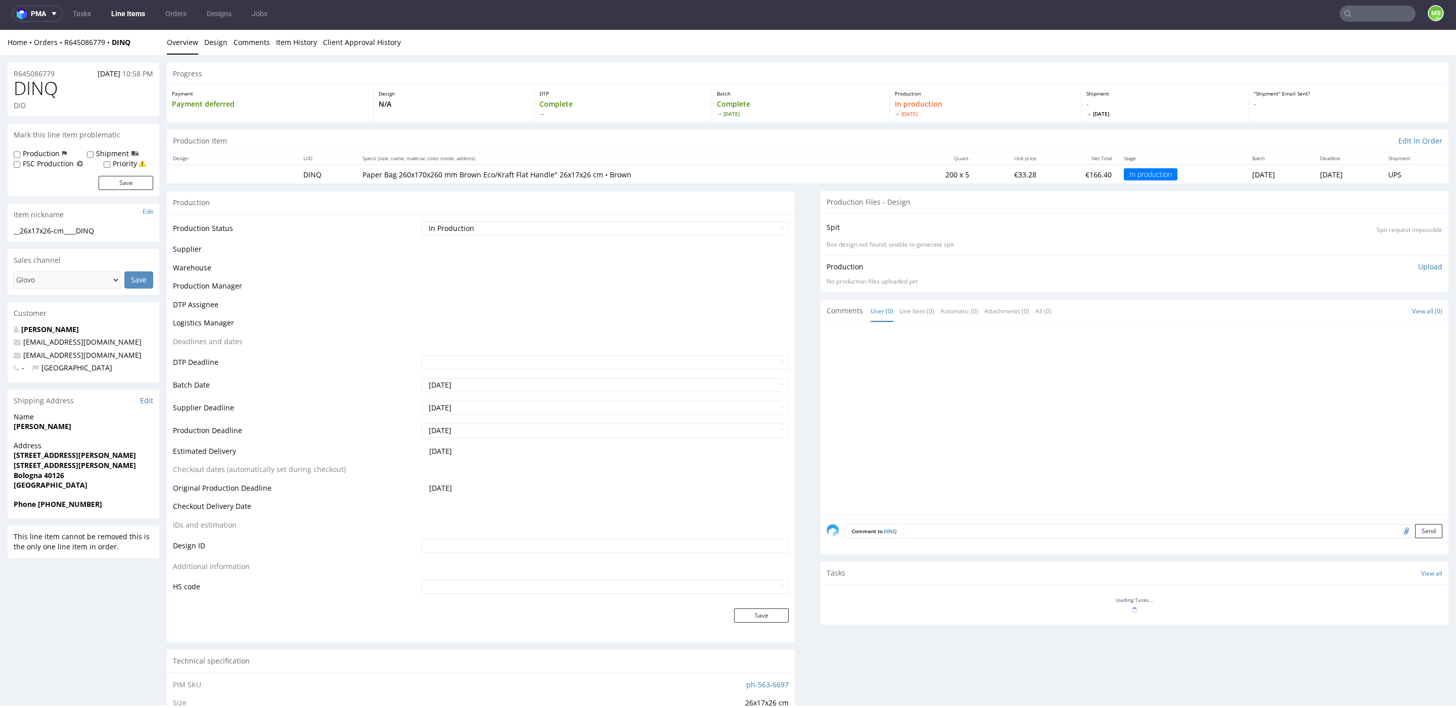
scroll to position [3, 0]
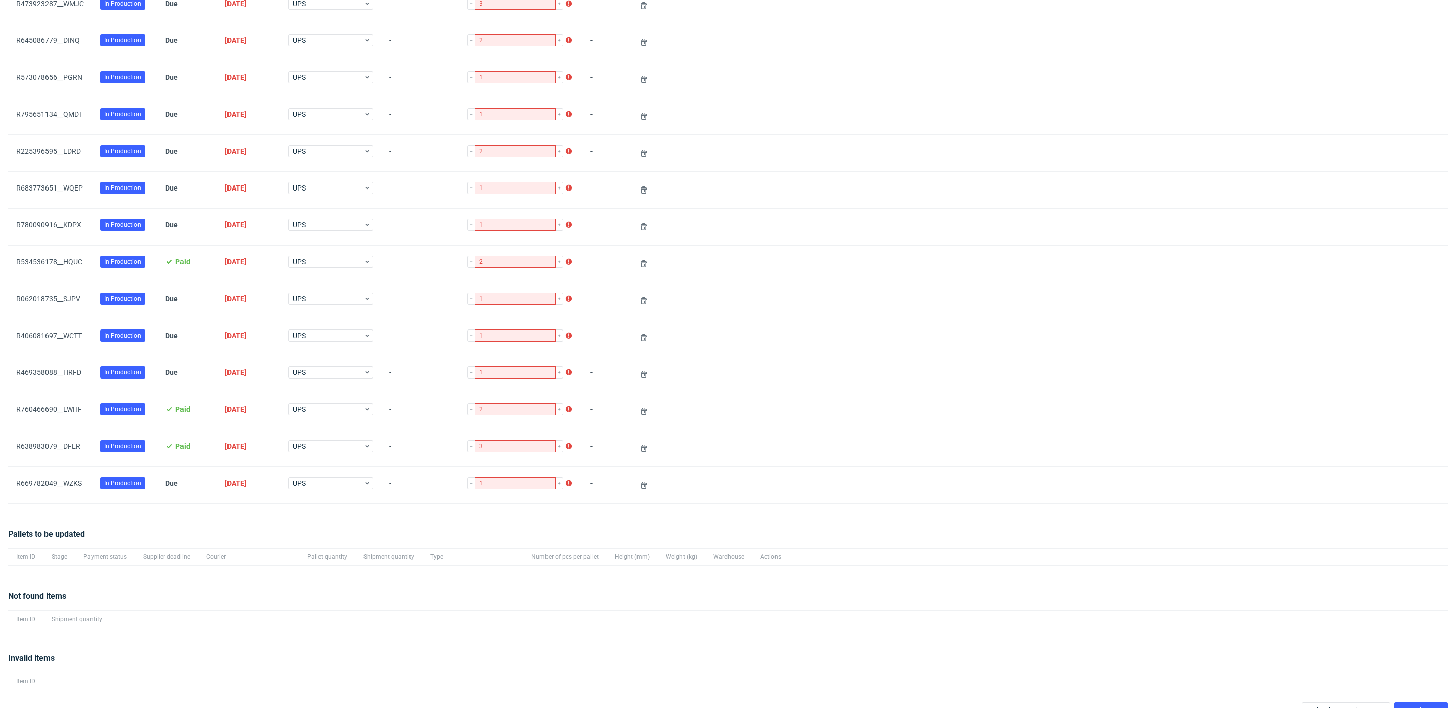
scroll to position [158, 0]
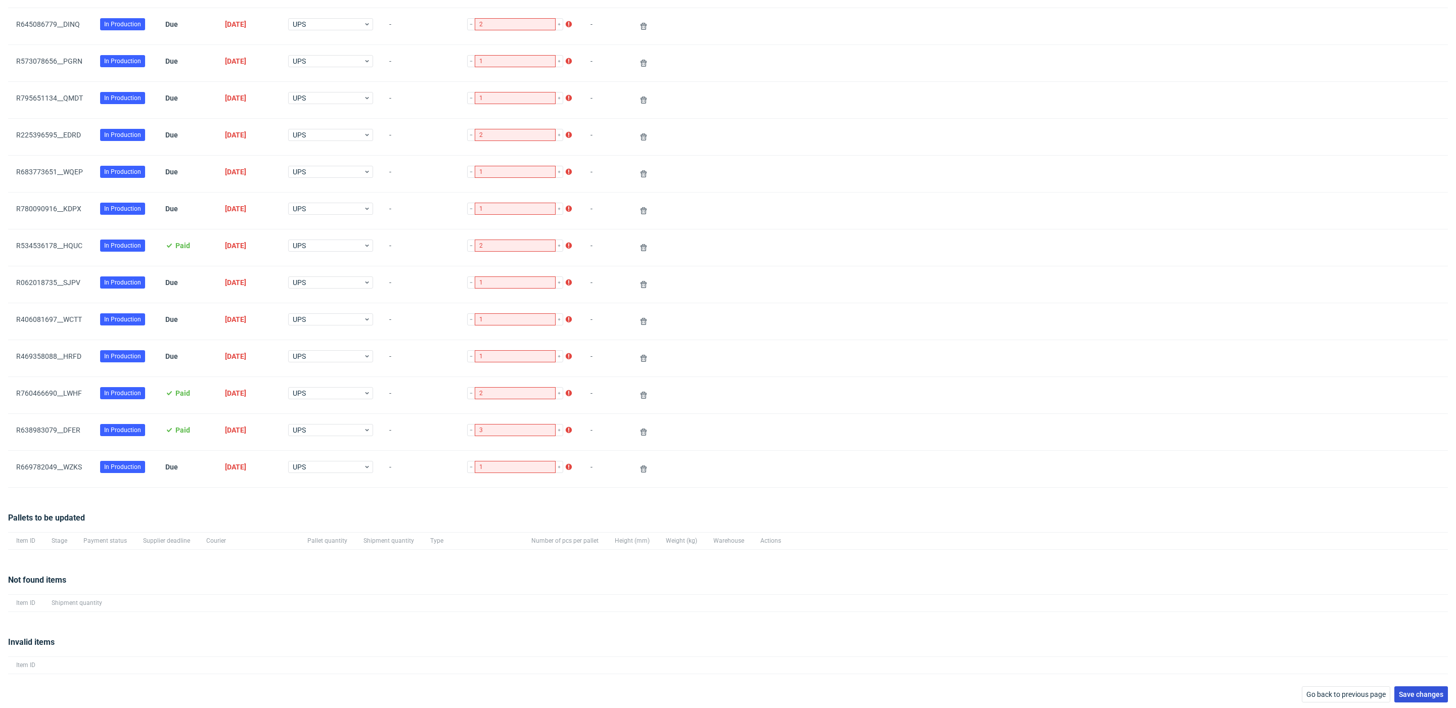
click at [1399, 691] on span "Save changes" at bounding box center [1421, 694] width 44 height 7
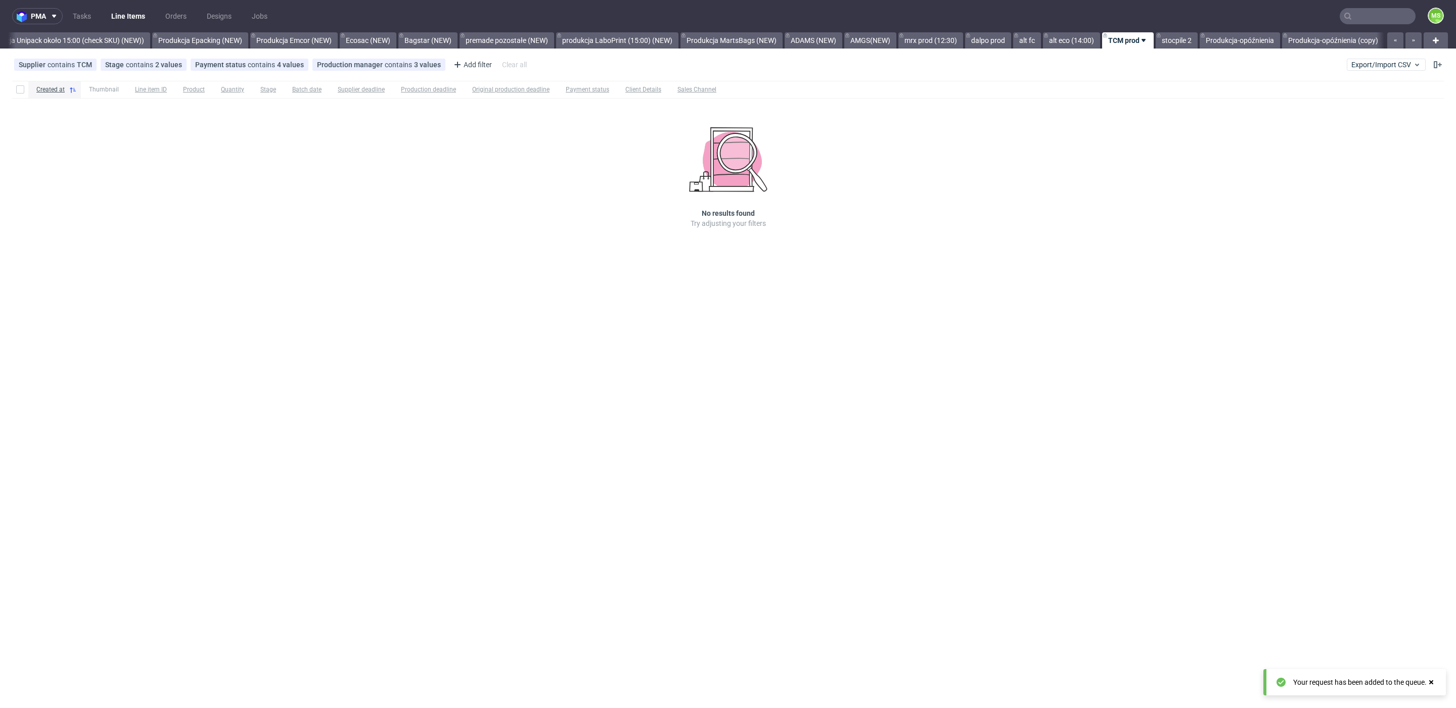
scroll to position [0, 2062]
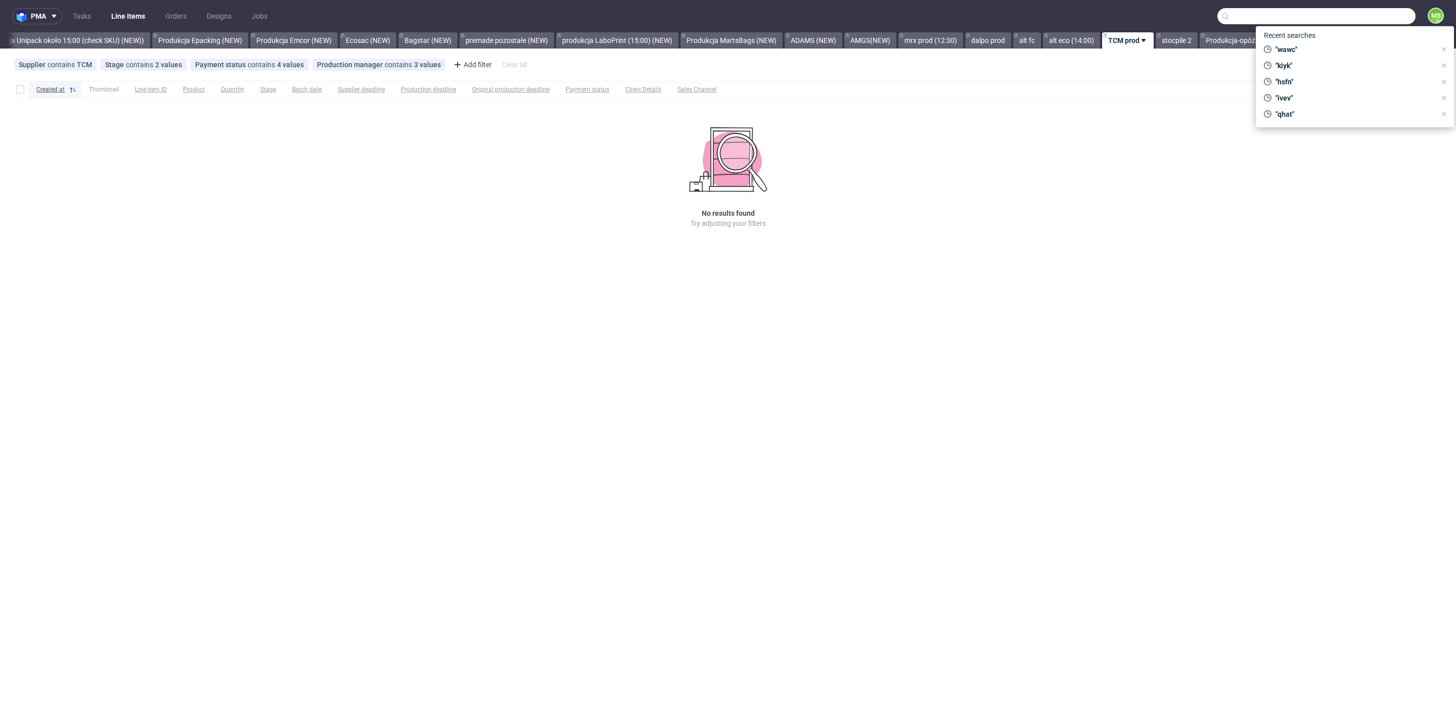
click at [1380, 17] on input "text" at bounding box center [1316, 16] width 198 height 16
paste input "BWVD"
type input "BWVD"
click at [1290, 42] on span "BWVD" at bounding box center [1290, 41] width 20 height 8
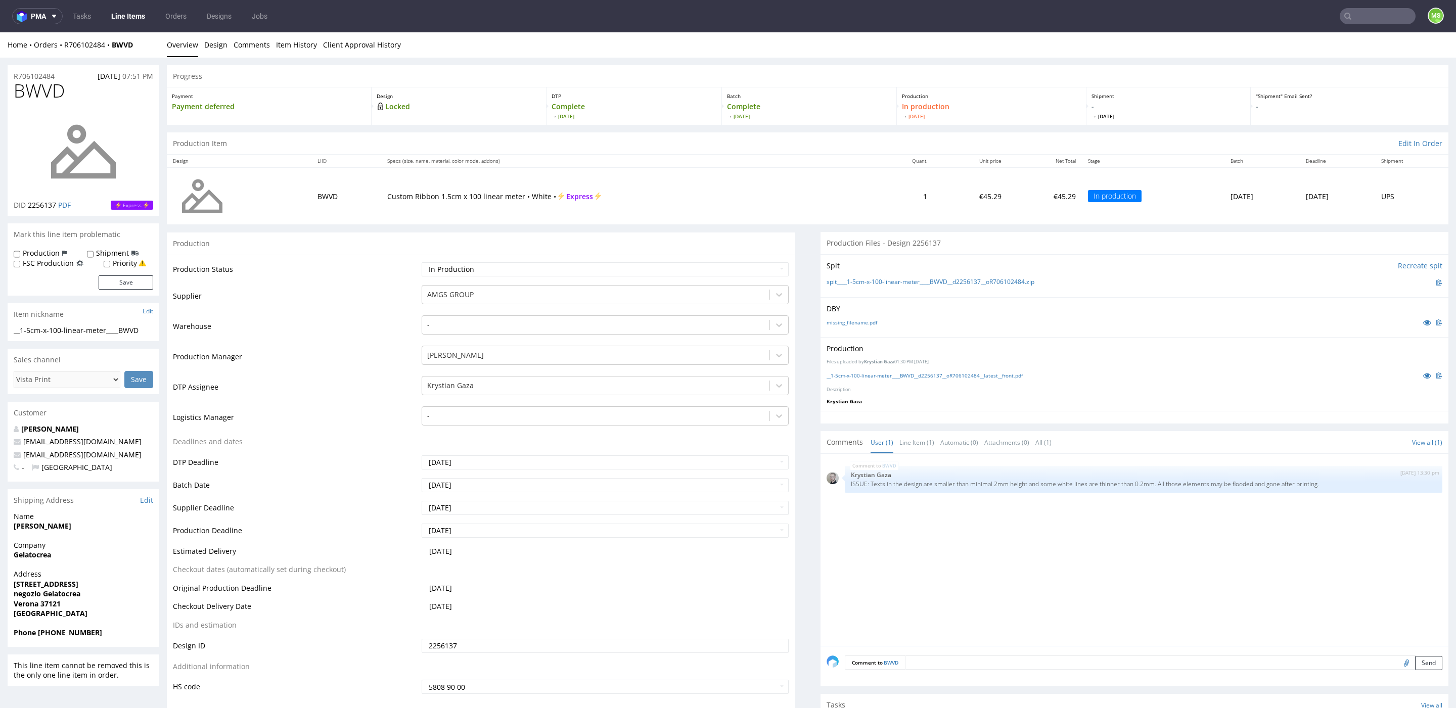
click at [1356, 19] on input "text" at bounding box center [1377, 16] width 76 height 16
paste input "ZHZD"
type input "ZHZD"
click at [1314, 44] on div "__1-5cm-x-100-linear-meter____ ZHZD" at bounding box center [1357, 41] width 99 height 9
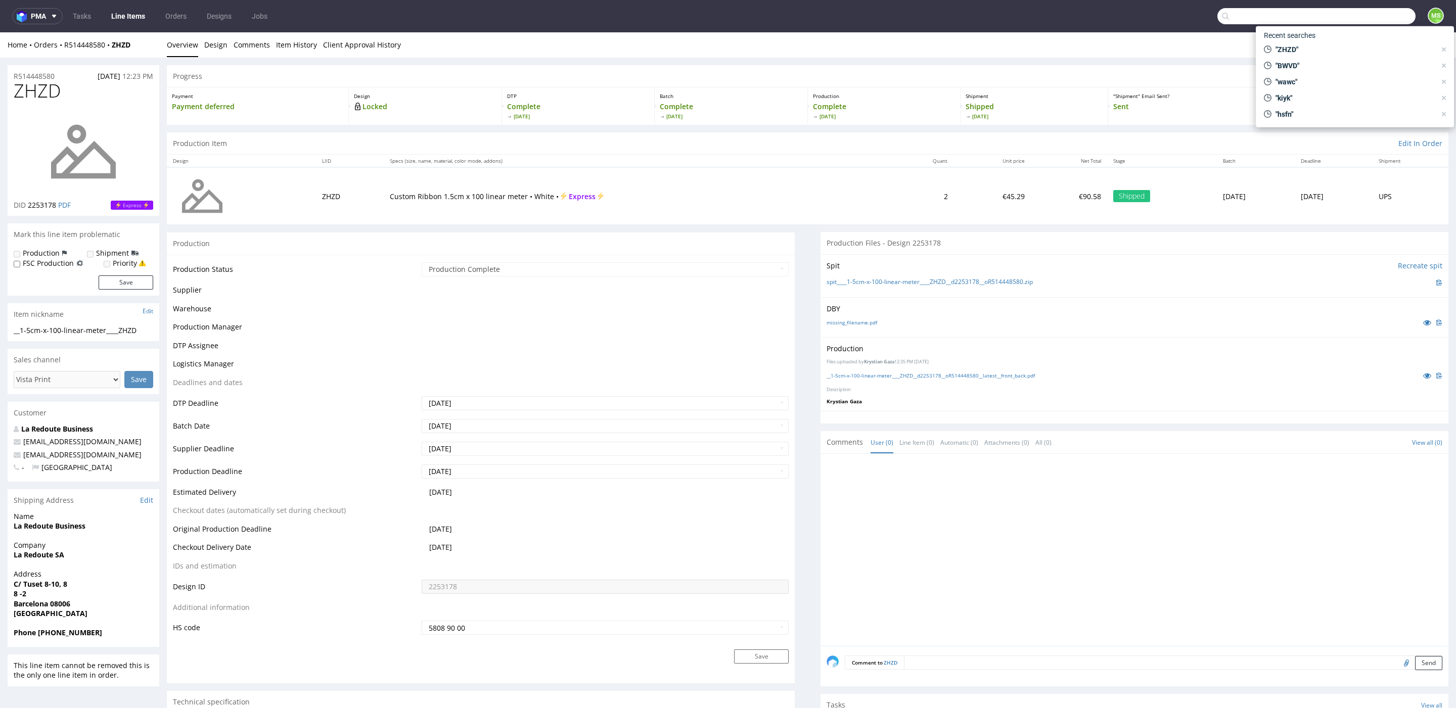
click at [1355, 18] on input "text" at bounding box center [1316, 16] width 198 height 16
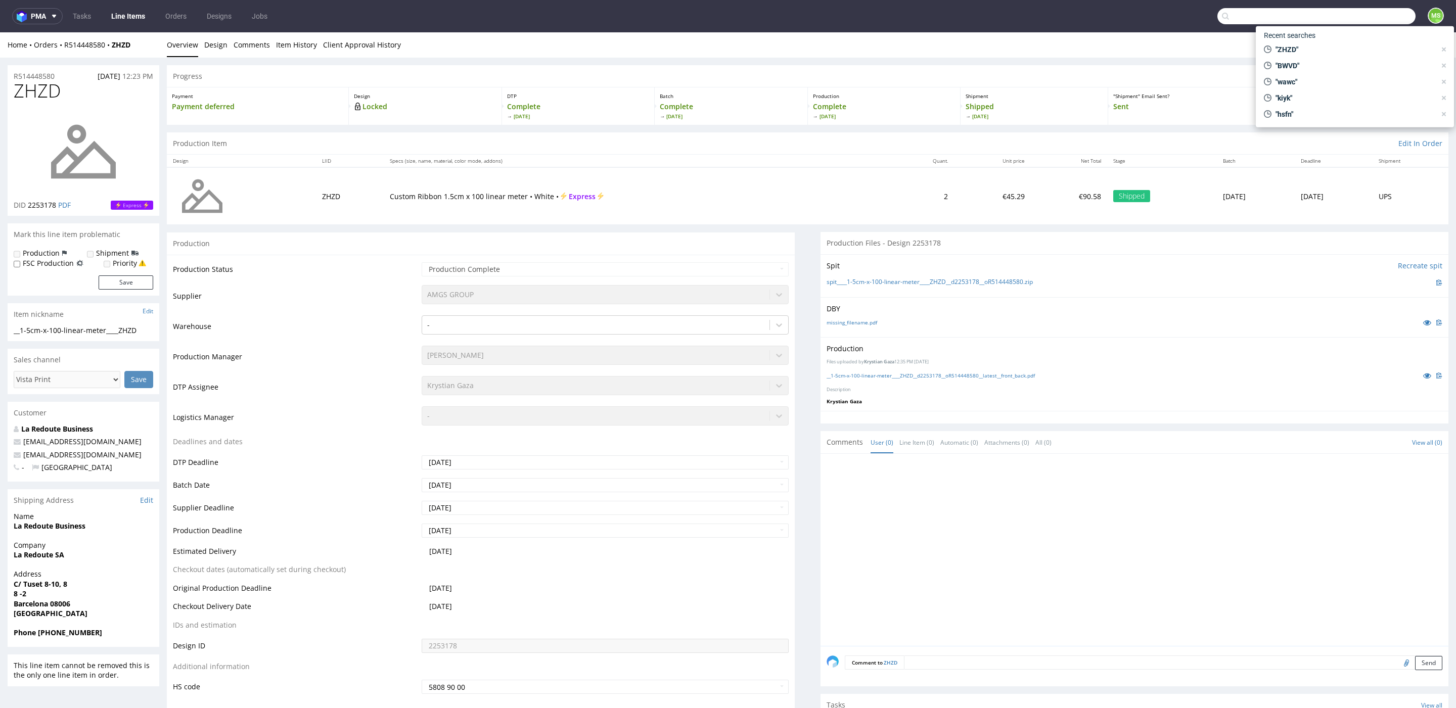
paste input "SPXX"
type input "SPXX"
click at [1294, 51] on span "SPXX" at bounding box center [1289, 54] width 18 height 8
click at [1357, 18] on input "text" at bounding box center [1316, 16] width 198 height 16
paste input "BWKA"
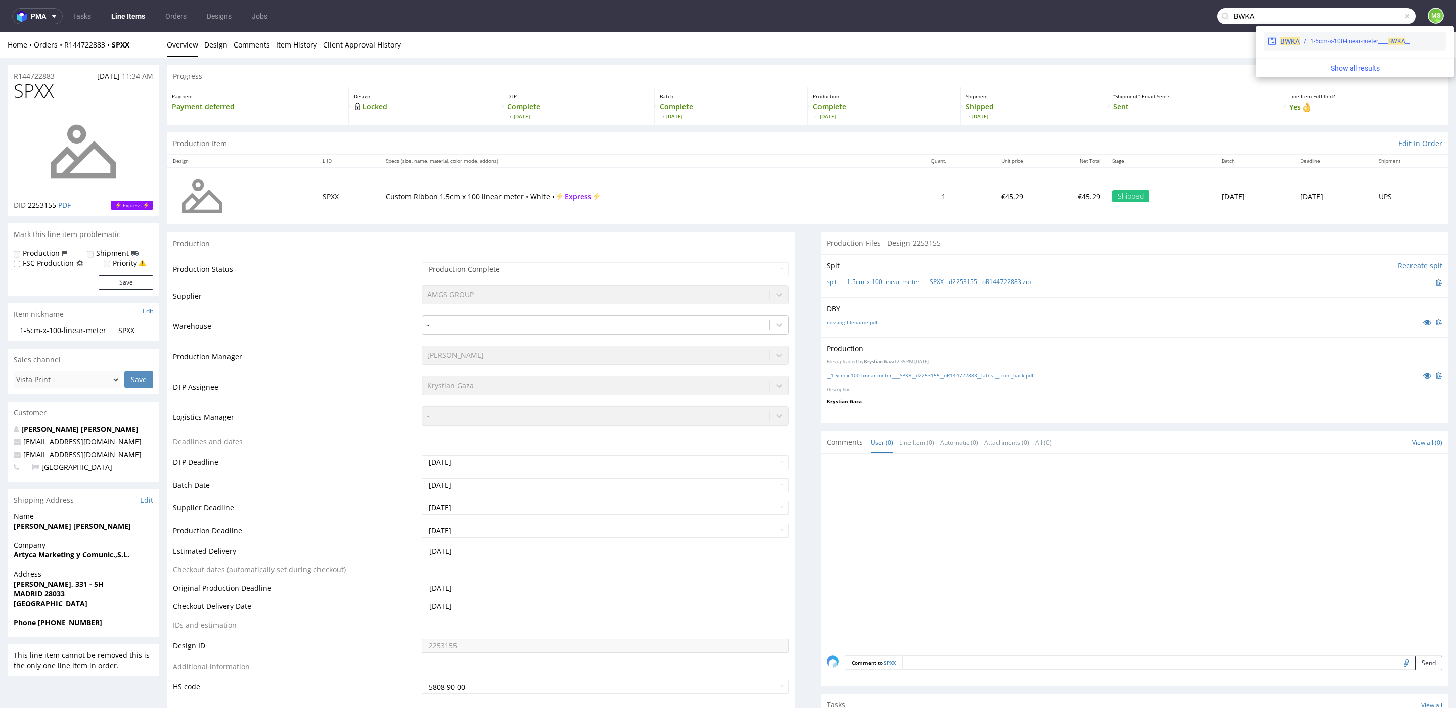
type input "BWKA"
click at [1289, 41] on span "BWKA" at bounding box center [1290, 41] width 20 height 8
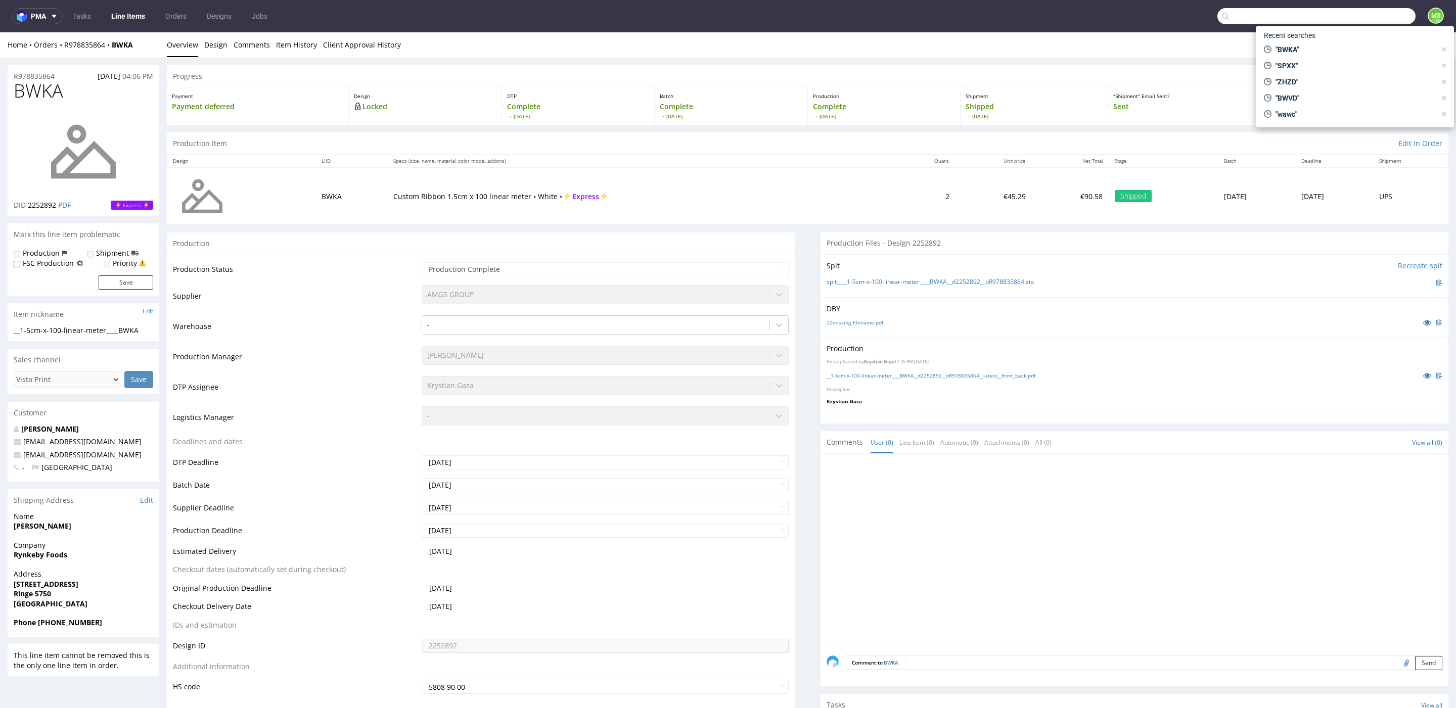
click at [1360, 16] on input "text" at bounding box center [1316, 16] width 198 height 16
type input "w"
type input "kiyk"
click at [1278, 51] on div "dlp__x50-6000-x-5-cm__ecom_unlimted_llp__ KIYK" at bounding box center [1321, 53] width 133 height 9
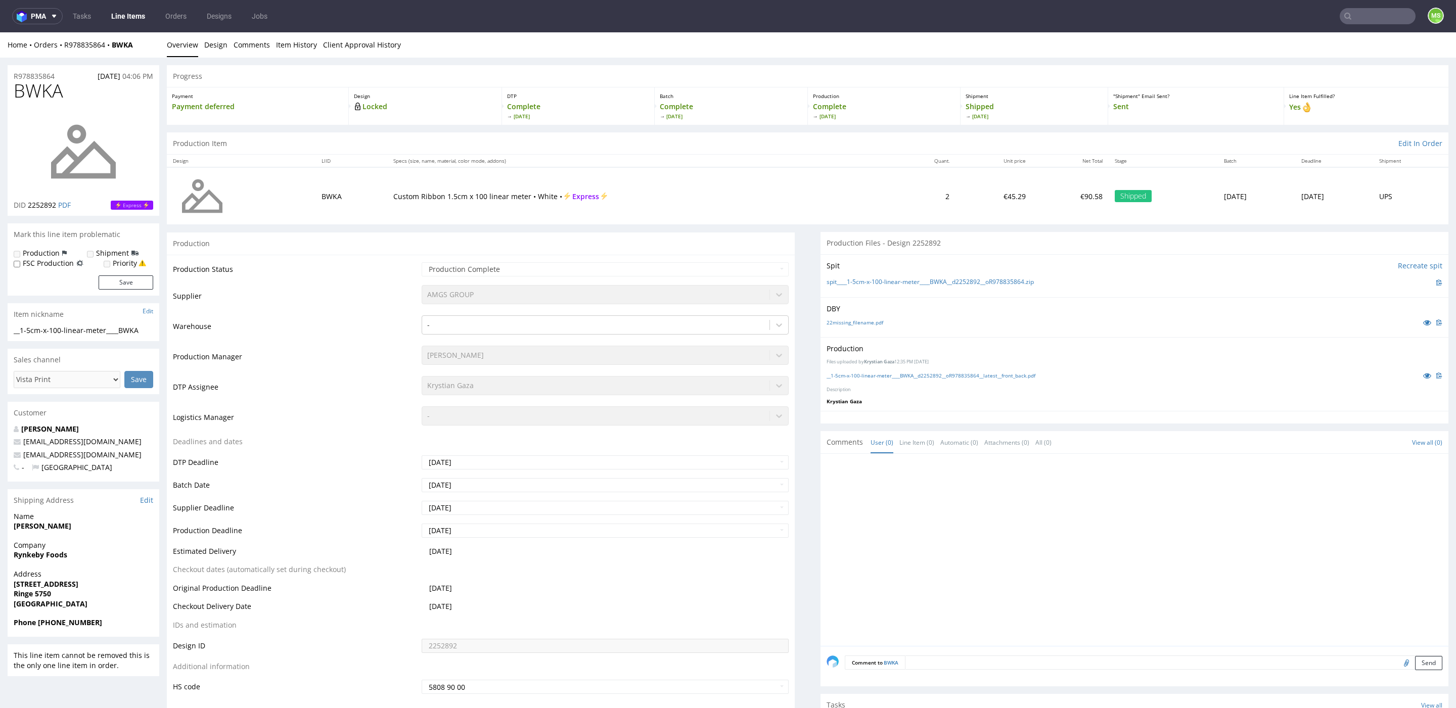
click at [1356, 14] on input "text" at bounding box center [1377, 16] width 76 height 16
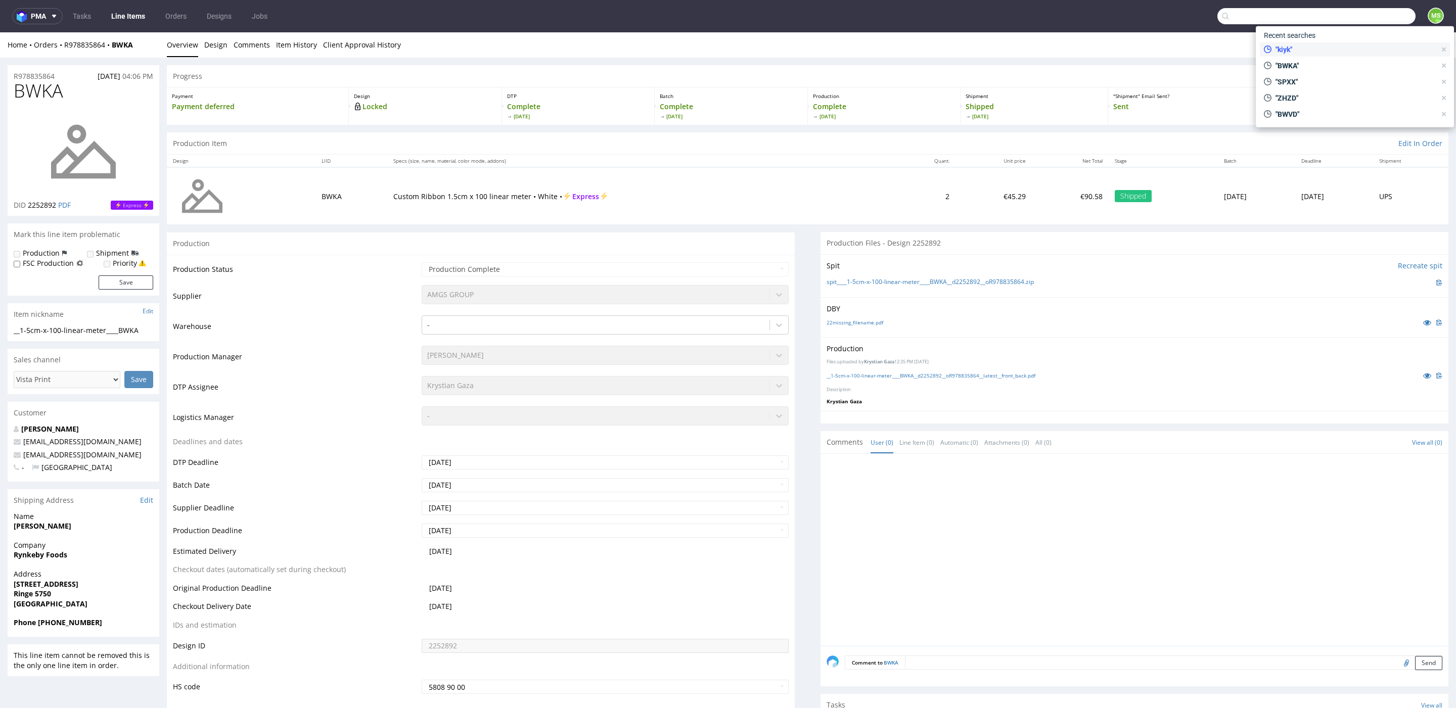
click at [1318, 52] on span ""kiyk"" at bounding box center [1353, 49] width 164 height 10
type input "kiyk"
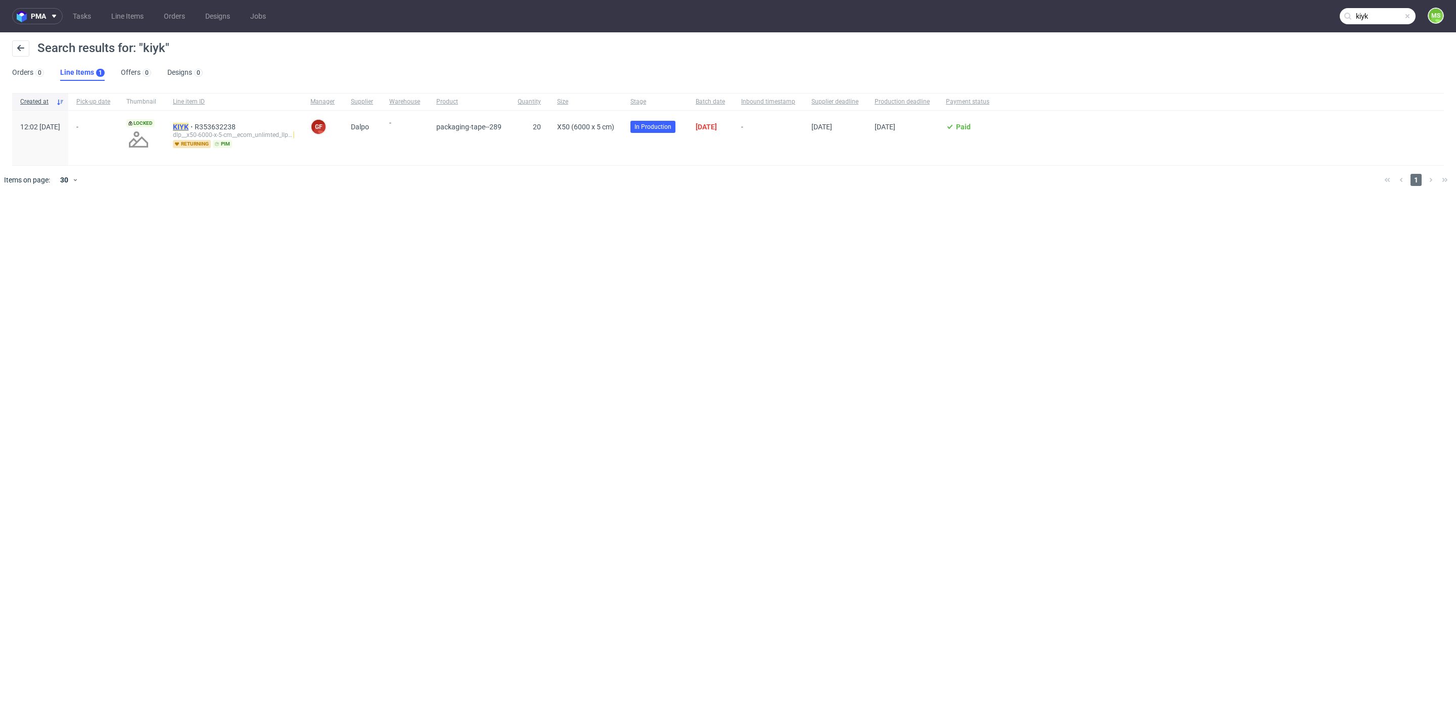
click at [189, 124] on mark "KIYK" at bounding box center [181, 127] width 16 height 8
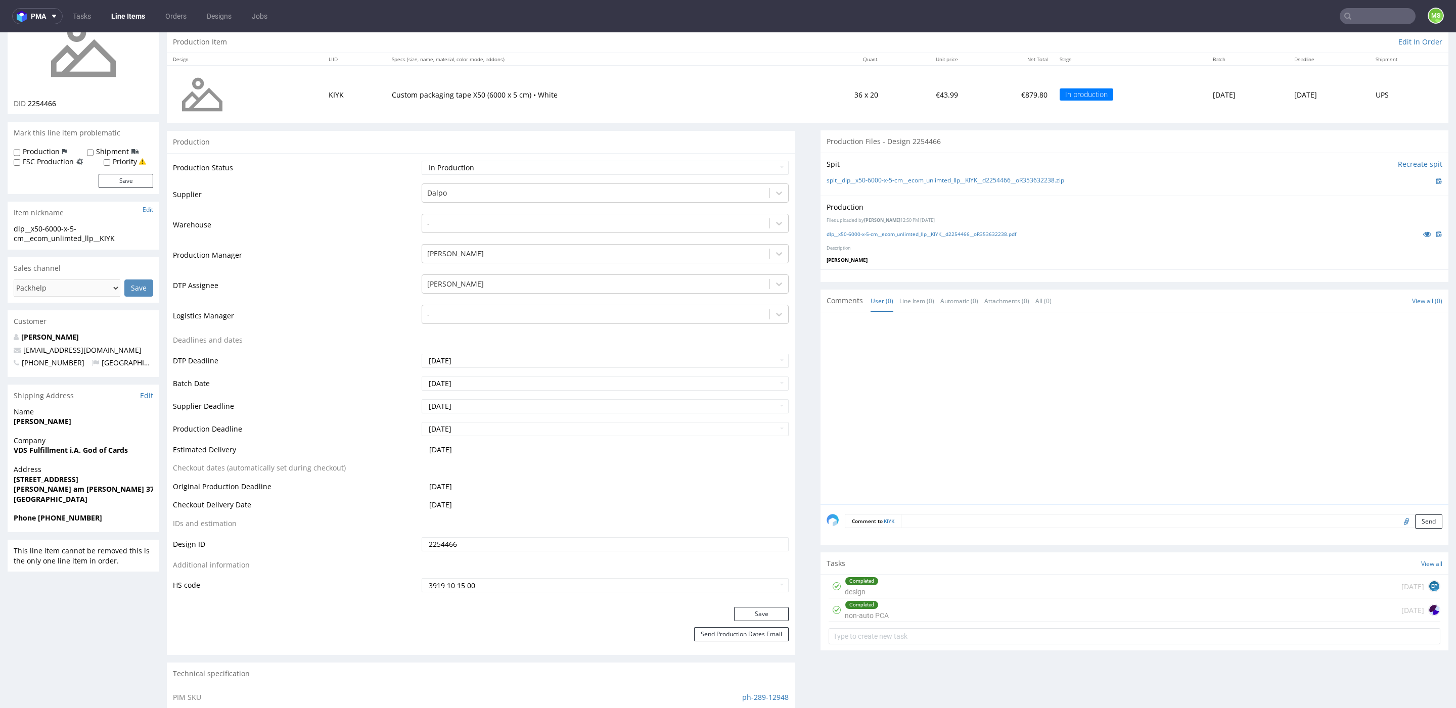
scroll to position [106, 0]
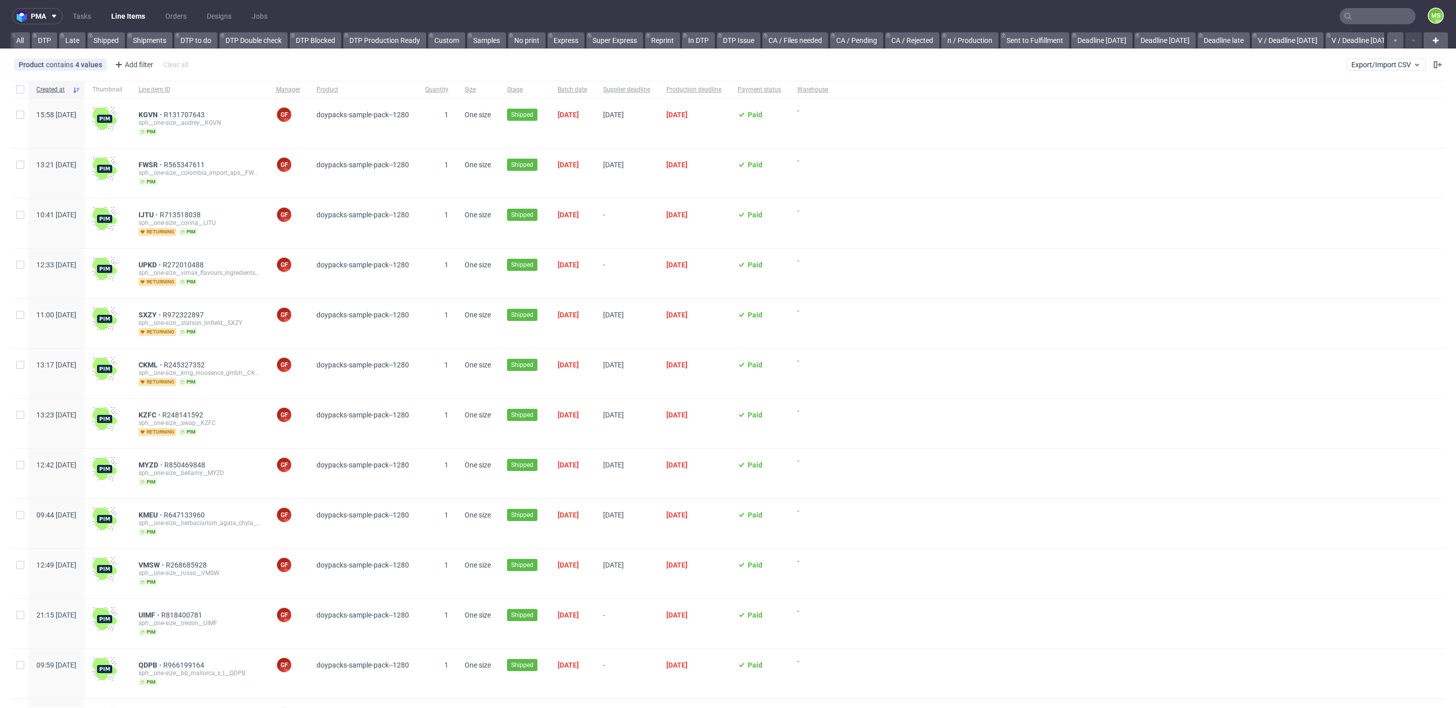
scroll to position [0, 2074]
